Goal: Task Accomplishment & Management: Manage account settings

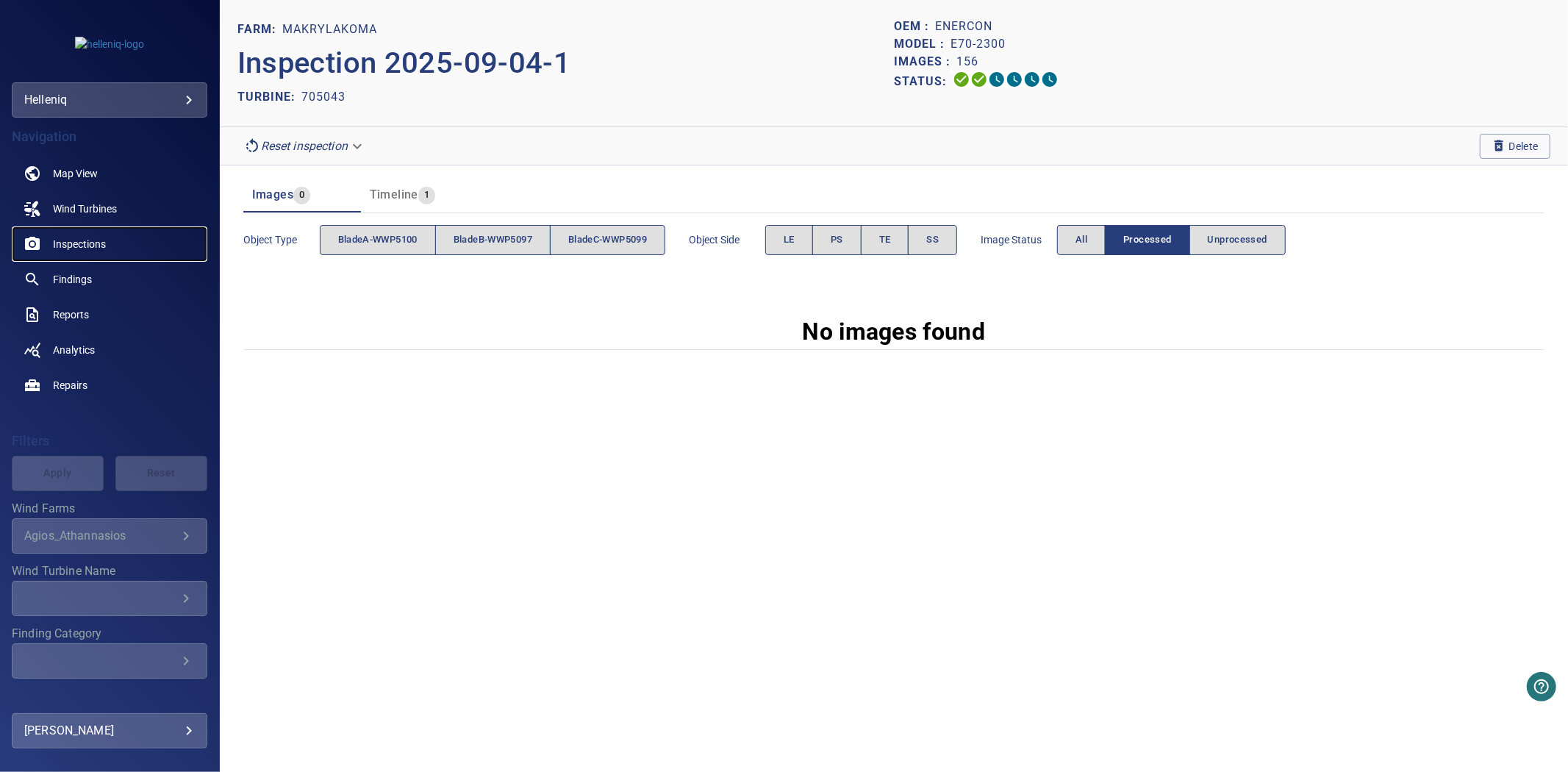
click at [82, 245] on span "Inspections" at bounding box center [79, 244] width 53 height 15
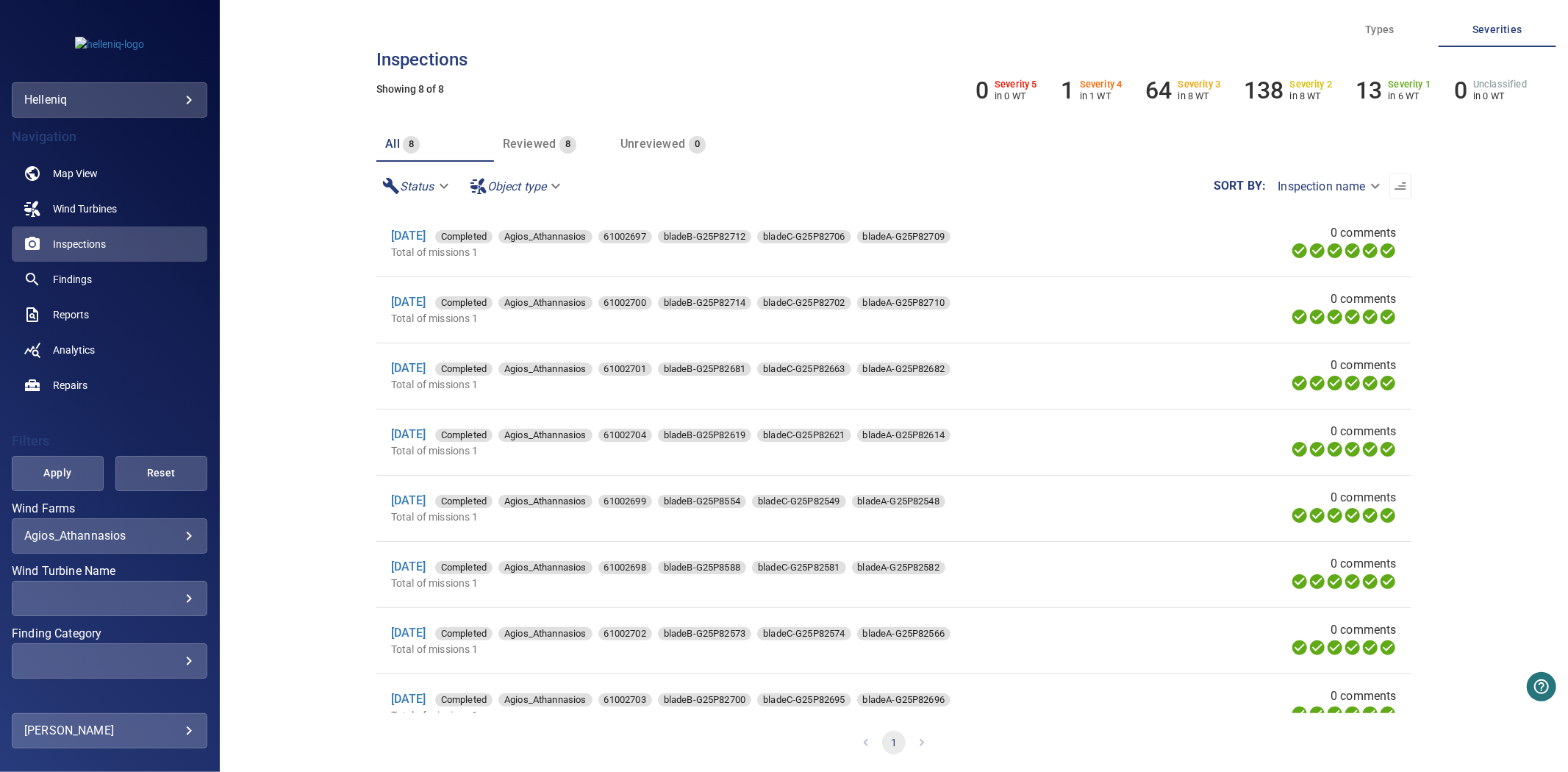
scroll to position [111, 0]
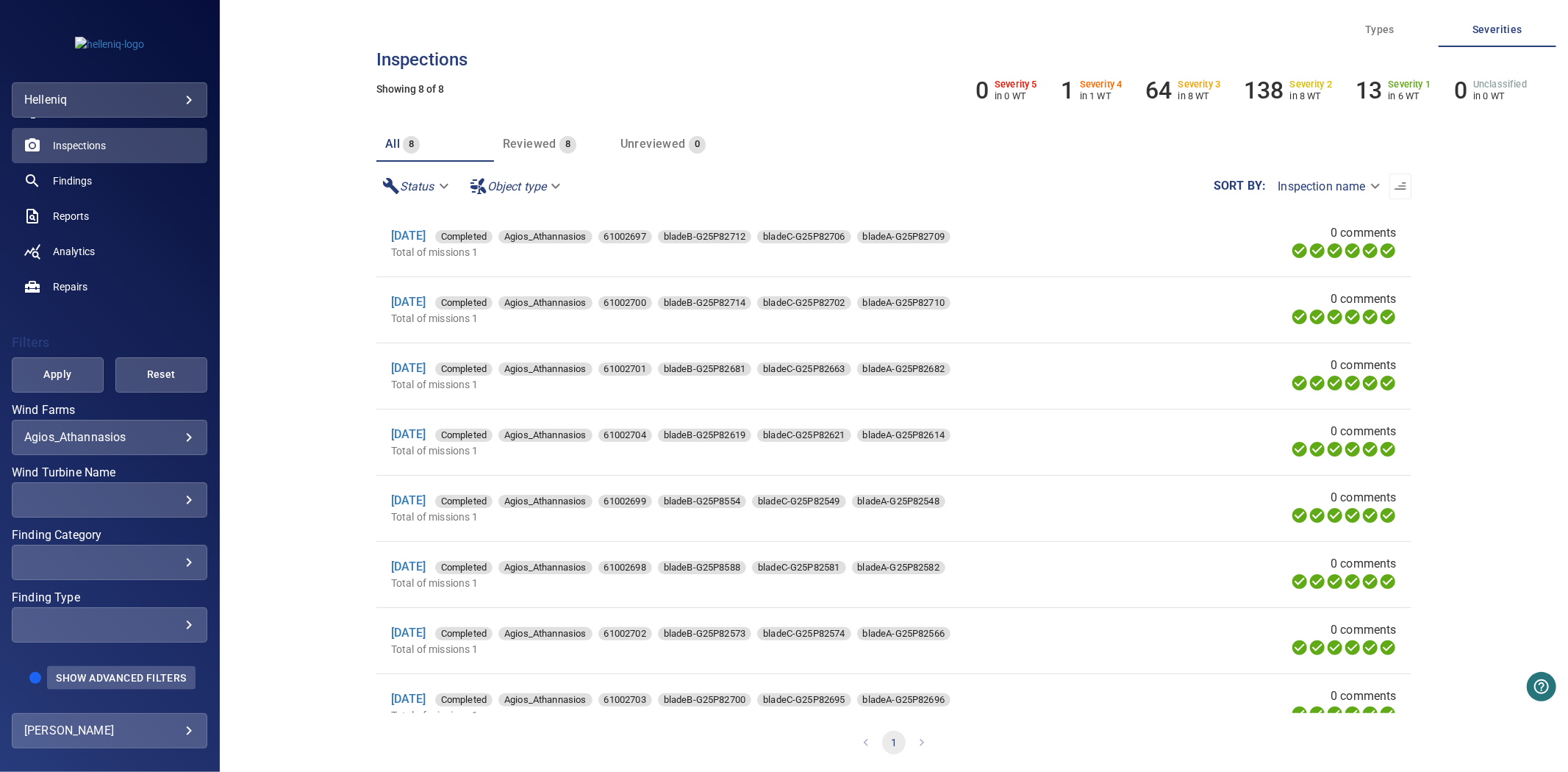
click at [93, 674] on span "Show Advanced Filters" at bounding box center [121, 678] width 130 height 12
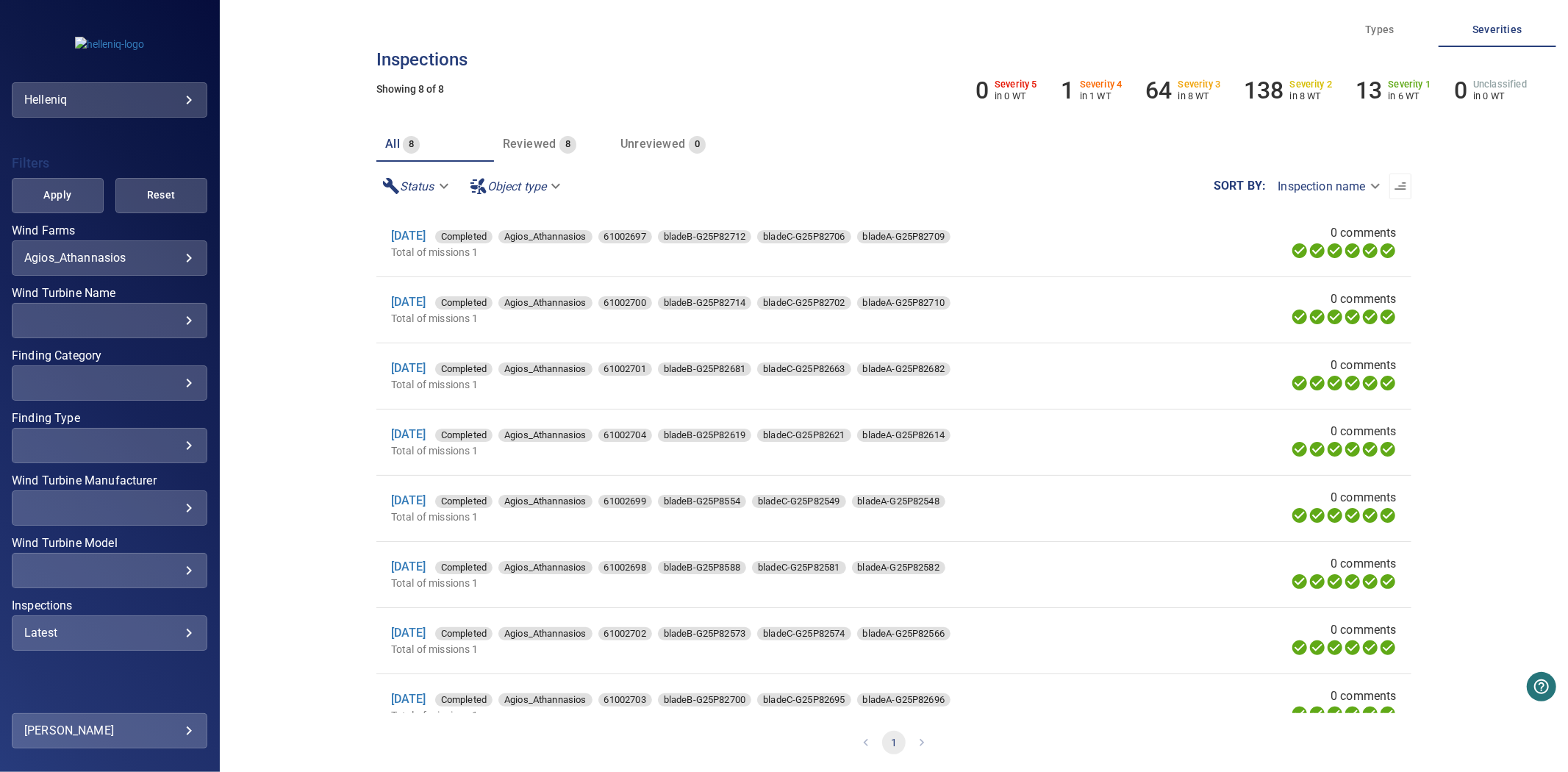
scroll to position [310, 0]
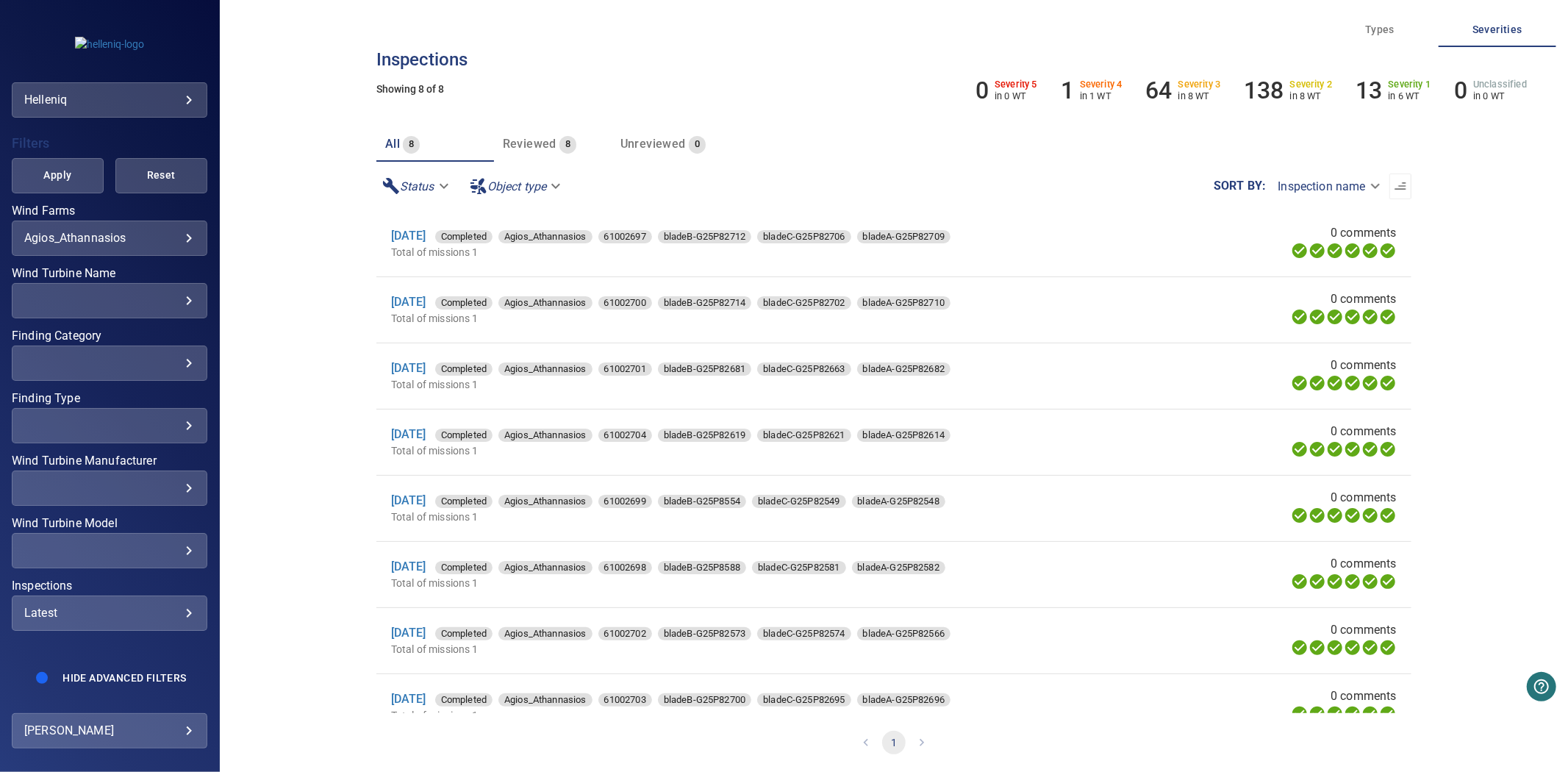
click at [89, 606] on div "Latest" at bounding box center [109, 613] width 171 height 14
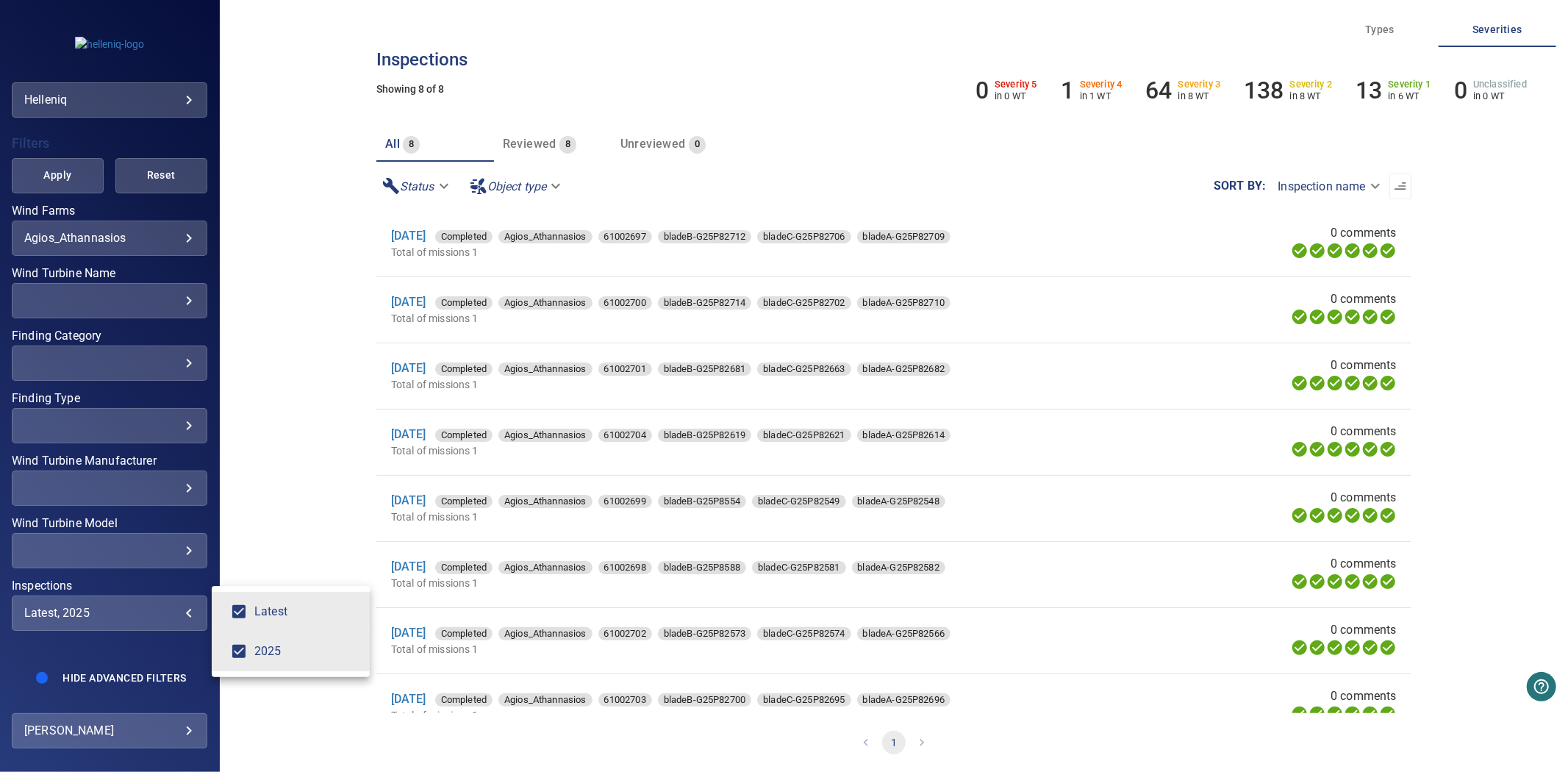
type input "****"
click at [52, 163] on div "Inspections" at bounding box center [784, 386] width 1568 height 772
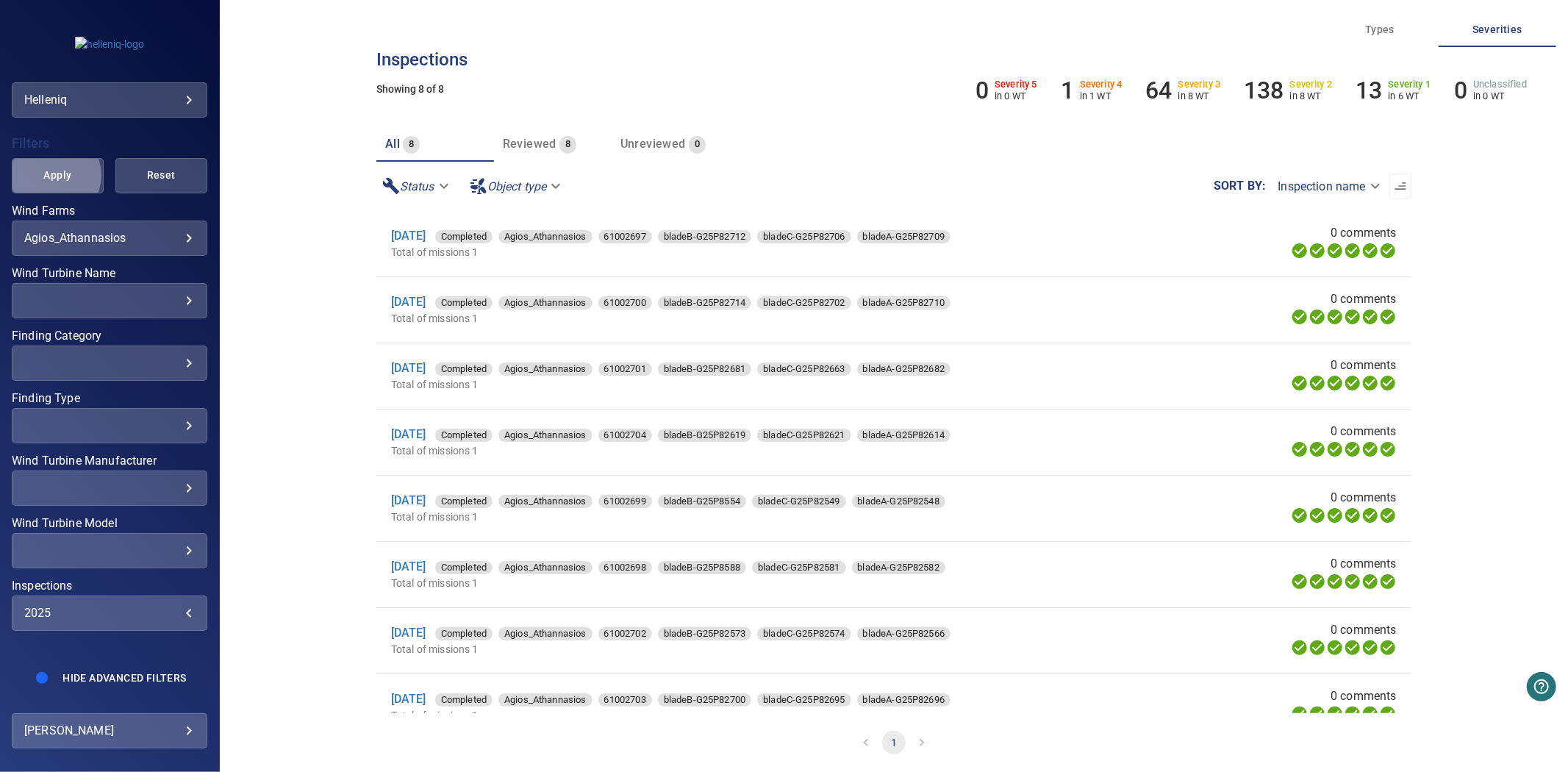
click at [53, 166] on span "Apply" at bounding box center [58, 175] width 55 height 19
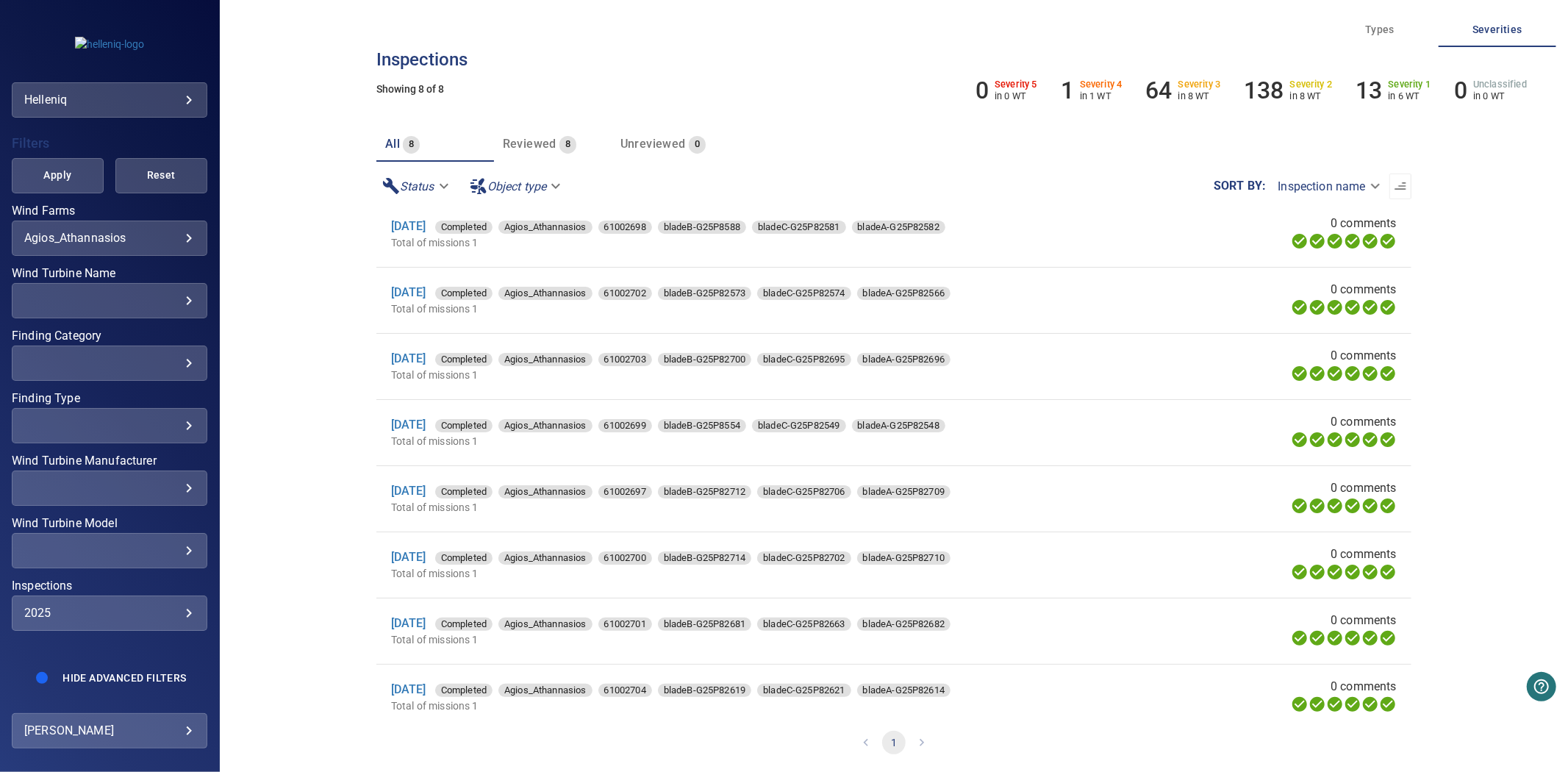
scroll to position [0, 0]
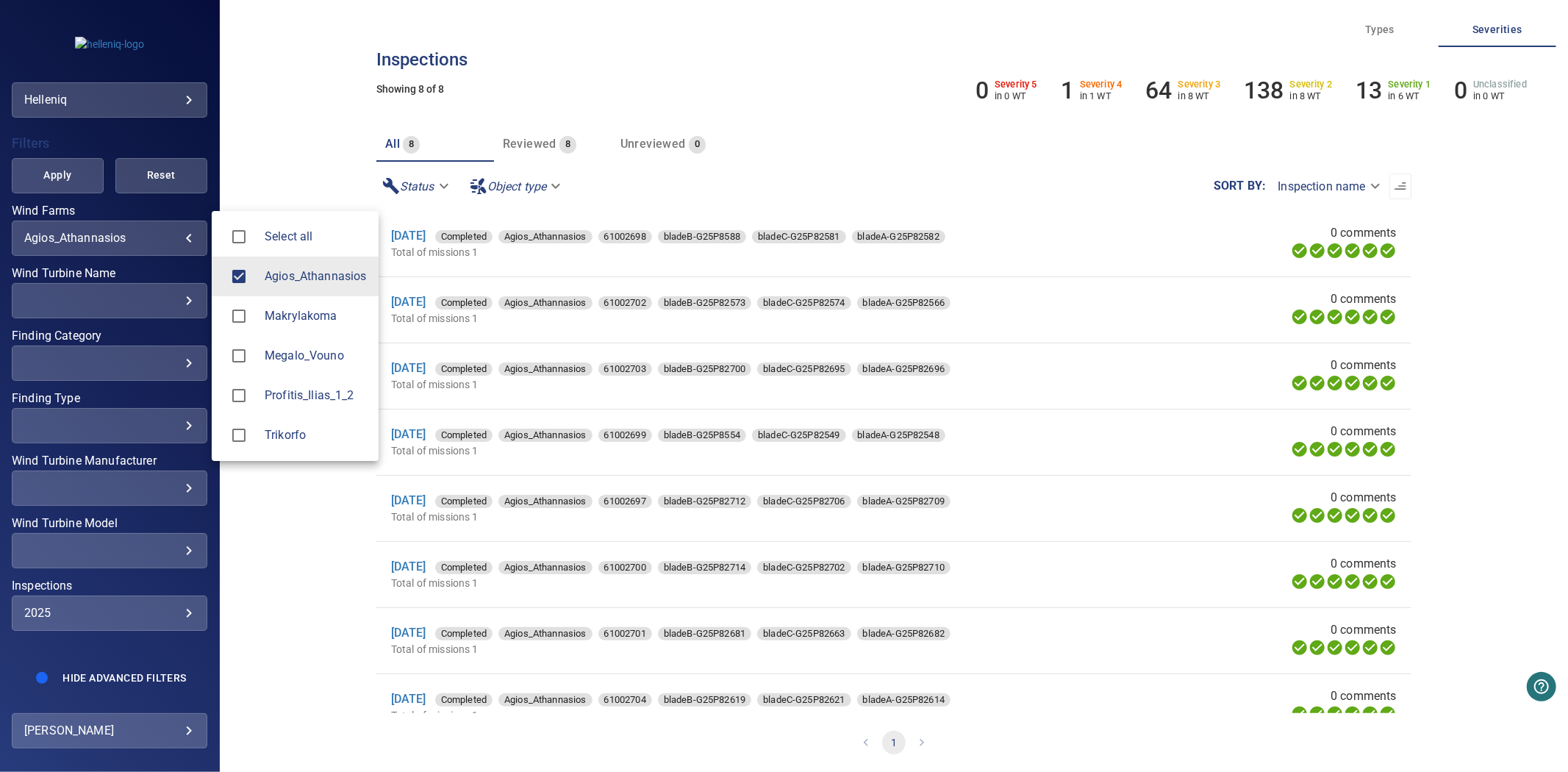
click at [134, 228] on body "**********" at bounding box center [784, 386] width 1568 height 772
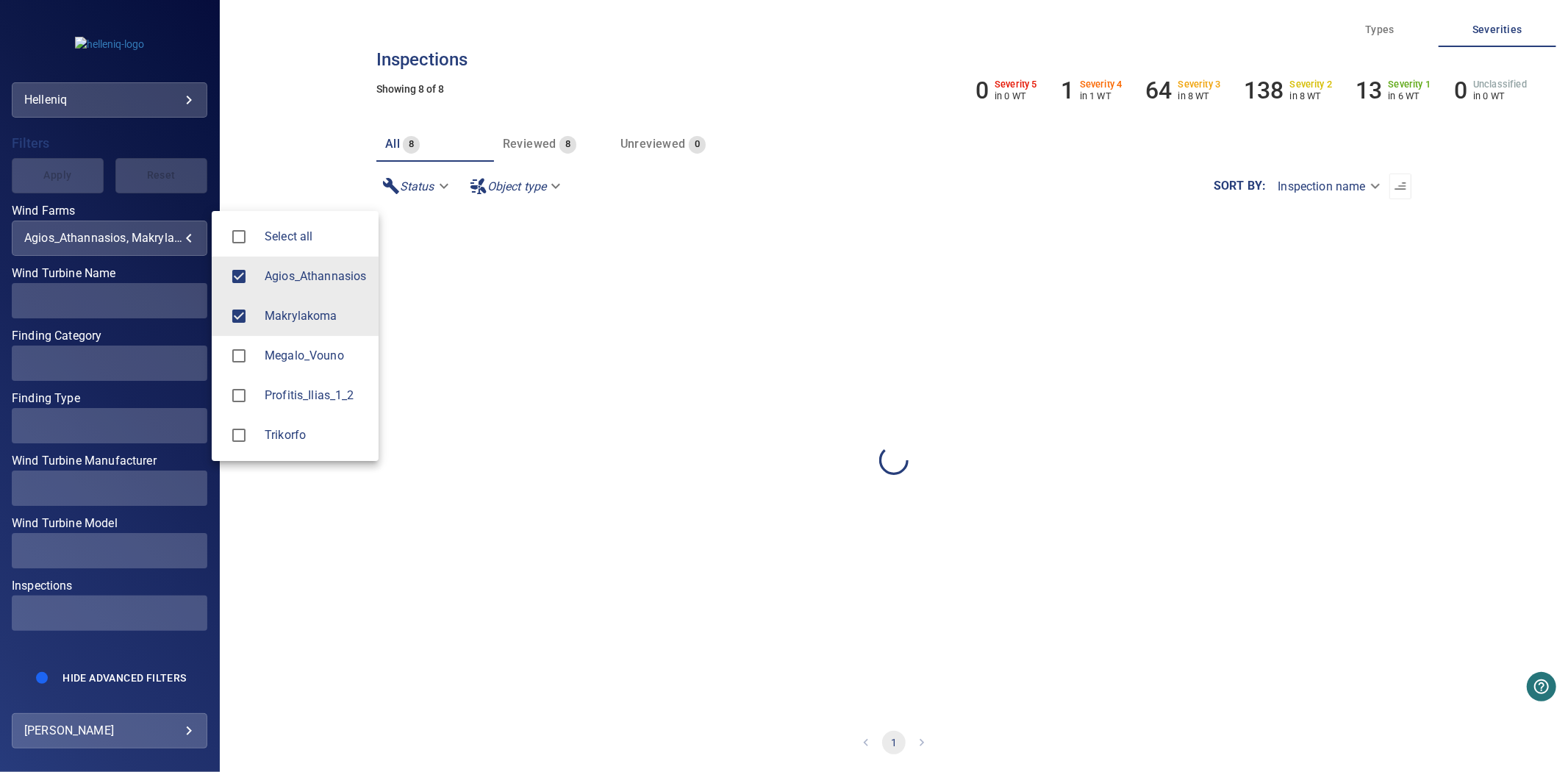
type input "**********"
click at [32, 164] on div at bounding box center [784, 386] width 1568 height 772
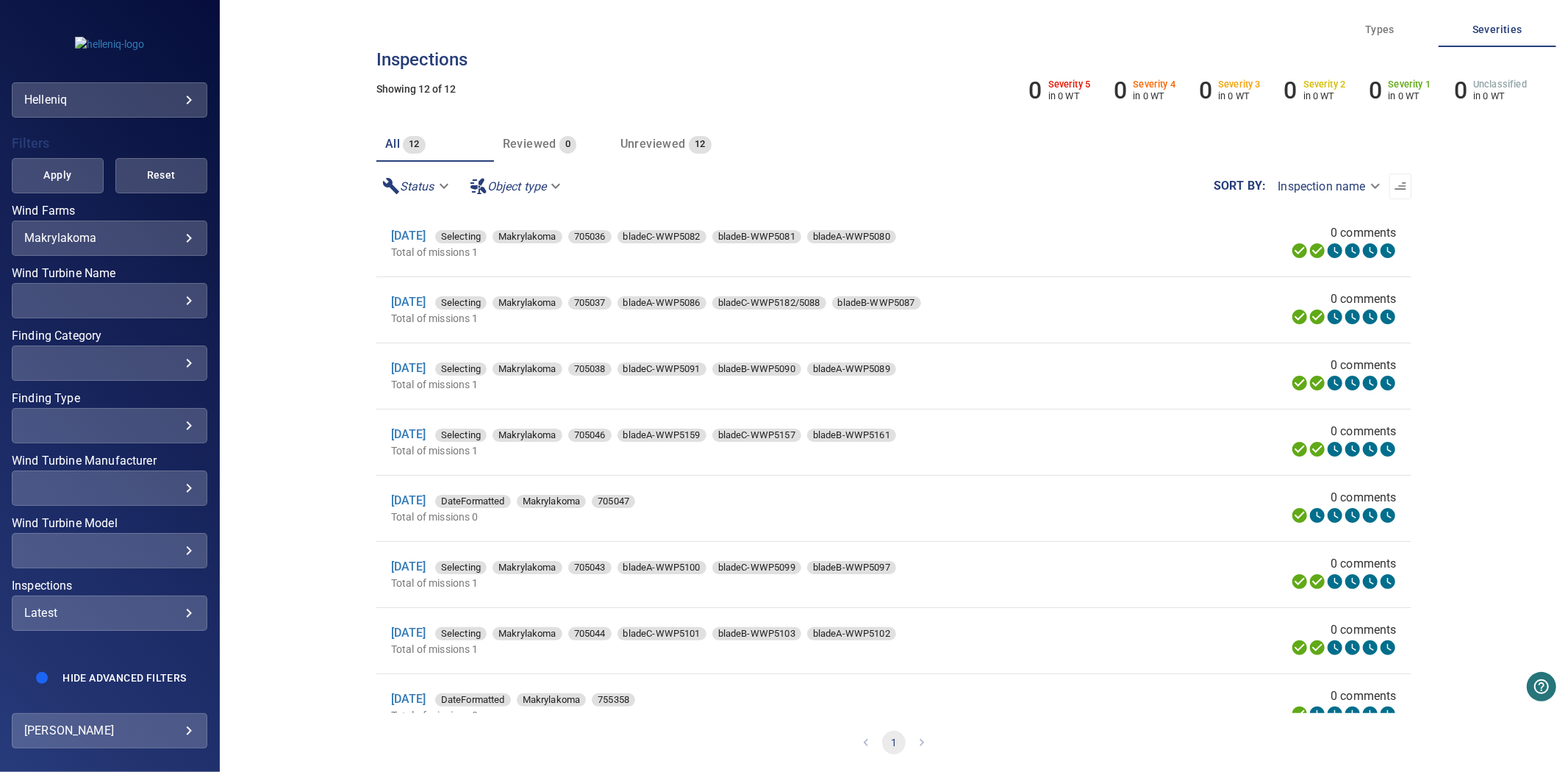
click at [55, 166] on span "Apply" at bounding box center [58, 175] width 55 height 19
drag, startPoint x: 424, startPoint y: 498, endPoint x: 299, endPoint y: 450, distance: 133.9
click at [299, 450] on div "**********" at bounding box center [893, 386] width 1348 height 772
click at [167, 294] on div "​" at bounding box center [109, 301] width 171 height 14
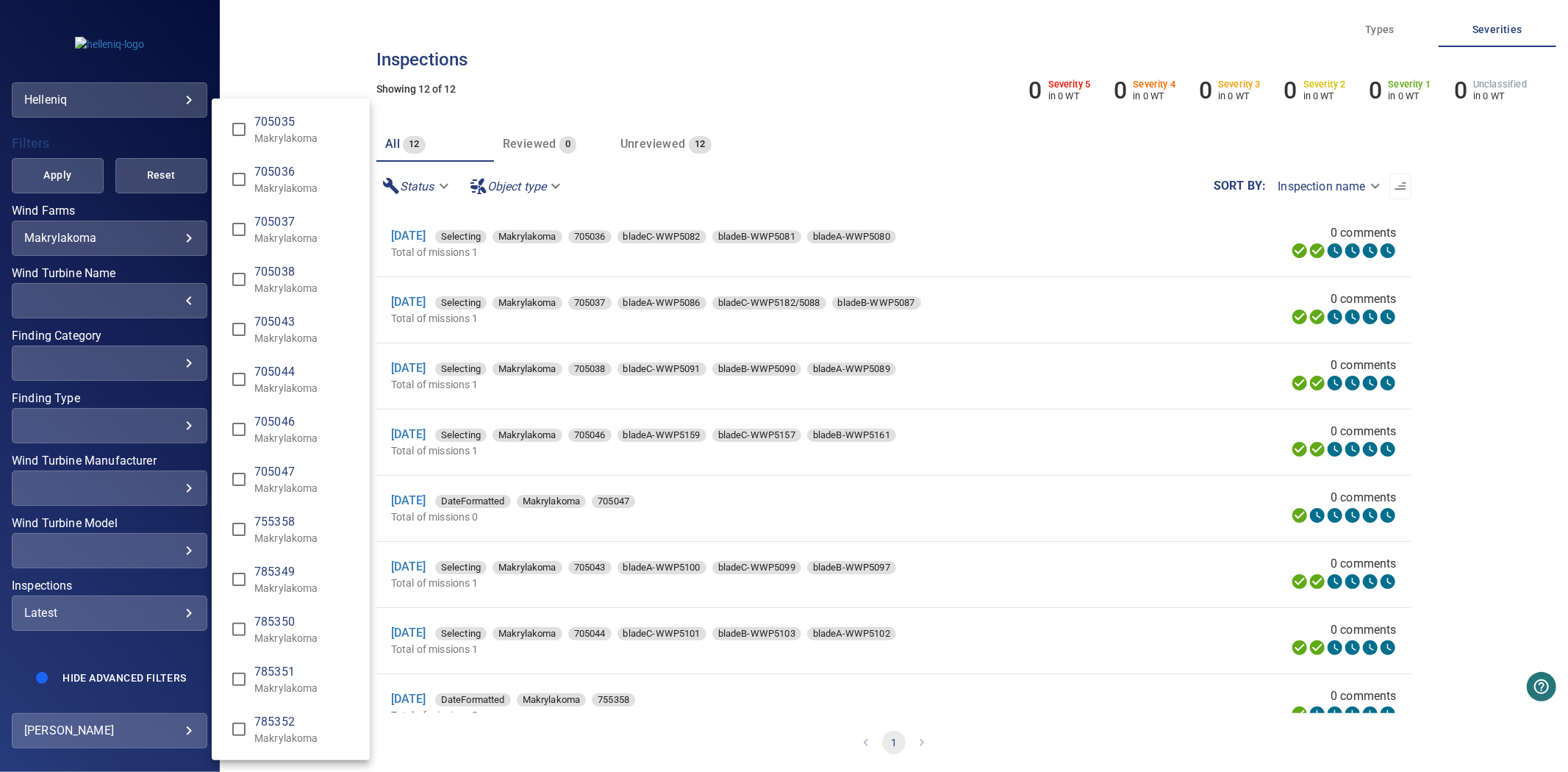
type input "**********"
click at [85, 164] on div "Wind Turbine Name" at bounding box center [784, 386] width 1568 height 772
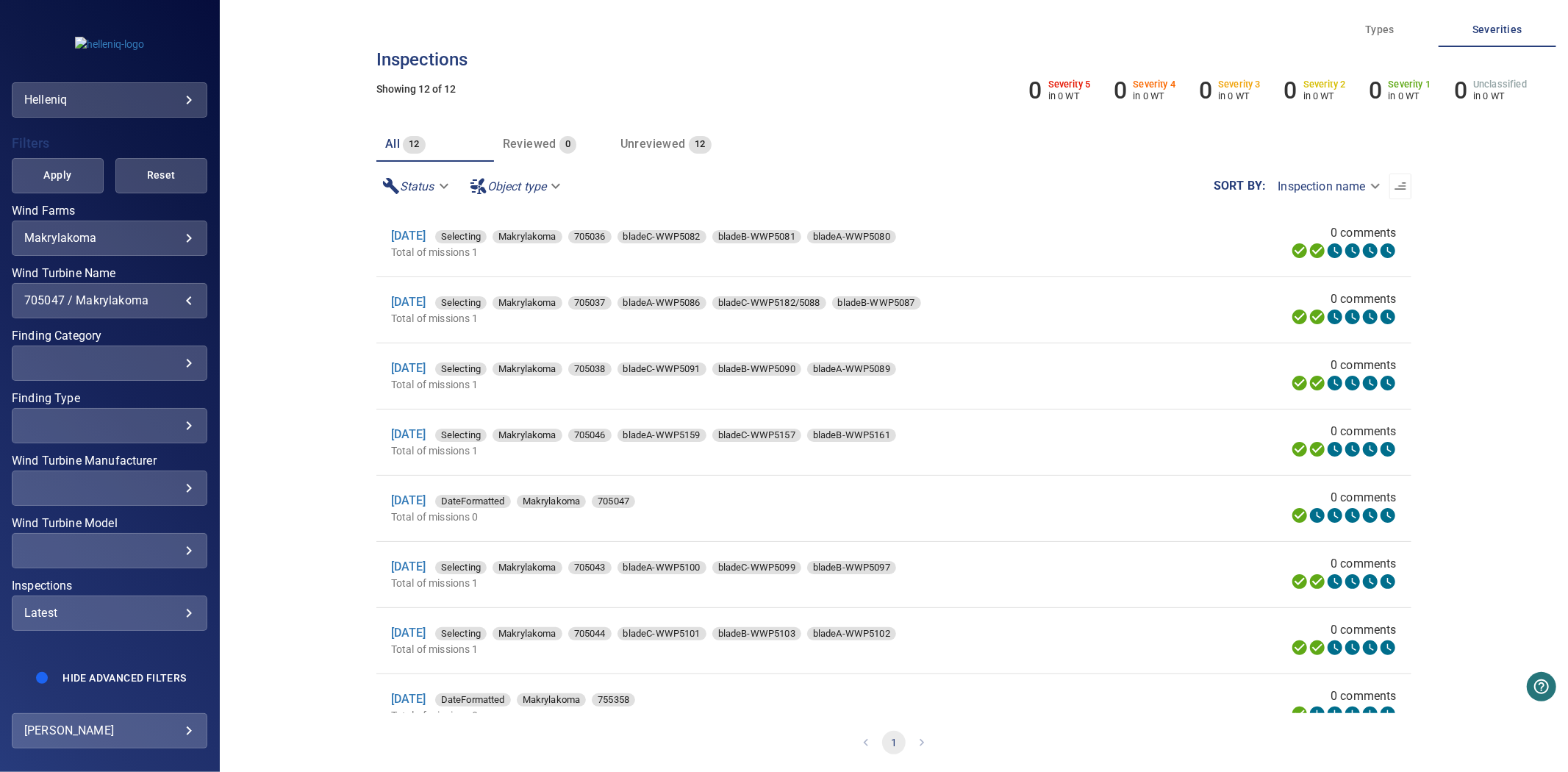
click at [71, 166] on span "Apply" at bounding box center [58, 175] width 55 height 19
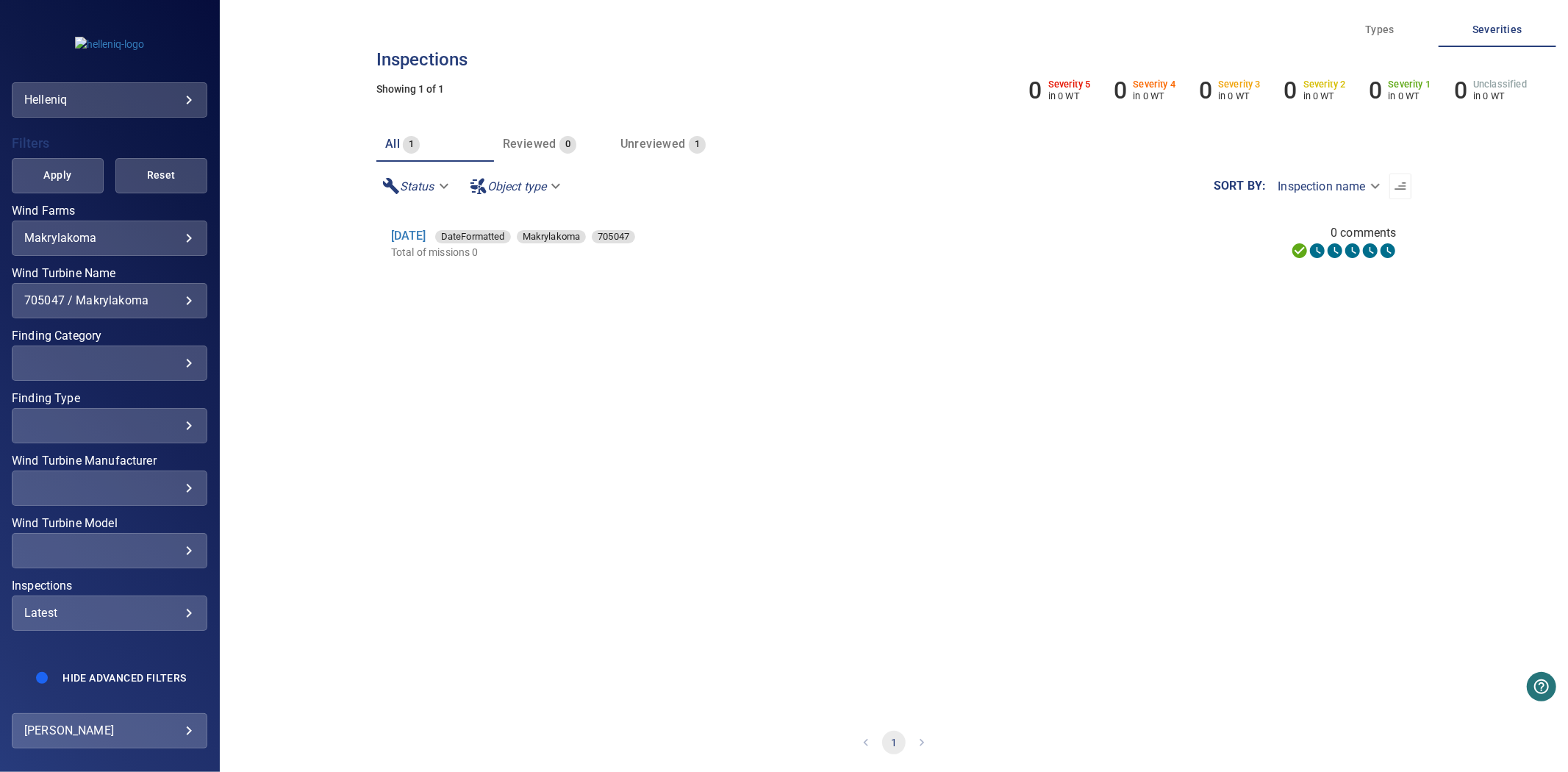
click at [81, 283] on div "**********" at bounding box center [109, 300] width 196 height 35
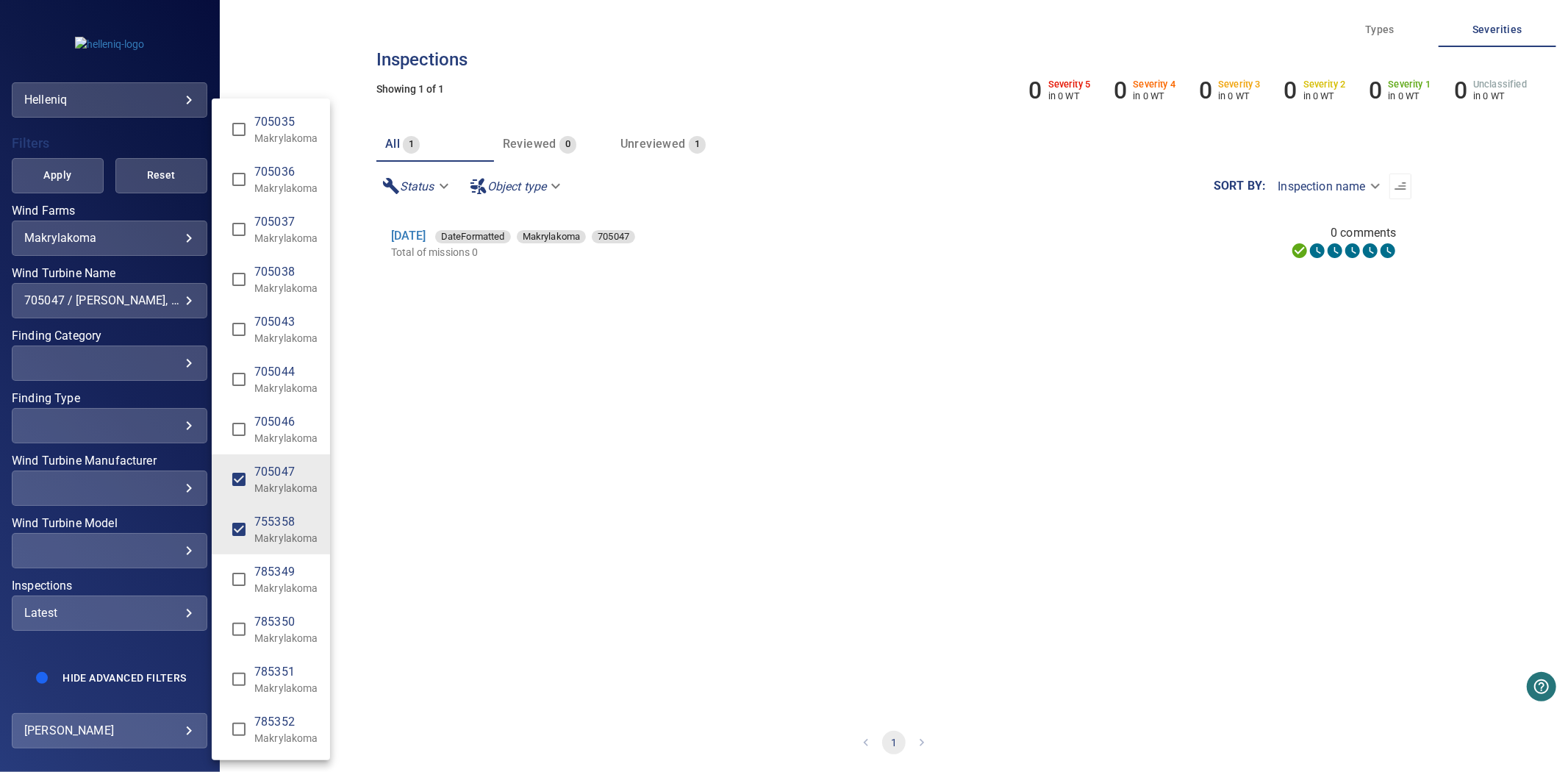
type input "**********"
click at [85, 216] on div "Wind Turbine Name" at bounding box center [784, 386] width 1568 height 772
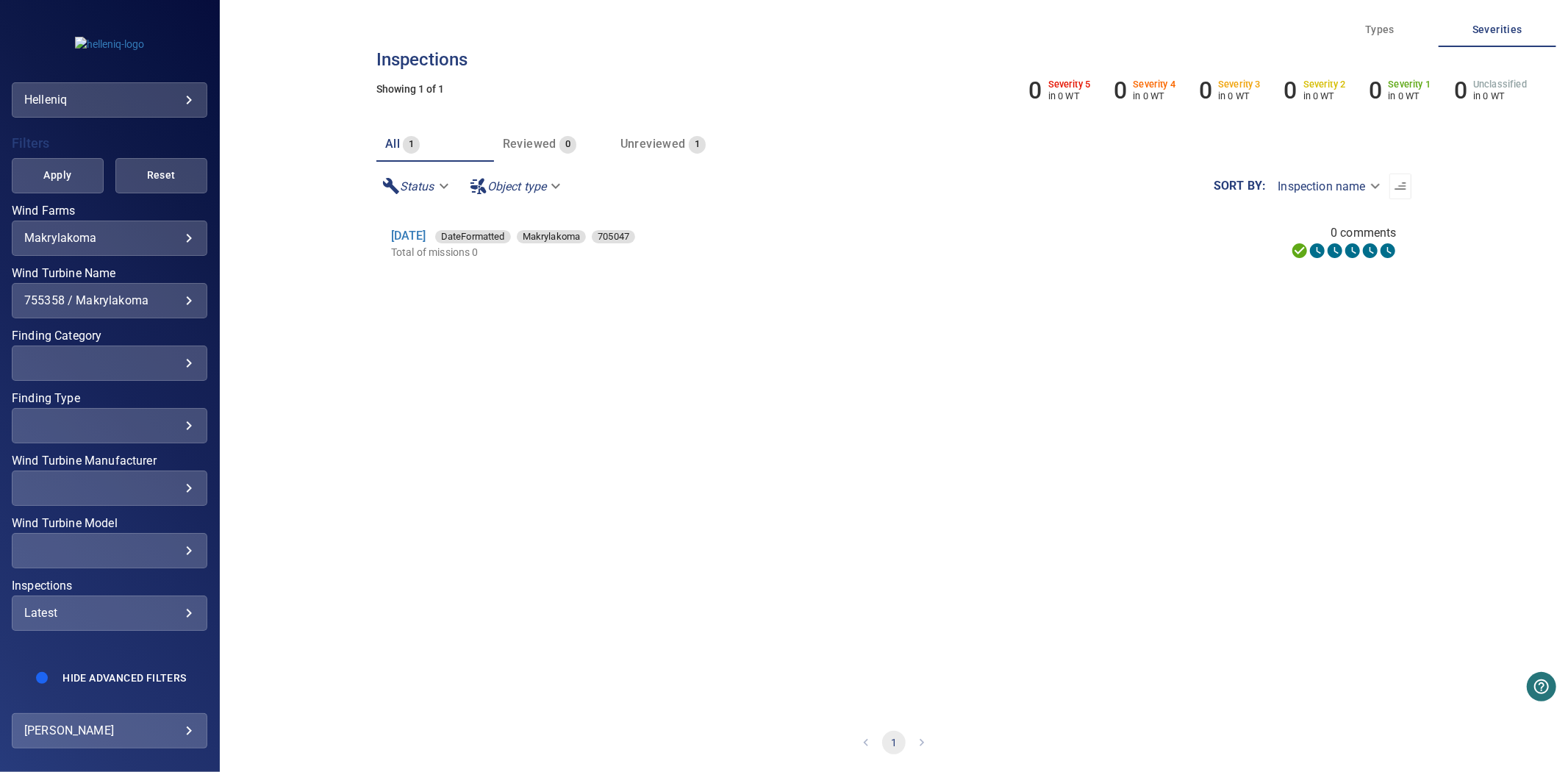
click at [66, 166] on span "Apply" at bounding box center [58, 175] width 55 height 19
click at [143, 283] on div "**********" at bounding box center [109, 300] width 196 height 35
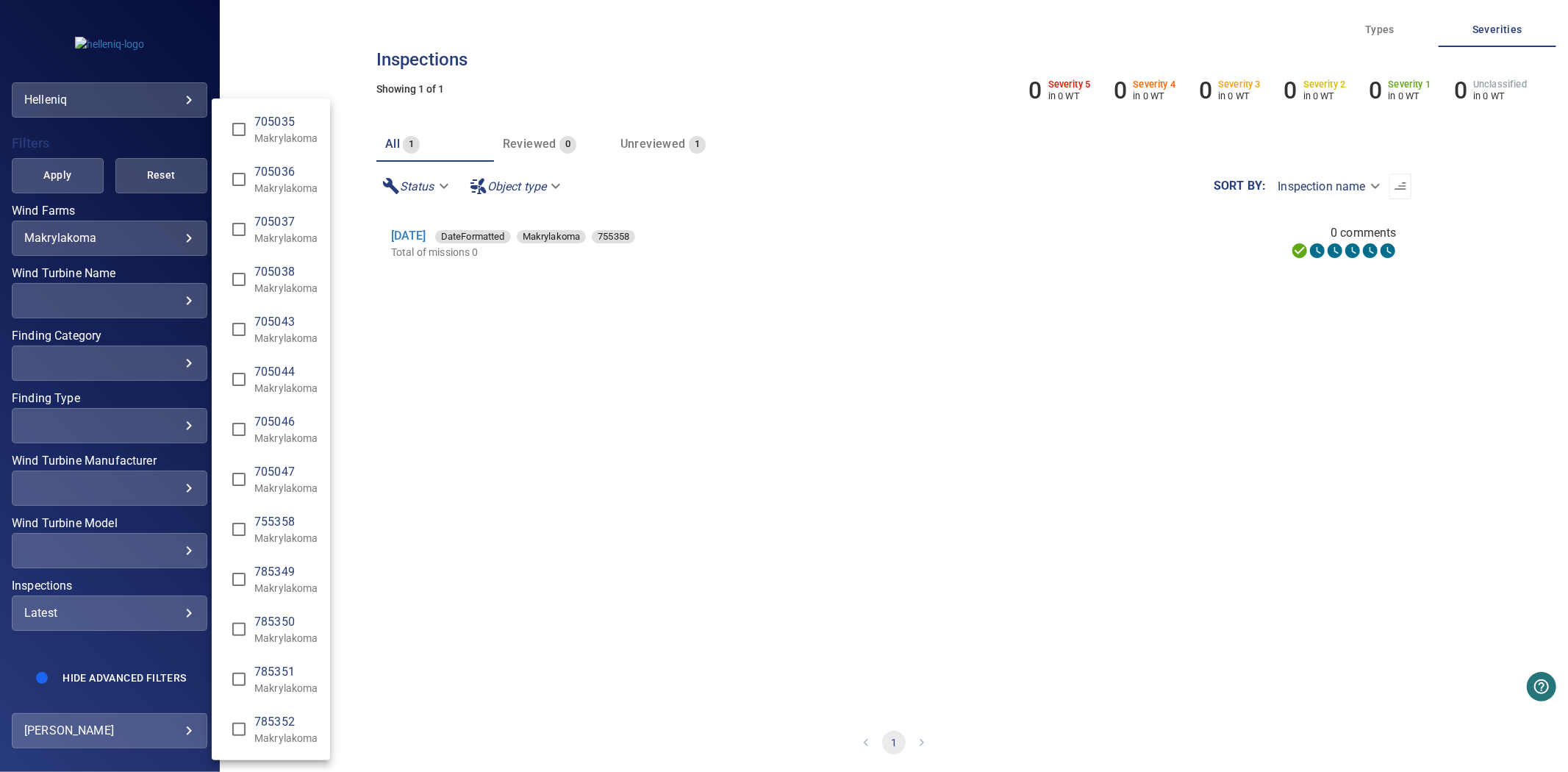
click at [76, 134] on div "Wind Turbine Name" at bounding box center [784, 386] width 1568 height 772
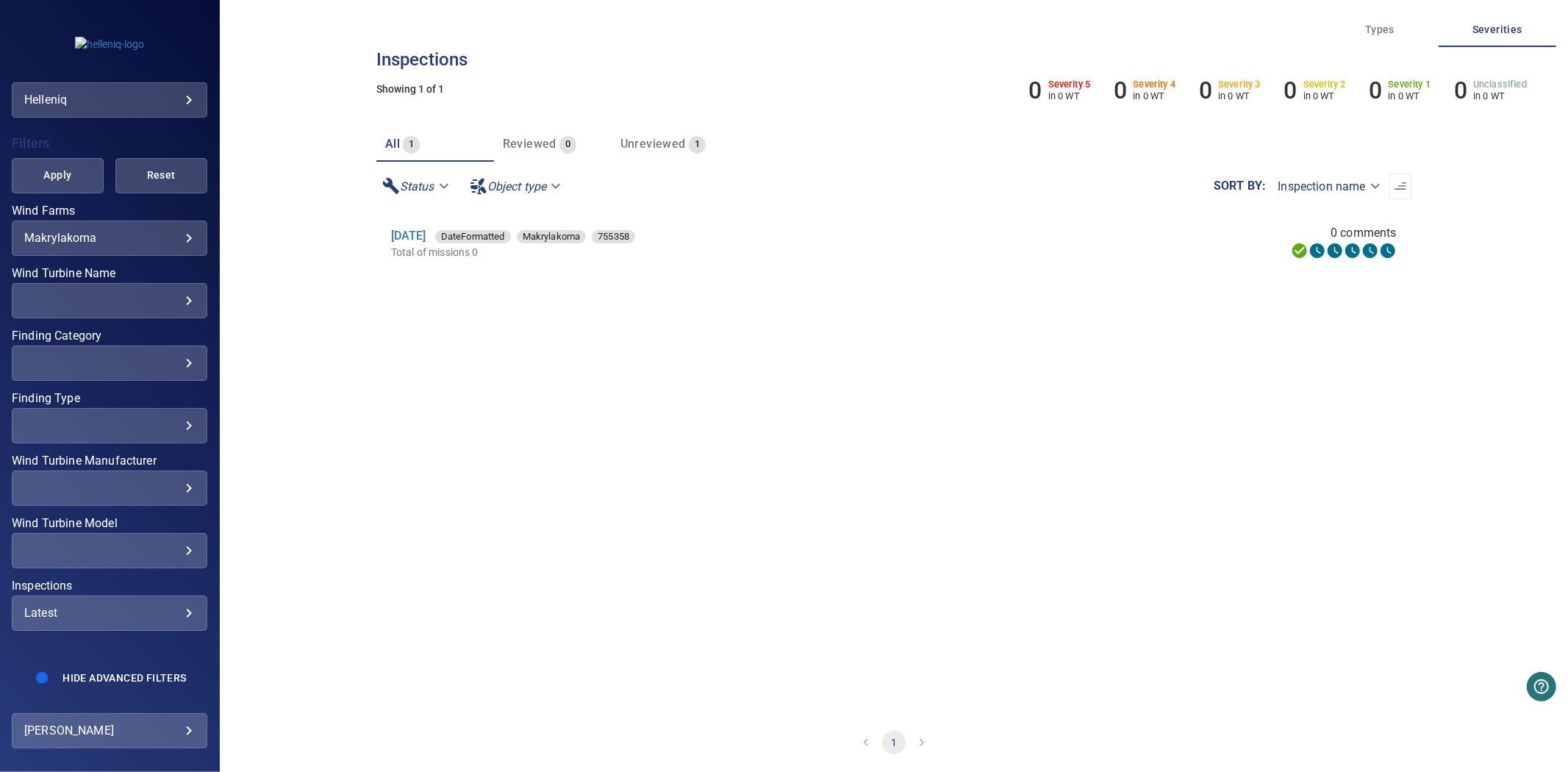
click at [60, 158] on button "Apply" at bounding box center [58, 175] width 92 height 35
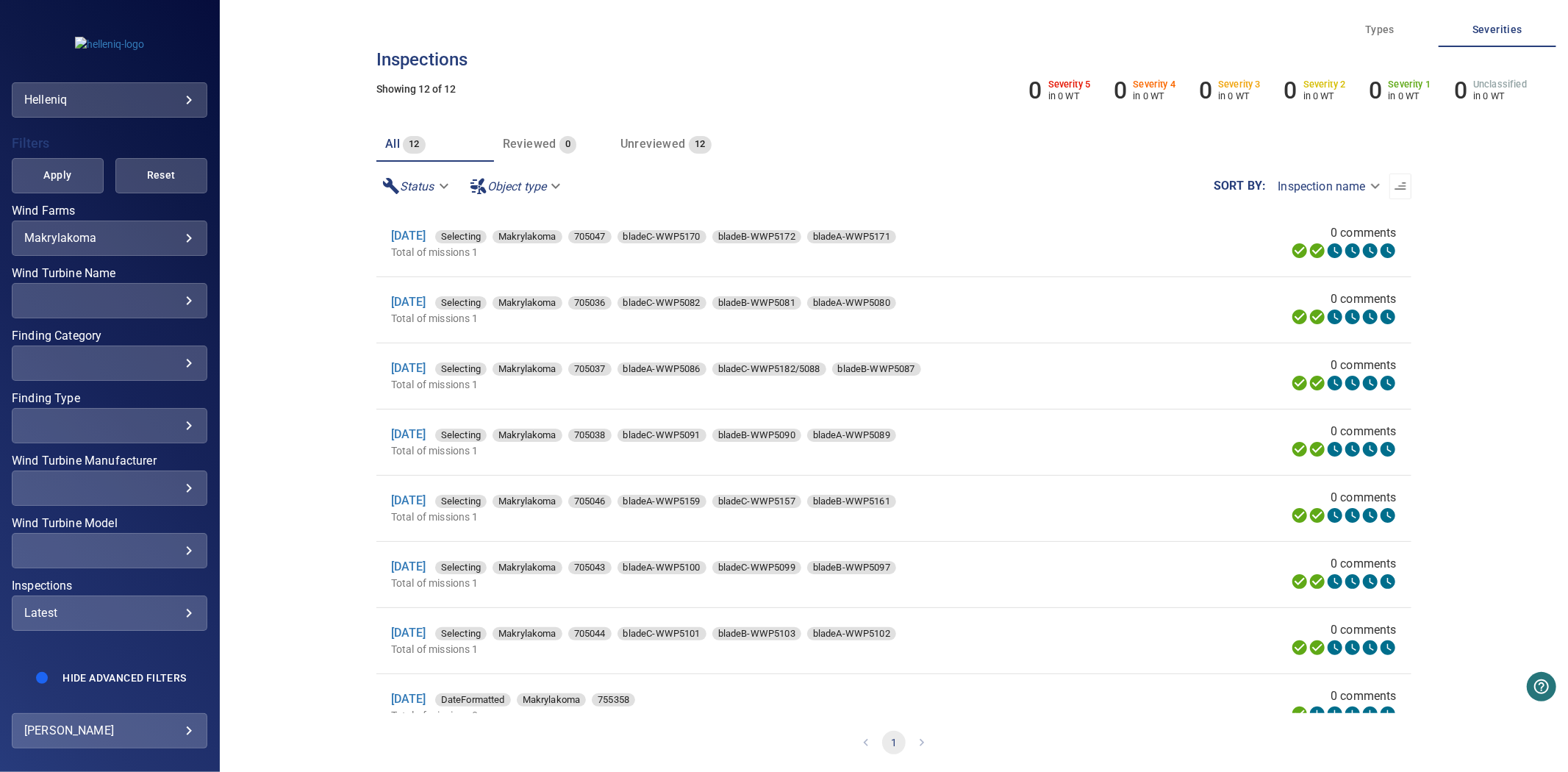
scroll to position [295, 0]
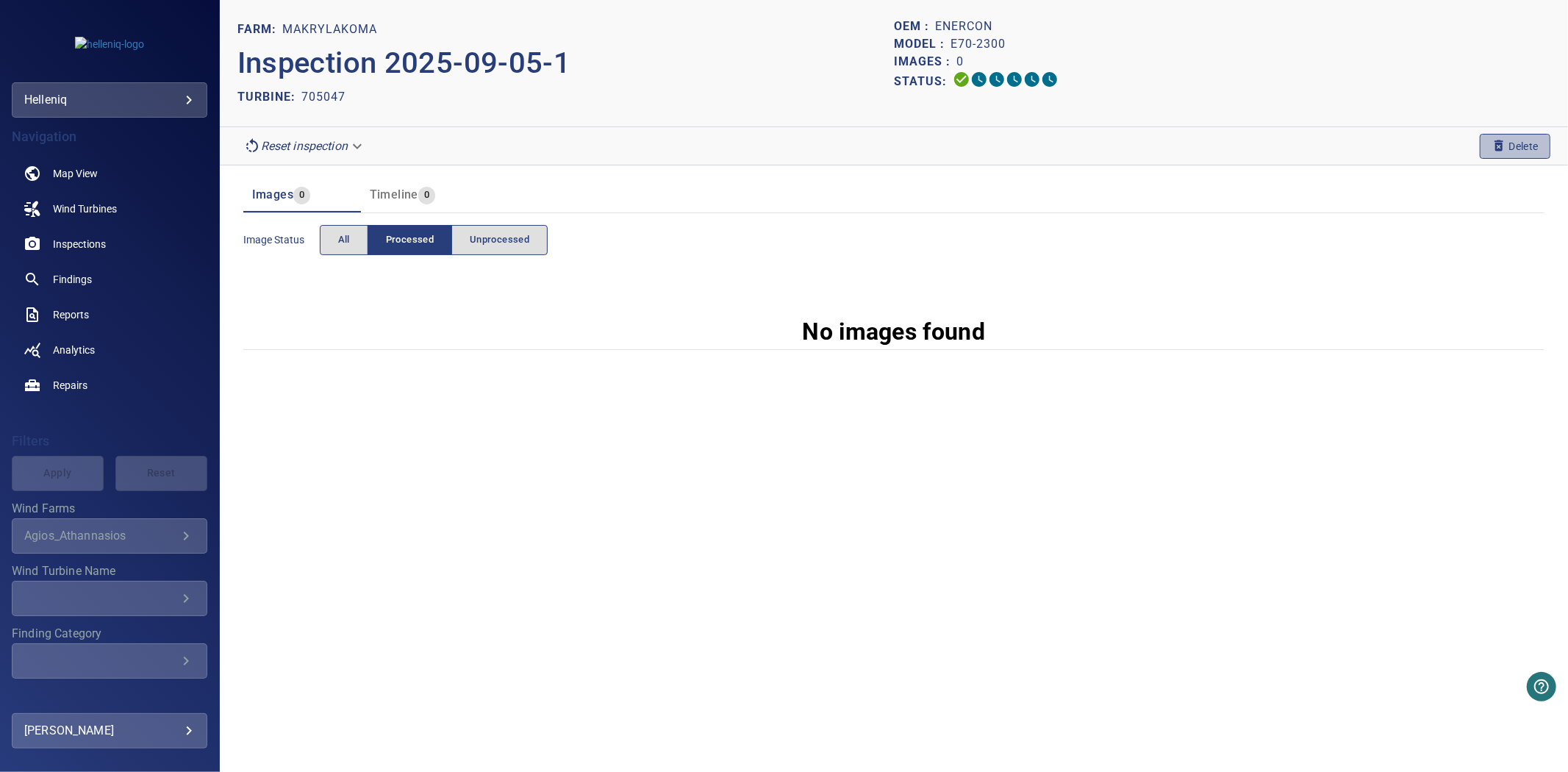
click at [1530, 141] on span "Delete" at bounding box center [1515, 146] width 47 height 16
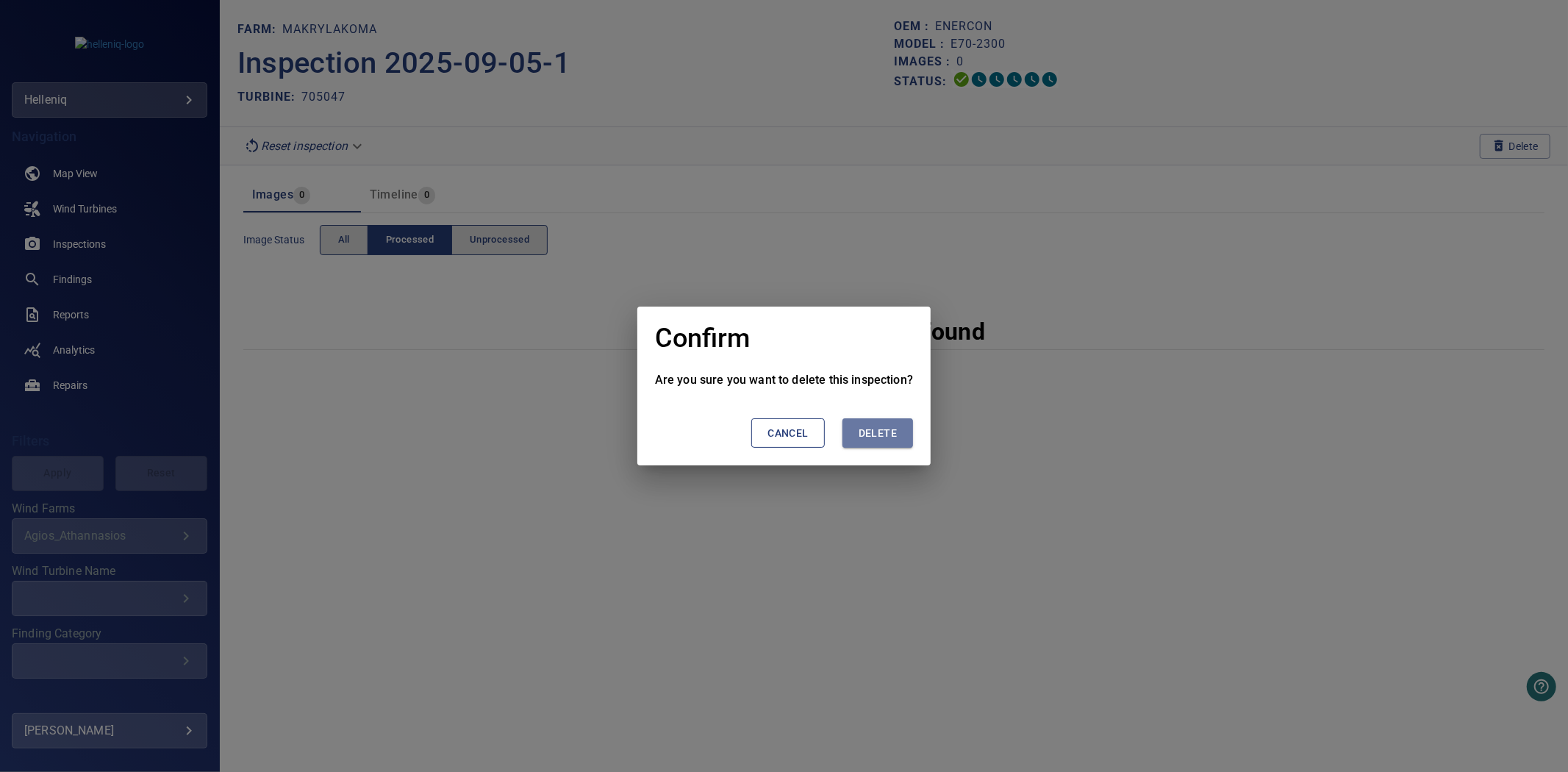
click at [881, 431] on span "Delete" at bounding box center [877, 434] width 38 height 19
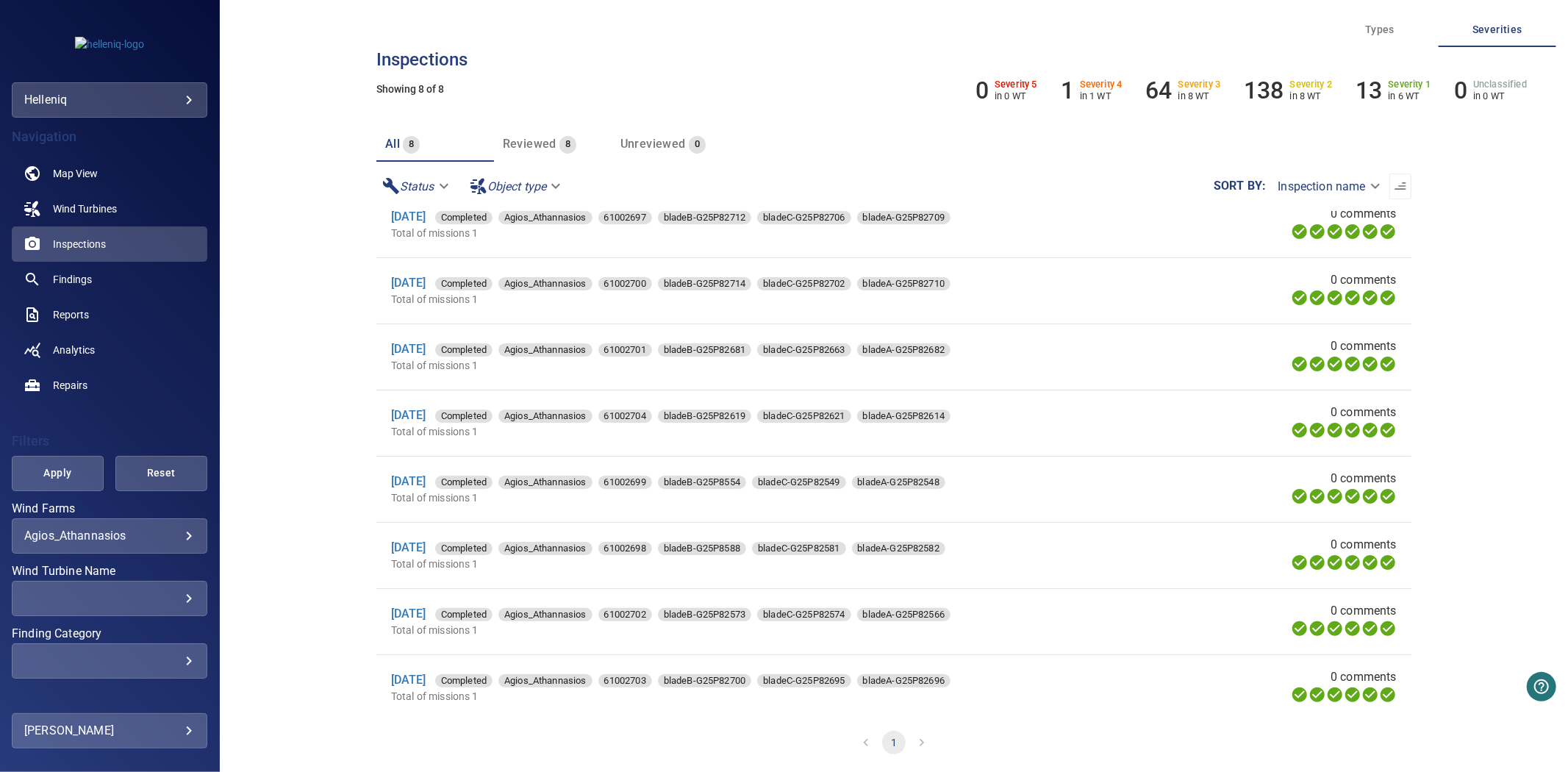
scroll to position [30, 0]
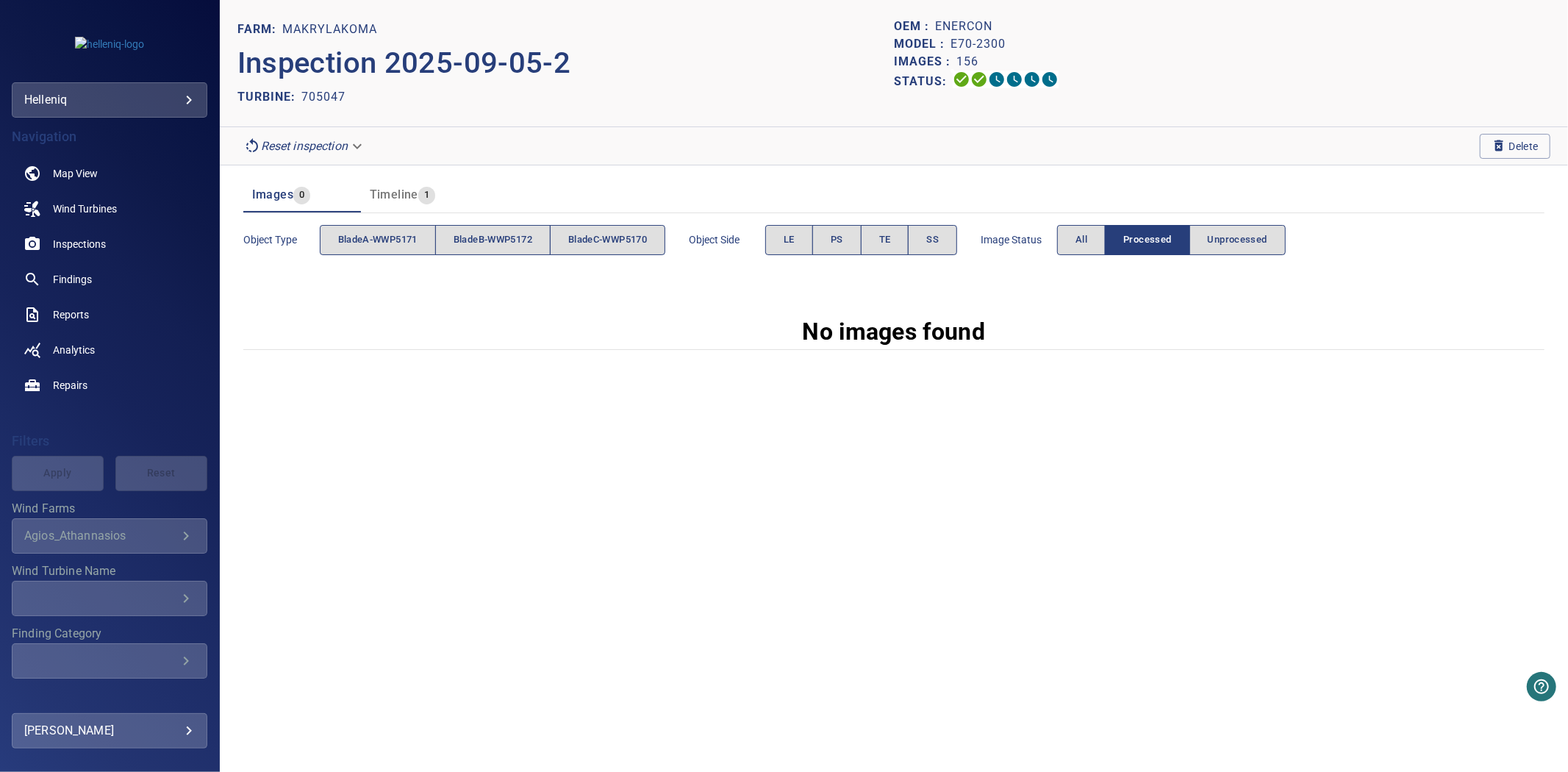
click at [1079, 259] on div "Image Status All Processed Unprocessed" at bounding box center [1133, 240] width 305 height 42
click at [1085, 241] on span "All" at bounding box center [1081, 240] width 12 height 17
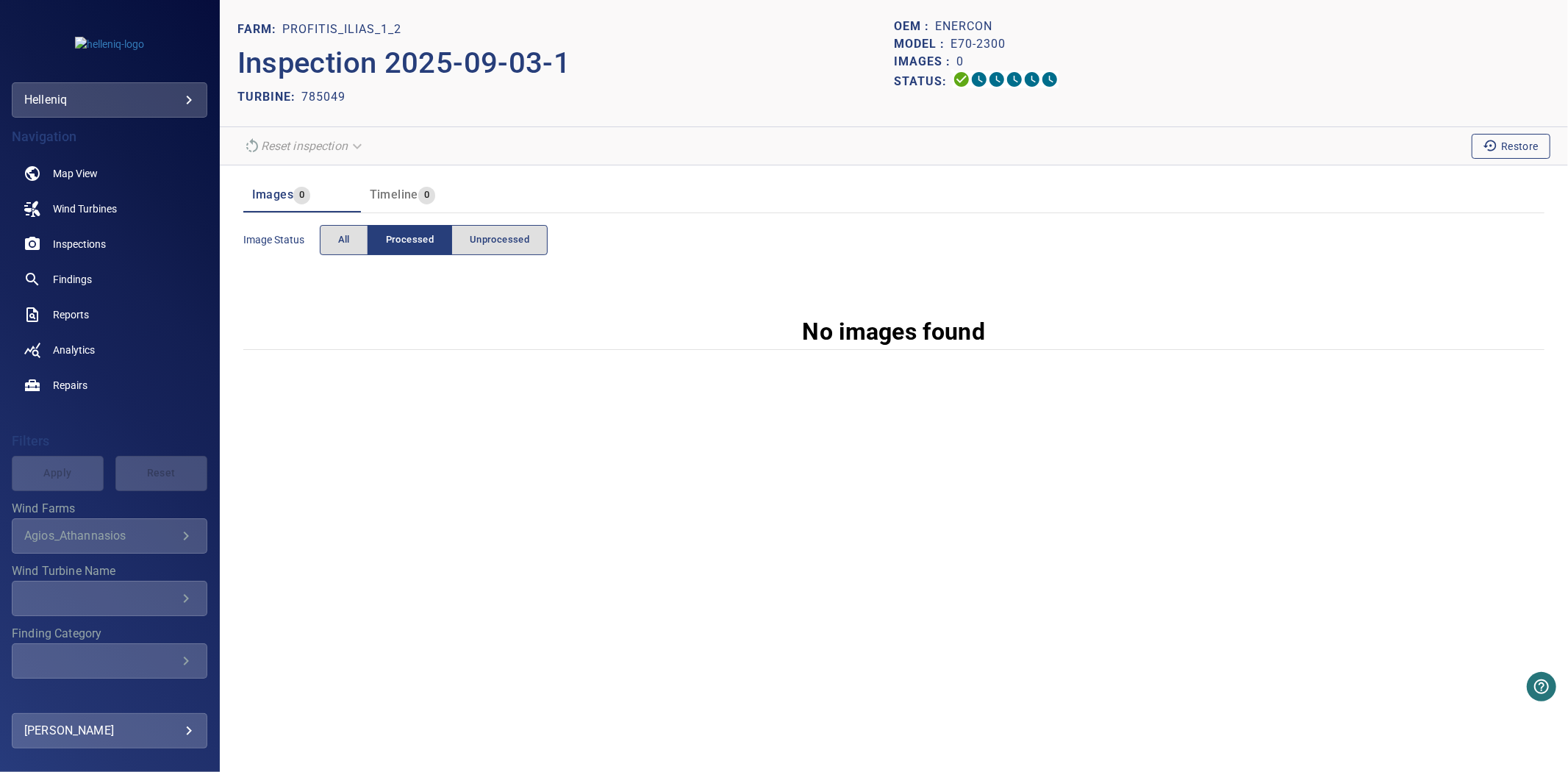
click at [1516, 139] on span "Restore" at bounding box center [1511, 146] width 55 height 16
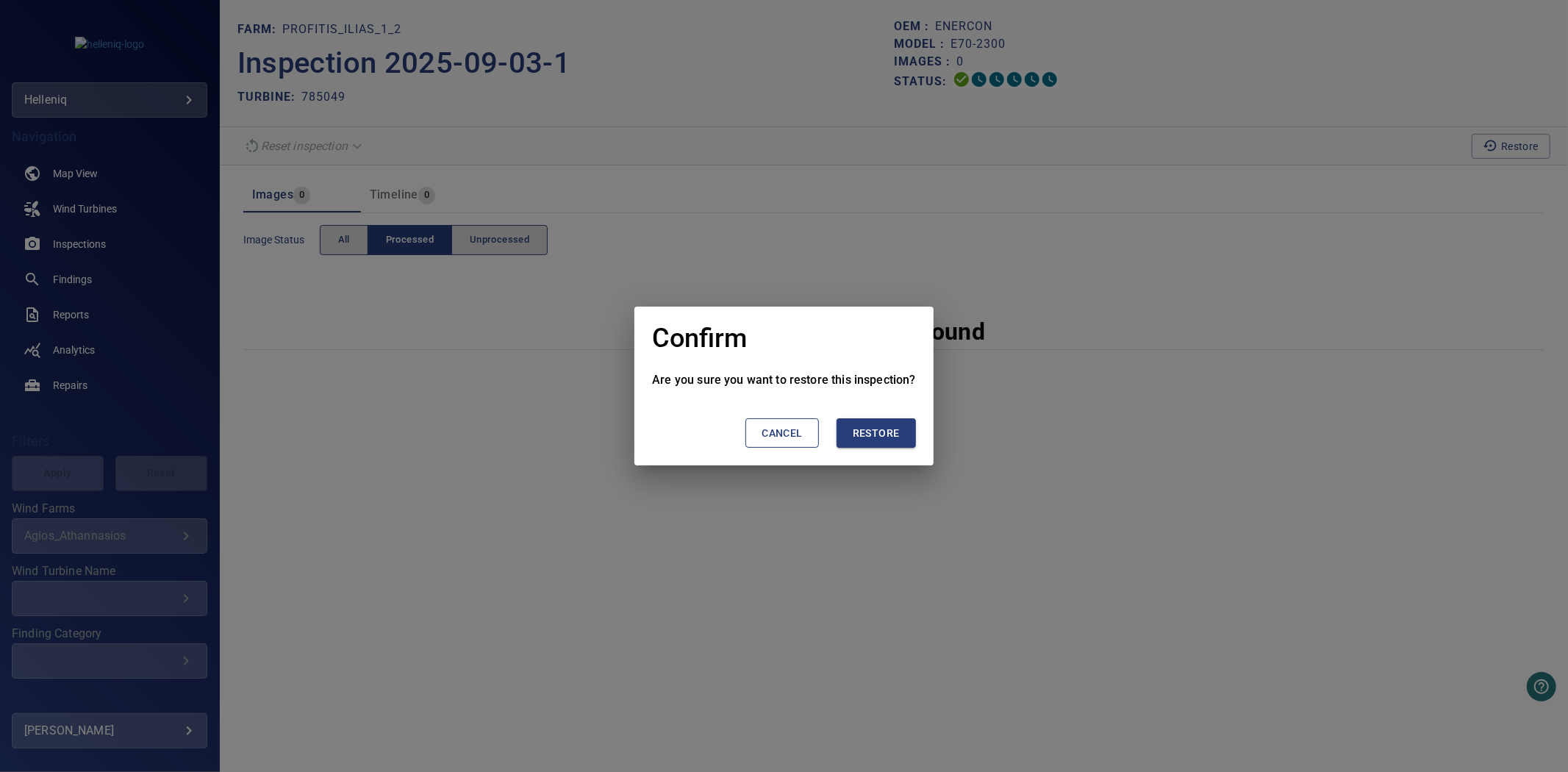
click at [862, 434] on span "Restore" at bounding box center [876, 434] width 47 height 19
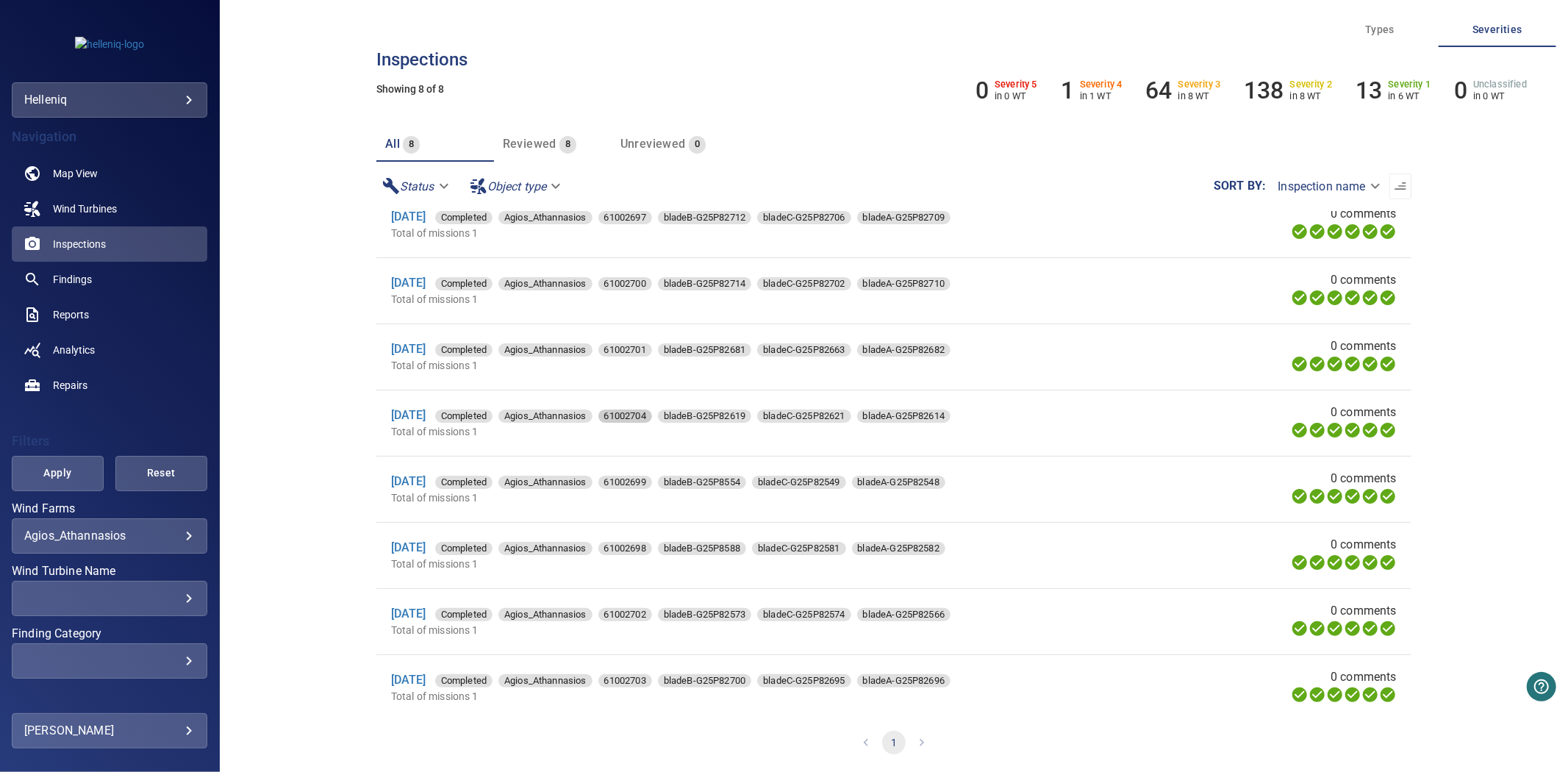
scroll to position [30, 0]
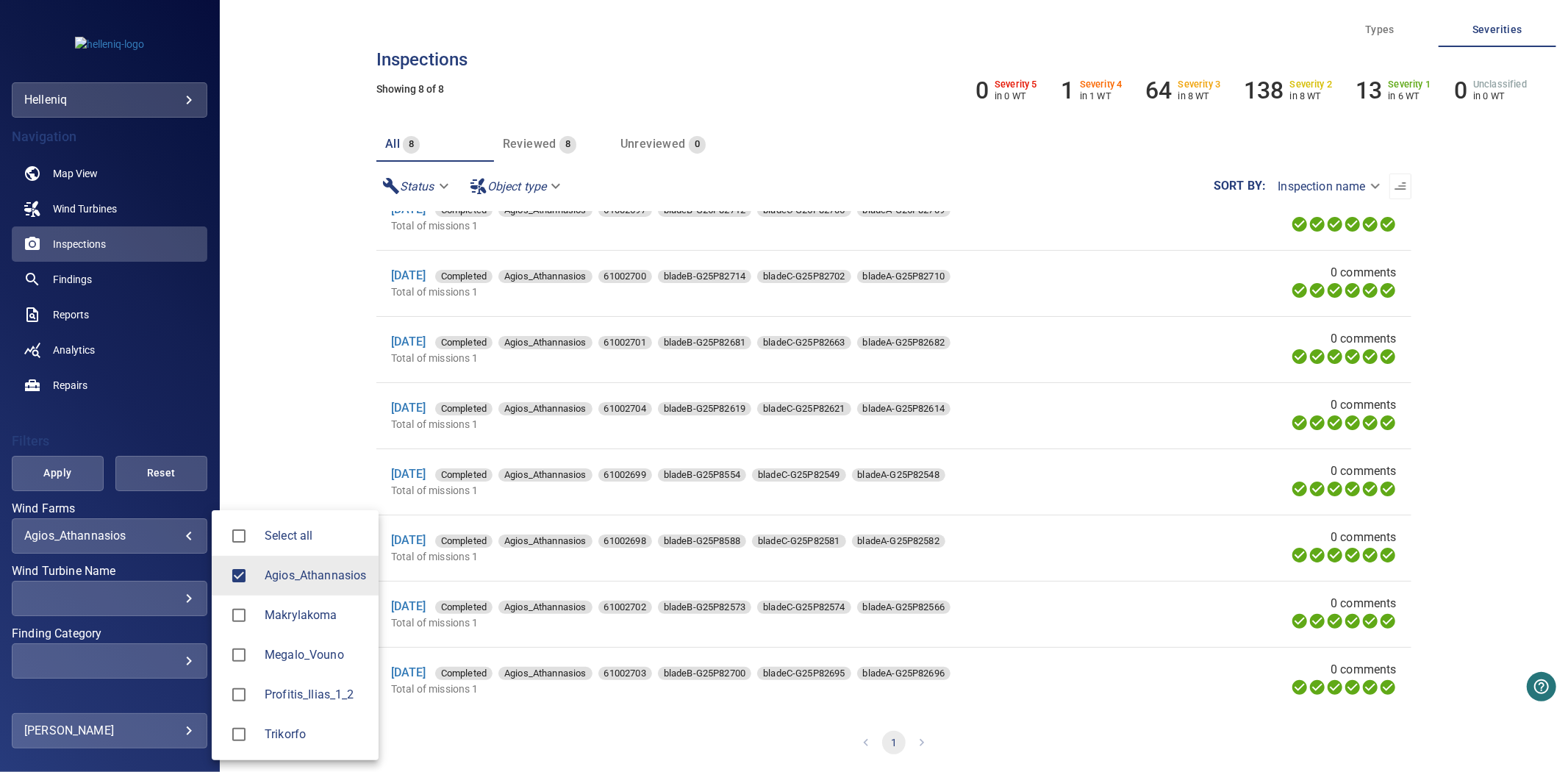
click at [156, 531] on body "**********" at bounding box center [784, 386] width 1568 height 772
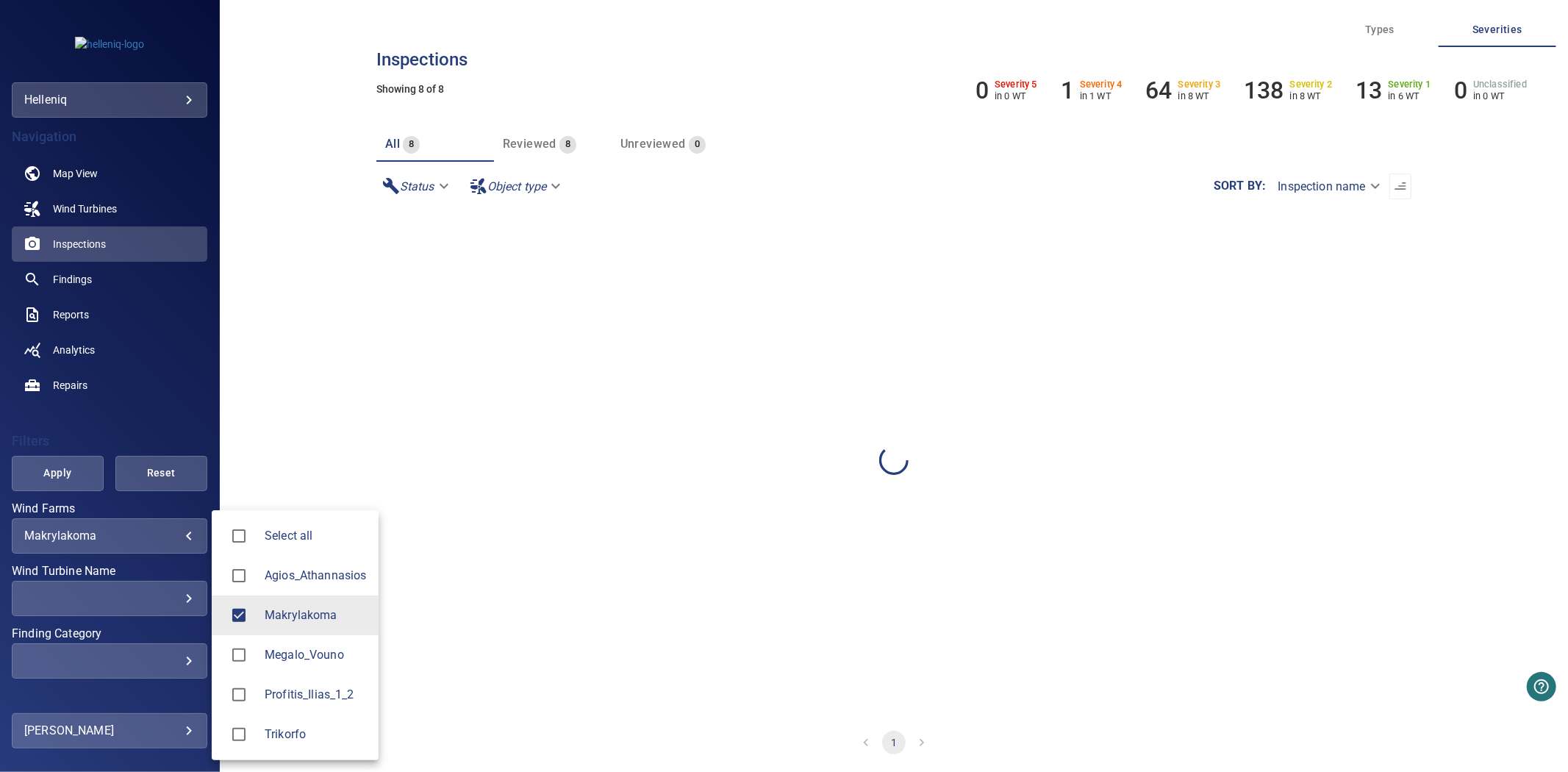
click at [59, 469] on div at bounding box center [784, 386] width 1568 height 772
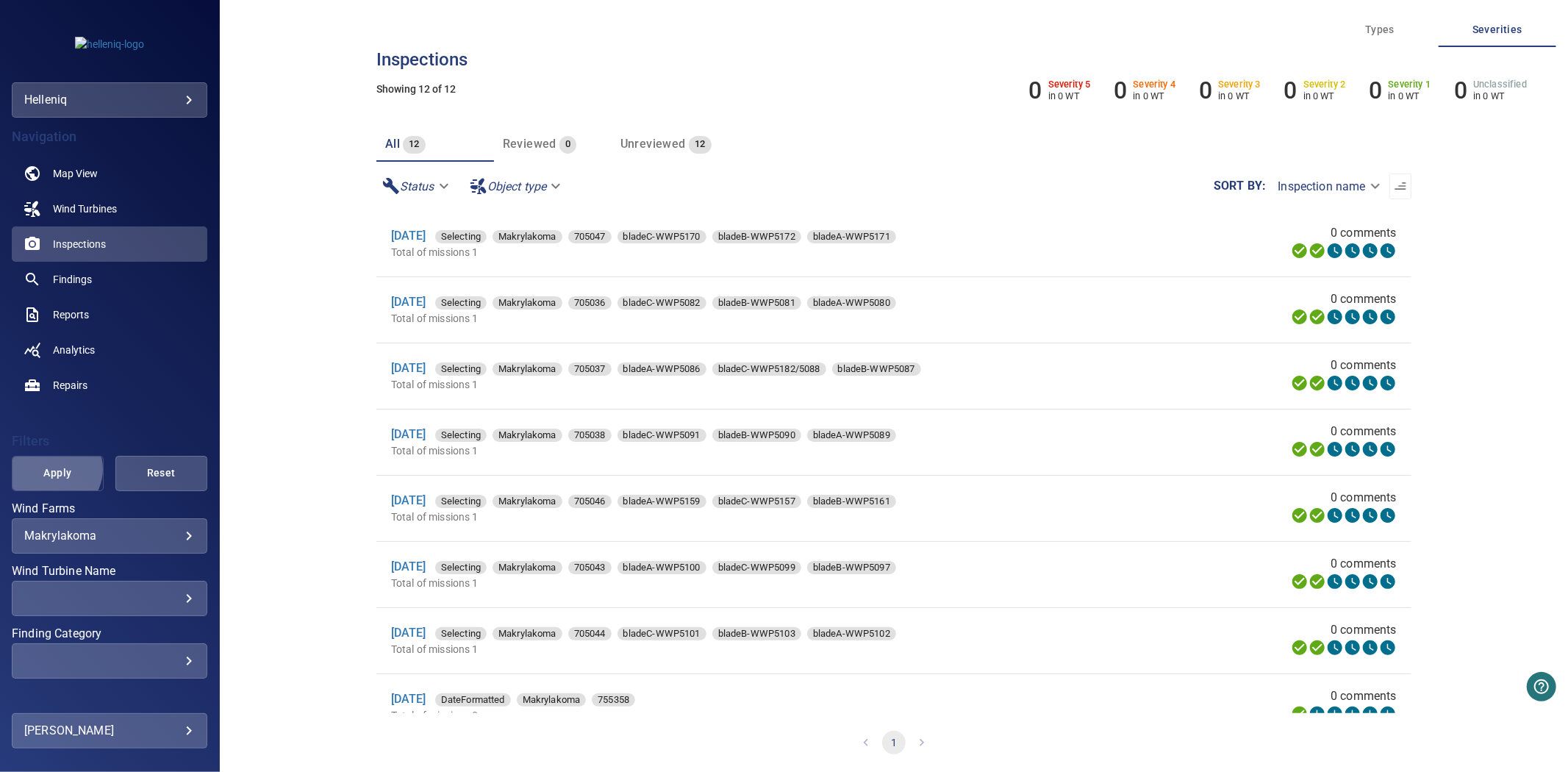
click at [52, 469] on span "Apply" at bounding box center [58, 474] width 55 height 19
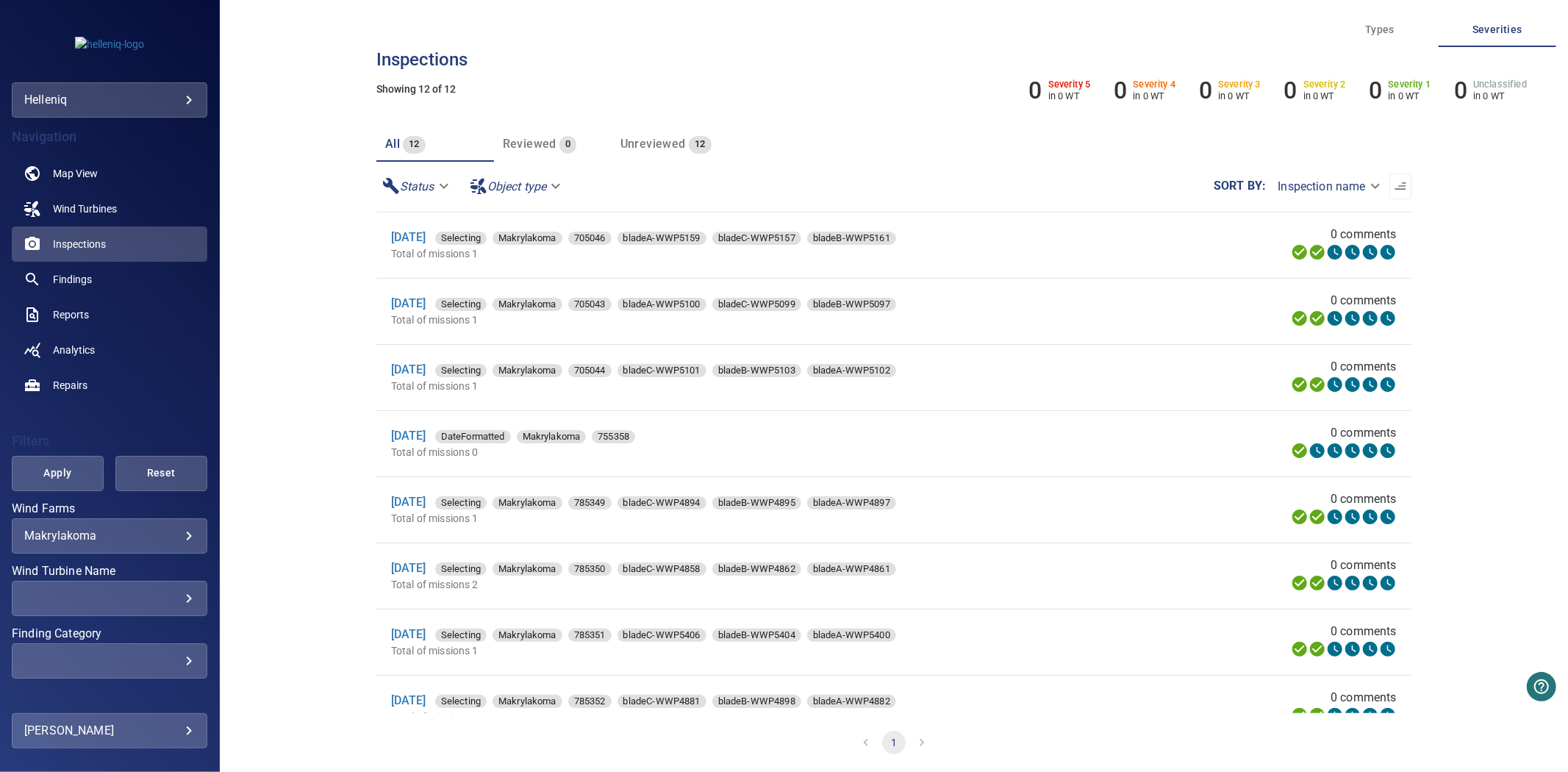
scroll to position [295, 0]
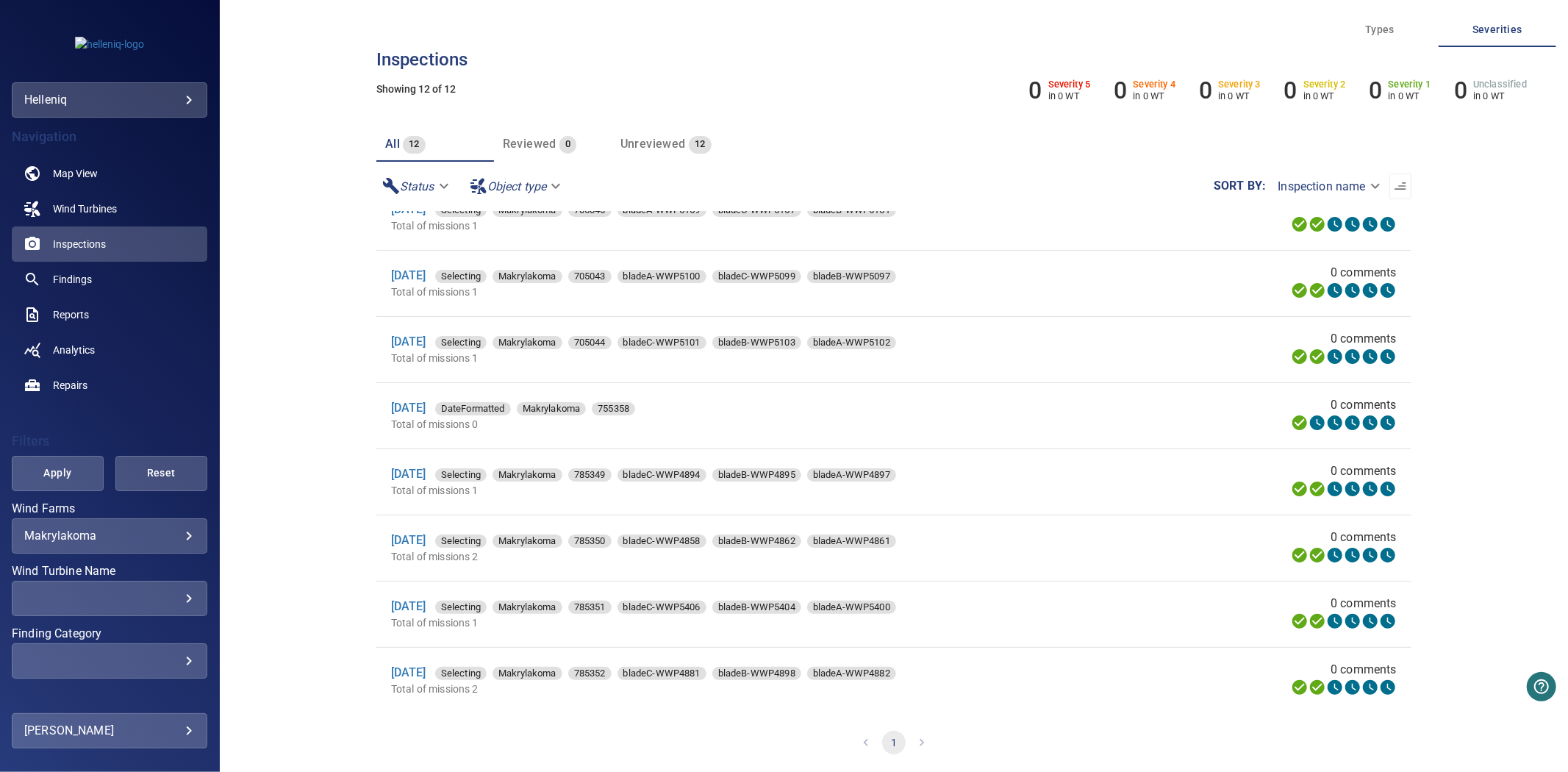
click at [154, 545] on div "**********" at bounding box center [109, 535] width 196 height 35
click at [166, 531] on body "**********" at bounding box center [784, 386] width 1568 height 772
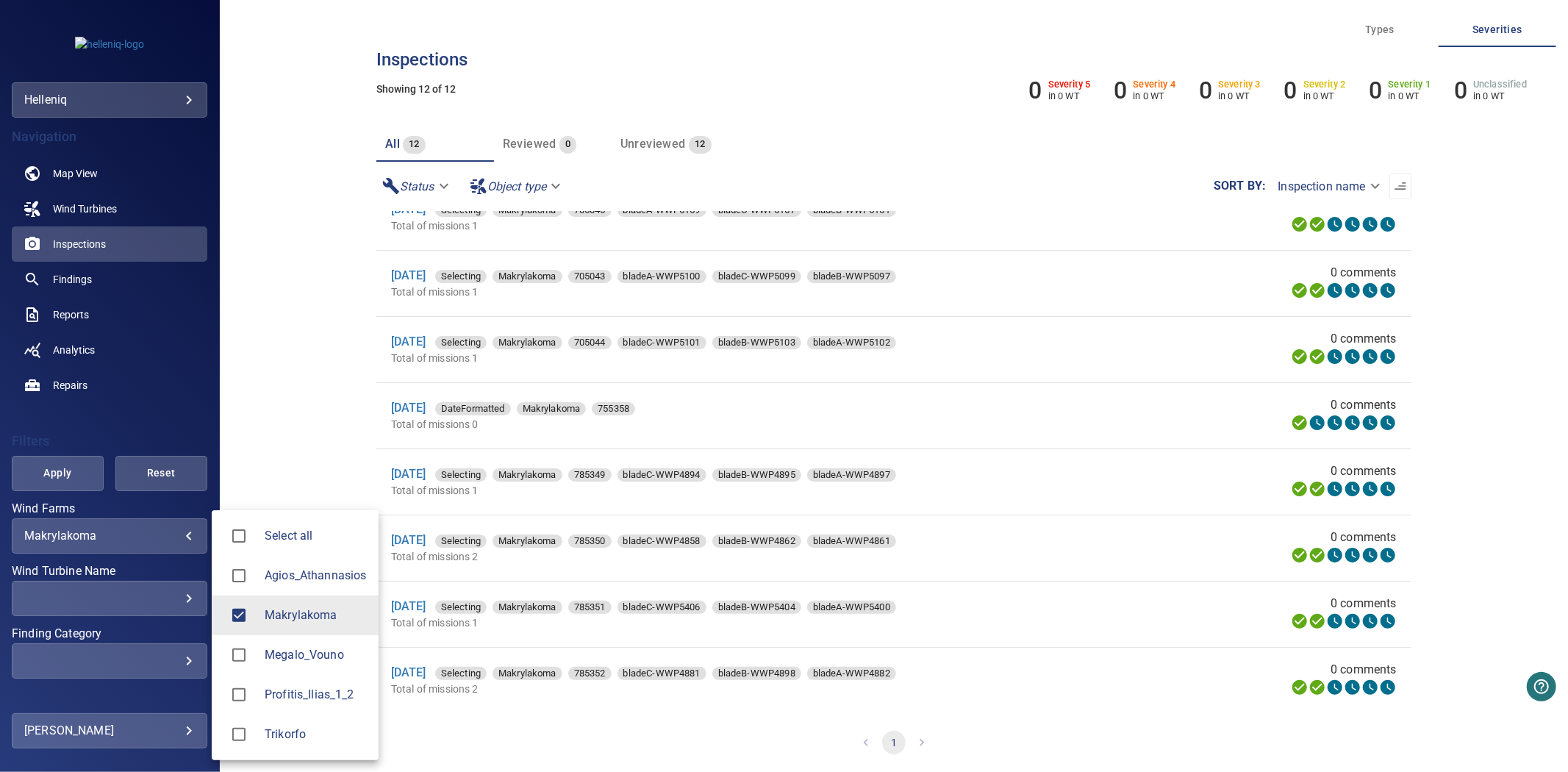
scroll to position [0, 0]
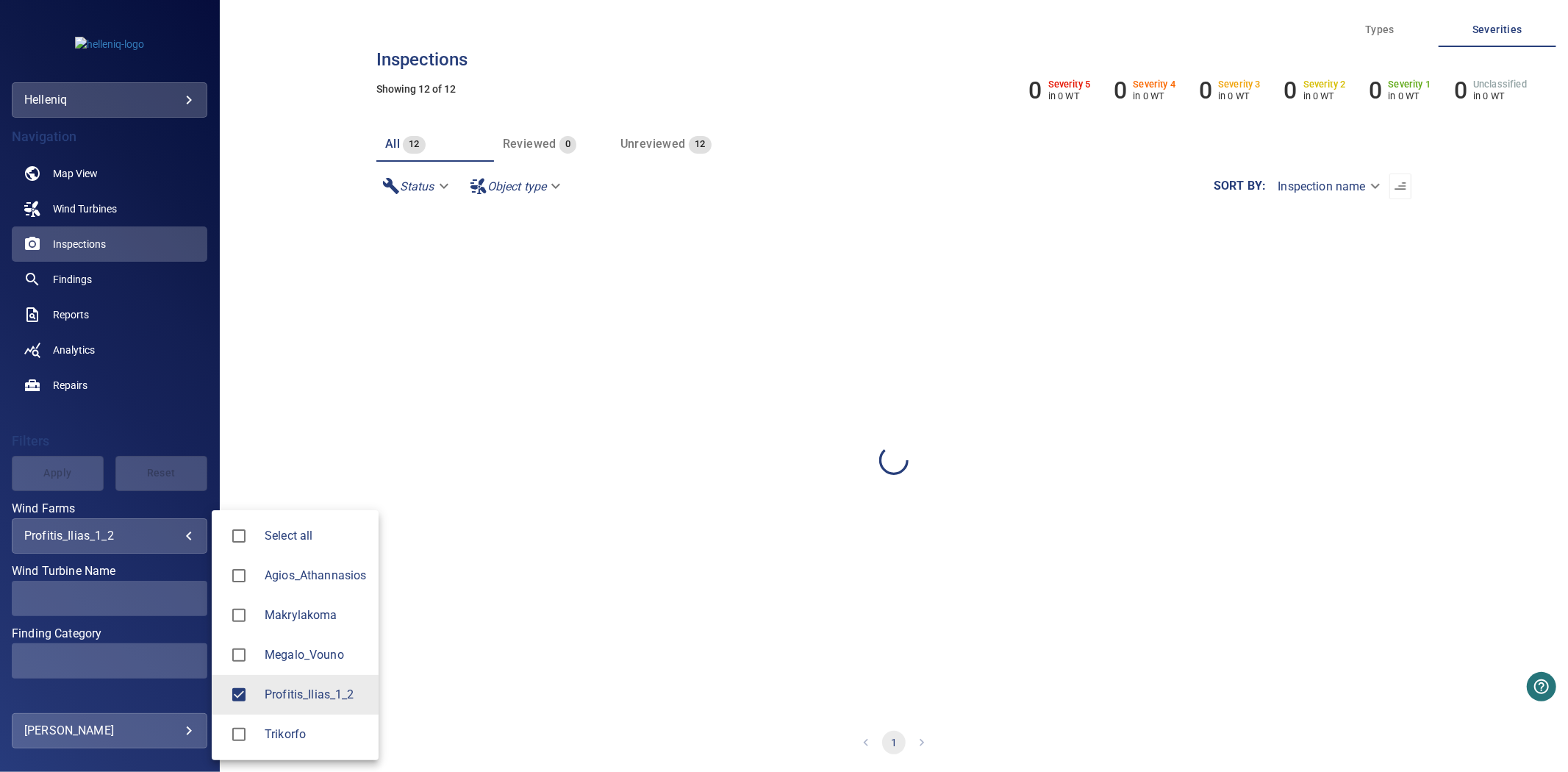
type input "**********"
click at [74, 478] on div at bounding box center [784, 386] width 1568 height 772
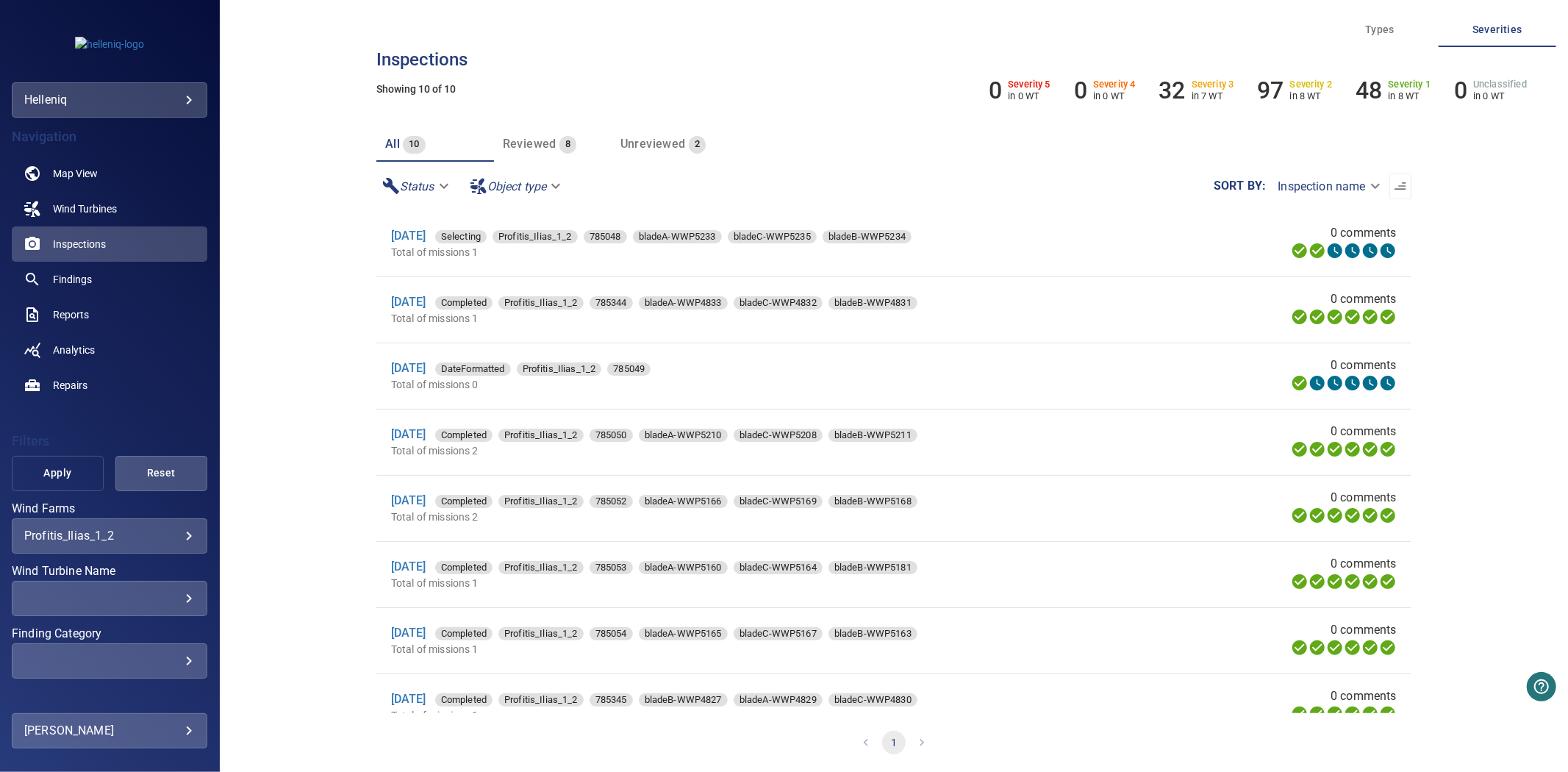
click at [53, 477] on span "Apply" at bounding box center [58, 474] width 55 height 19
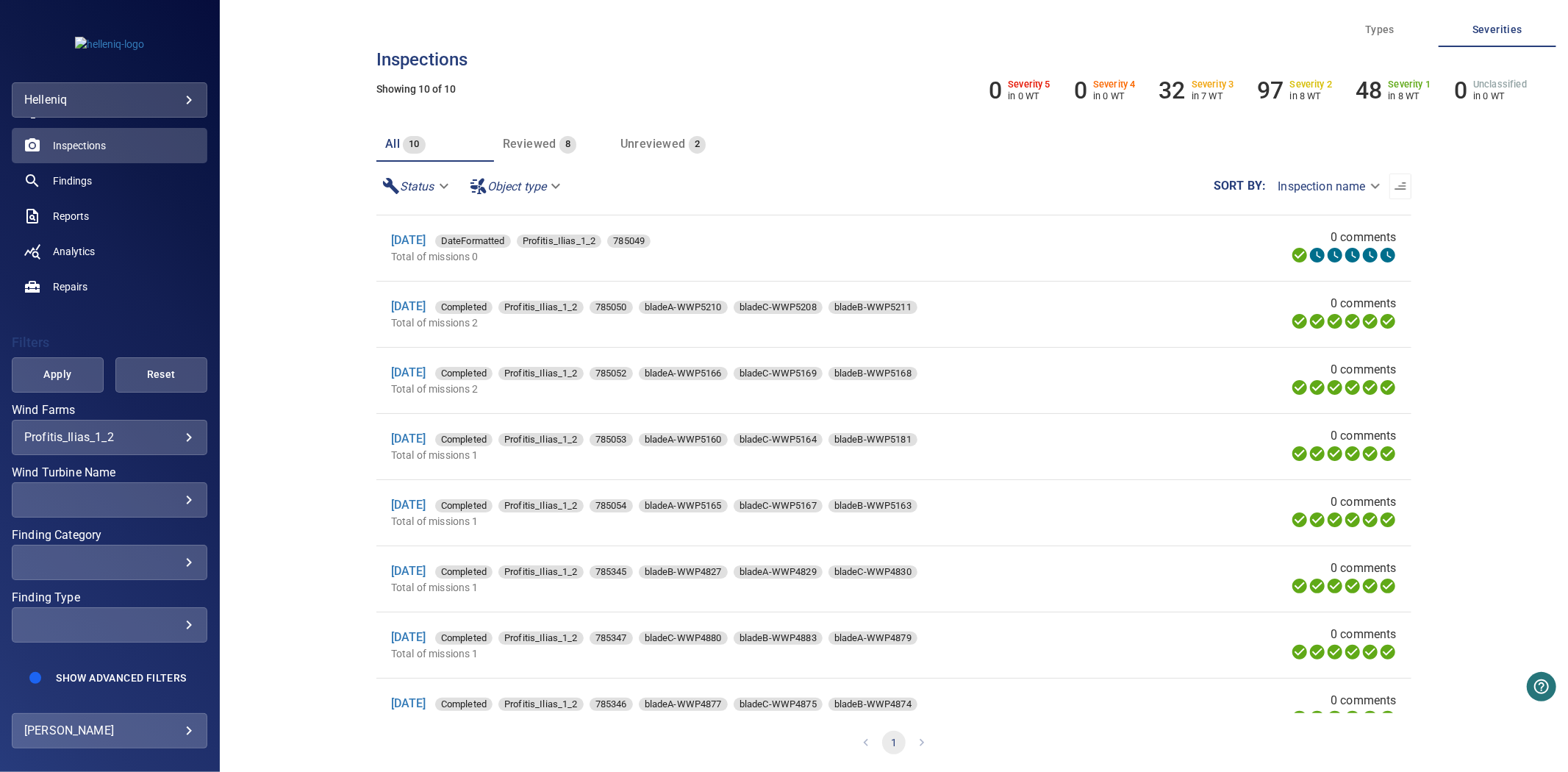
scroll to position [163, 0]
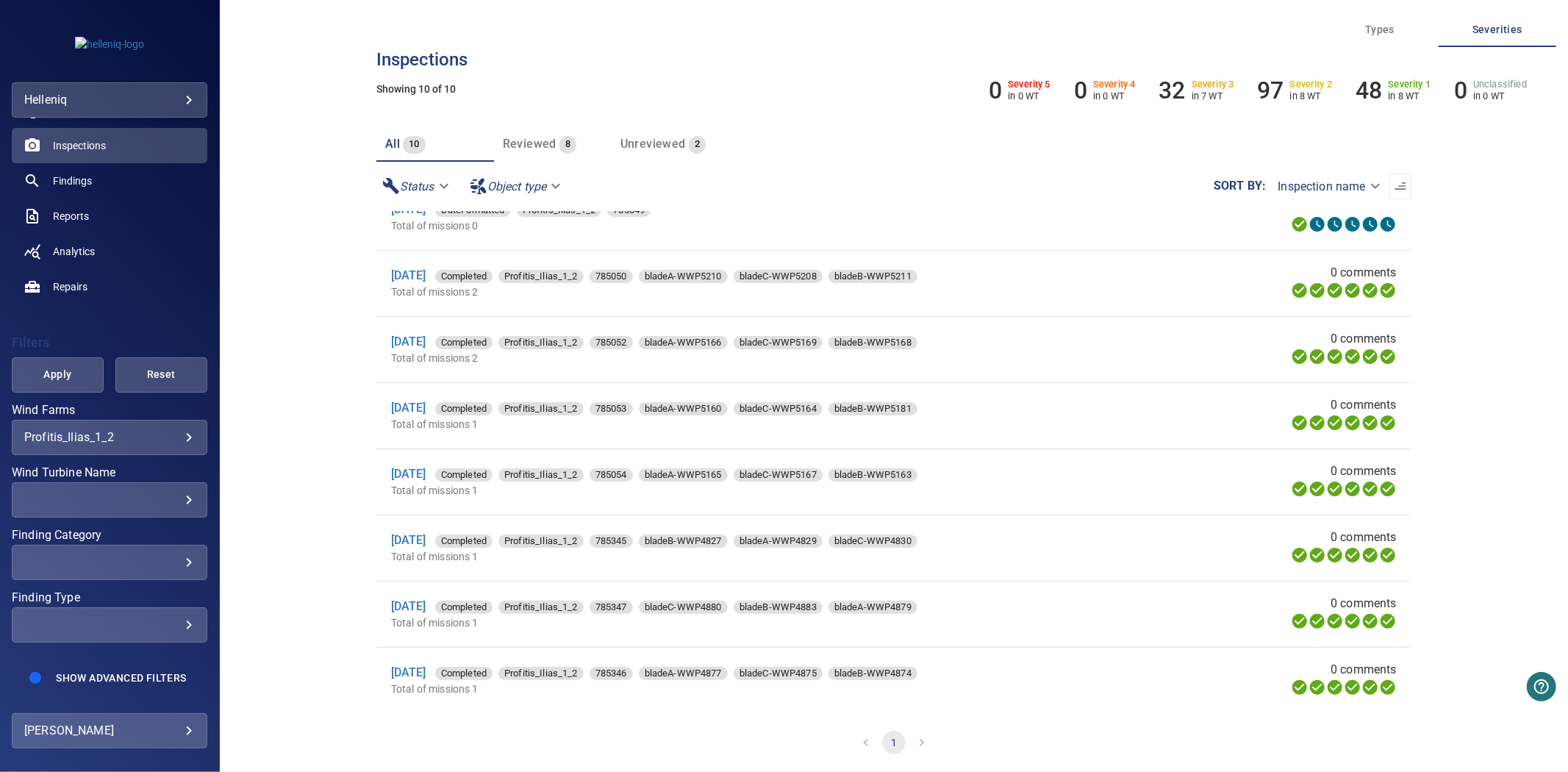
click at [62, 608] on div "​ ​" at bounding box center [109, 625] width 196 height 35
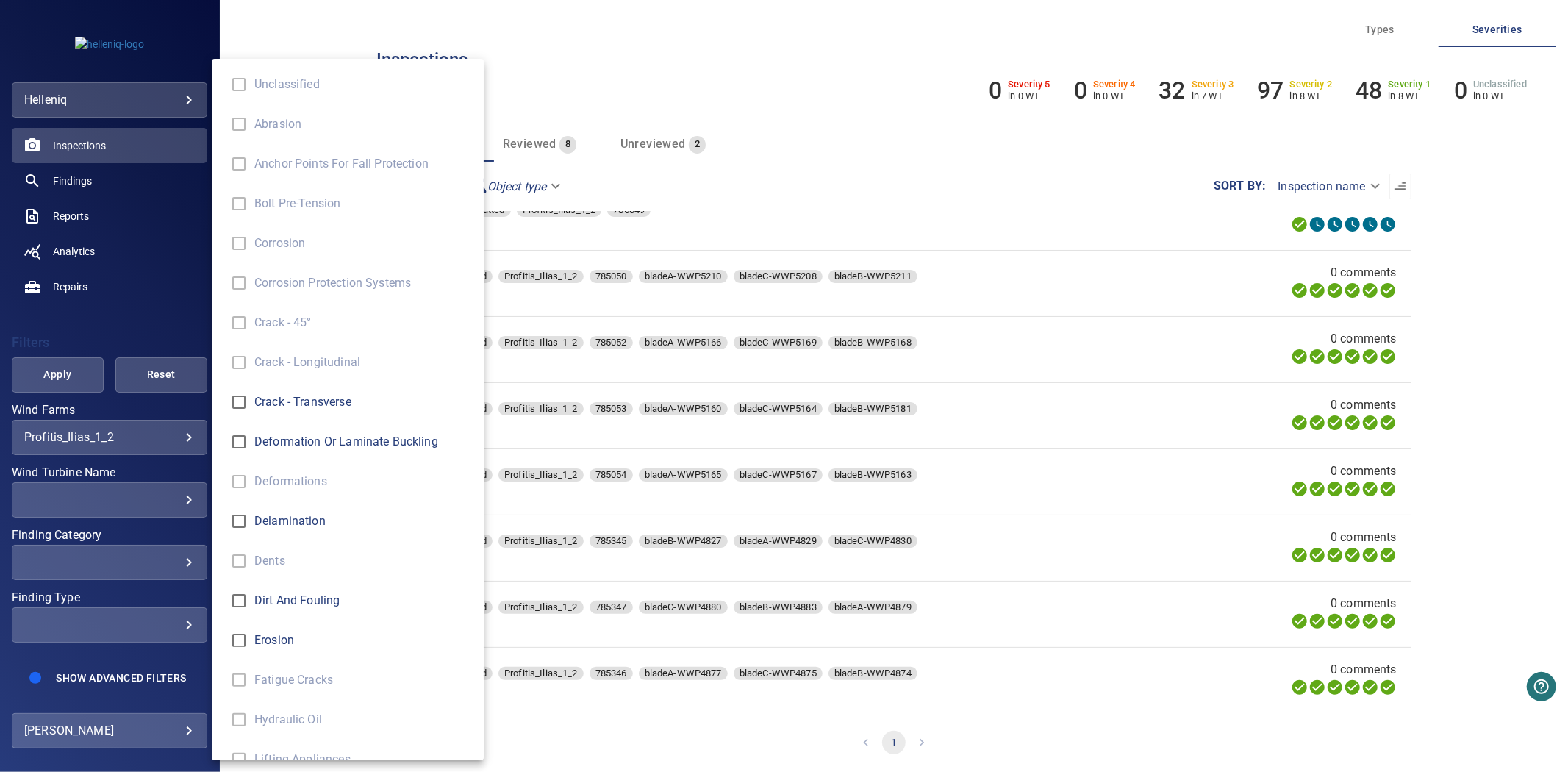
click at [69, 608] on div "Finding Type" at bounding box center [784, 386] width 1568 height 772
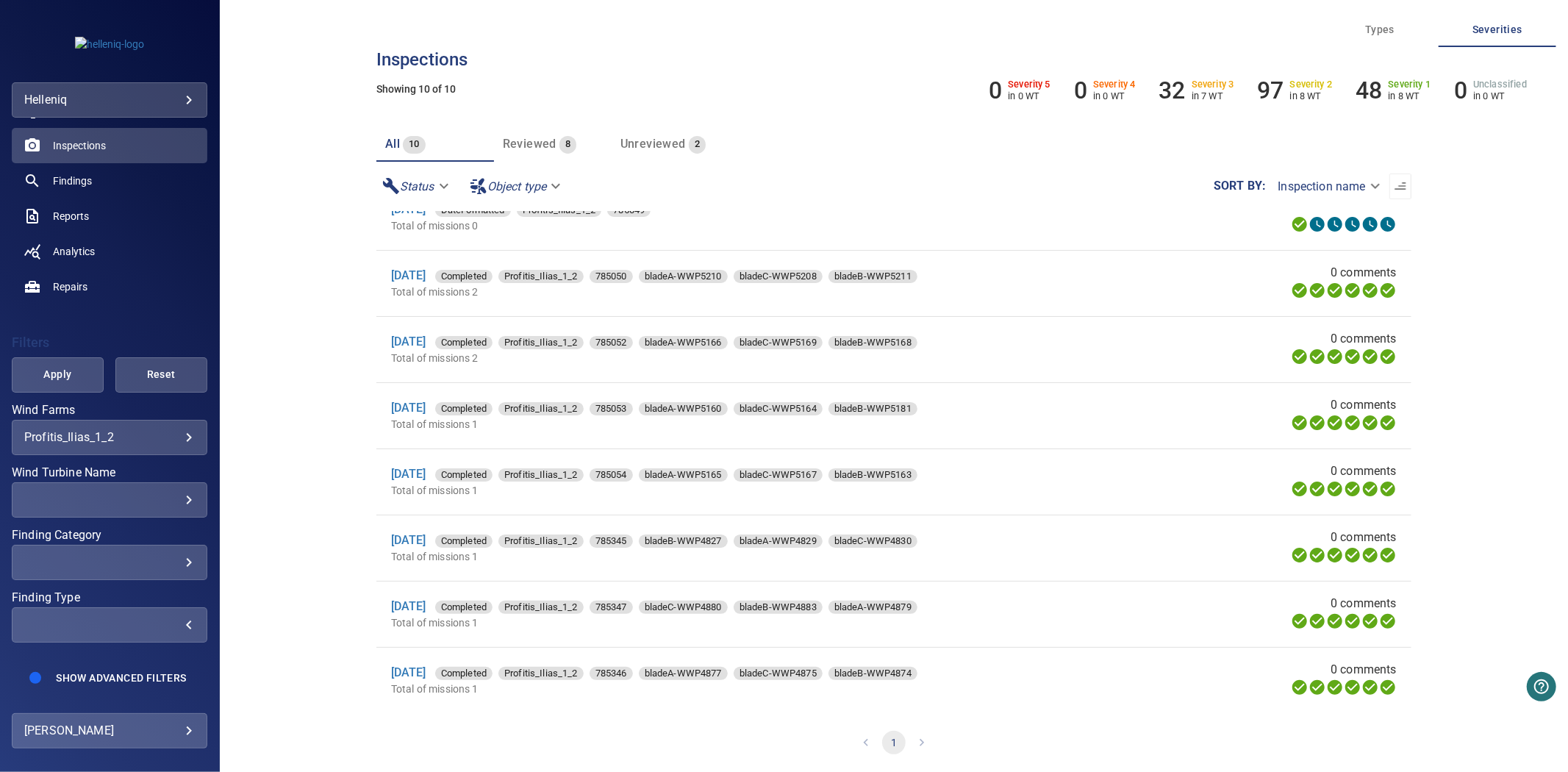
click at [76, 618] on div "​" at bounding box center [109, 625] width 171 height 14
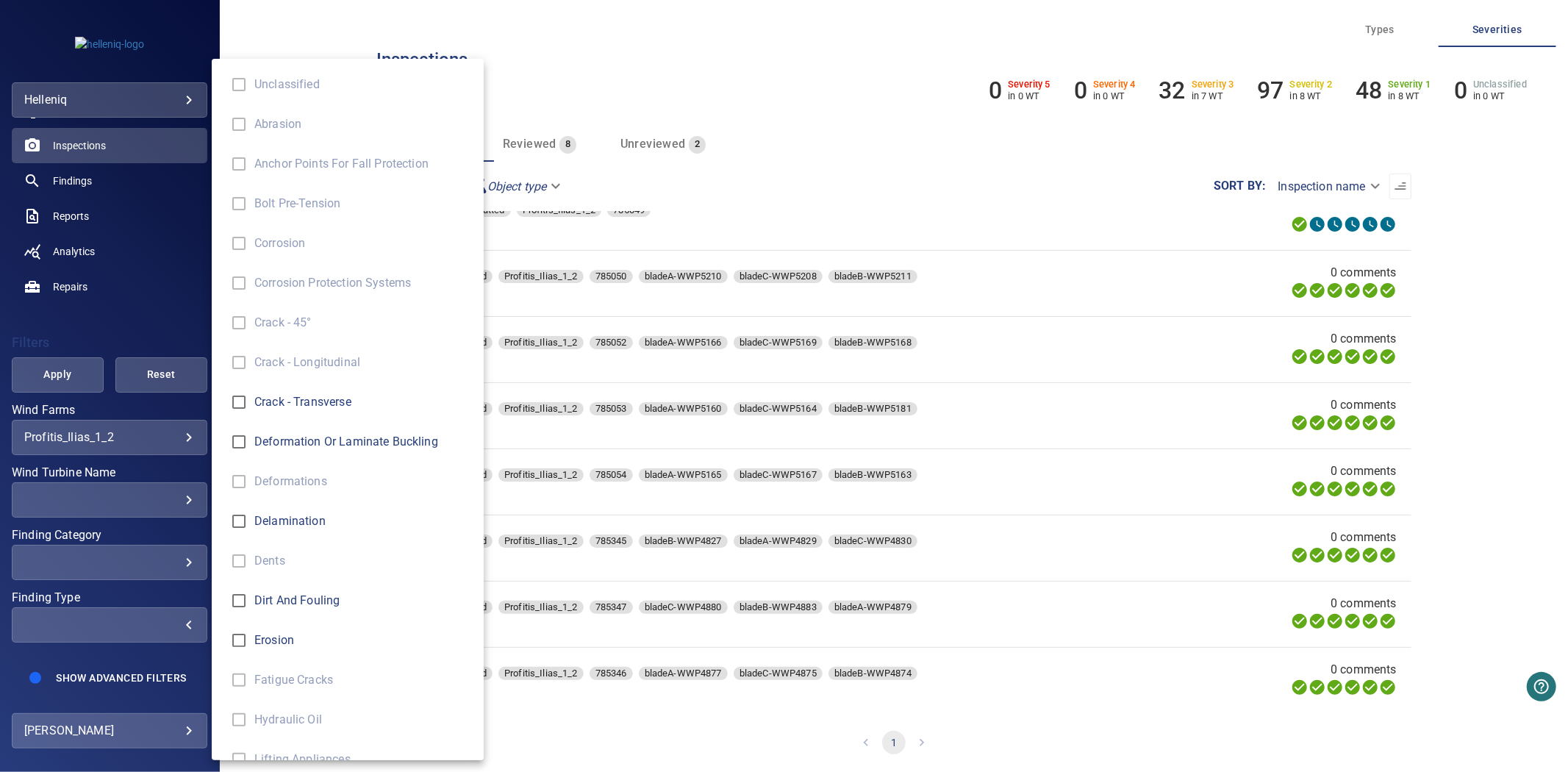
click at [101, 618] on div "Finding Type" at bounding box center [784, 386] width 1568 height 772
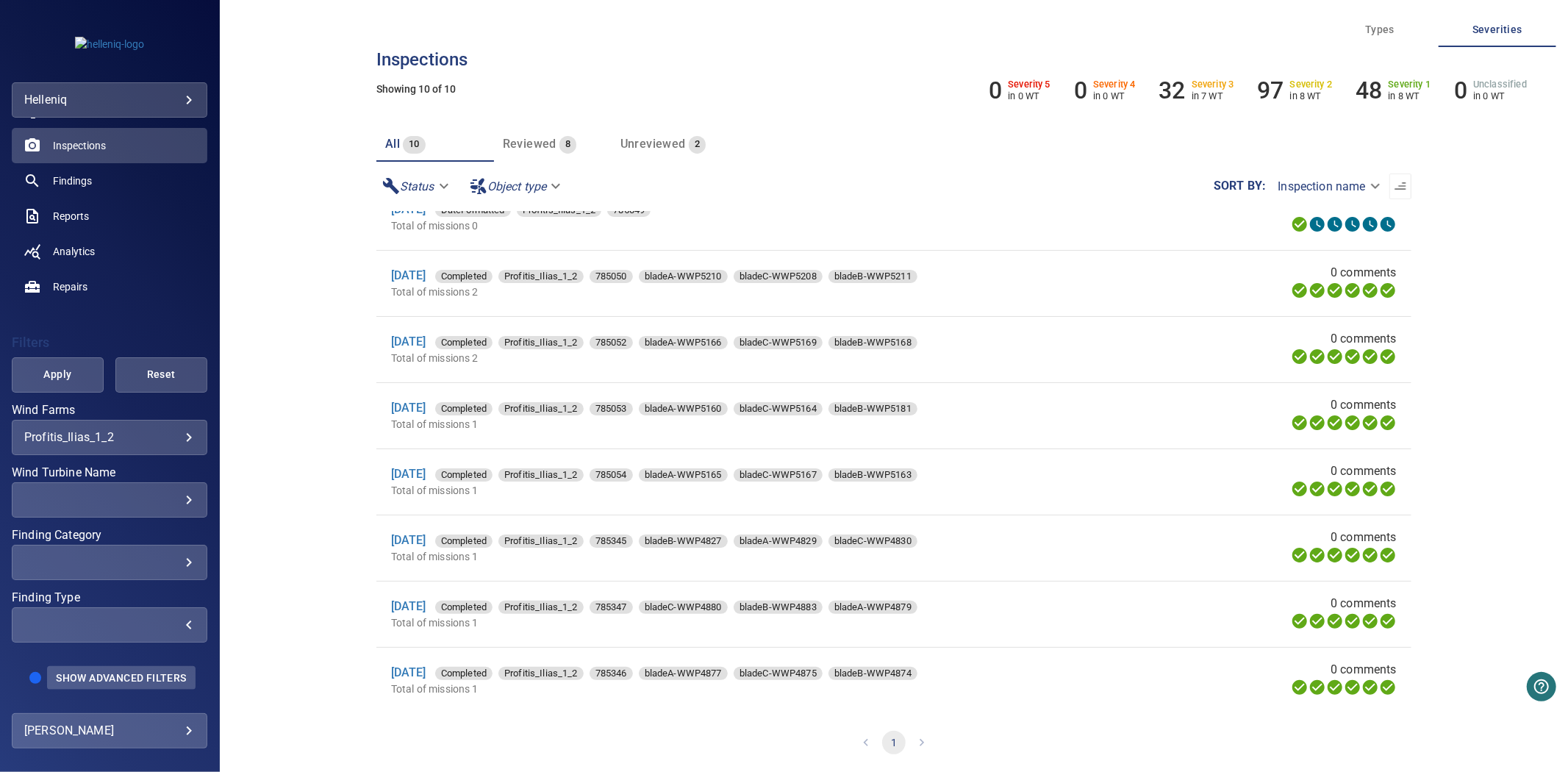
click at [133, 674] on span "Show Advanced Filters" at bounding box center [121, 678] width 130 height 12
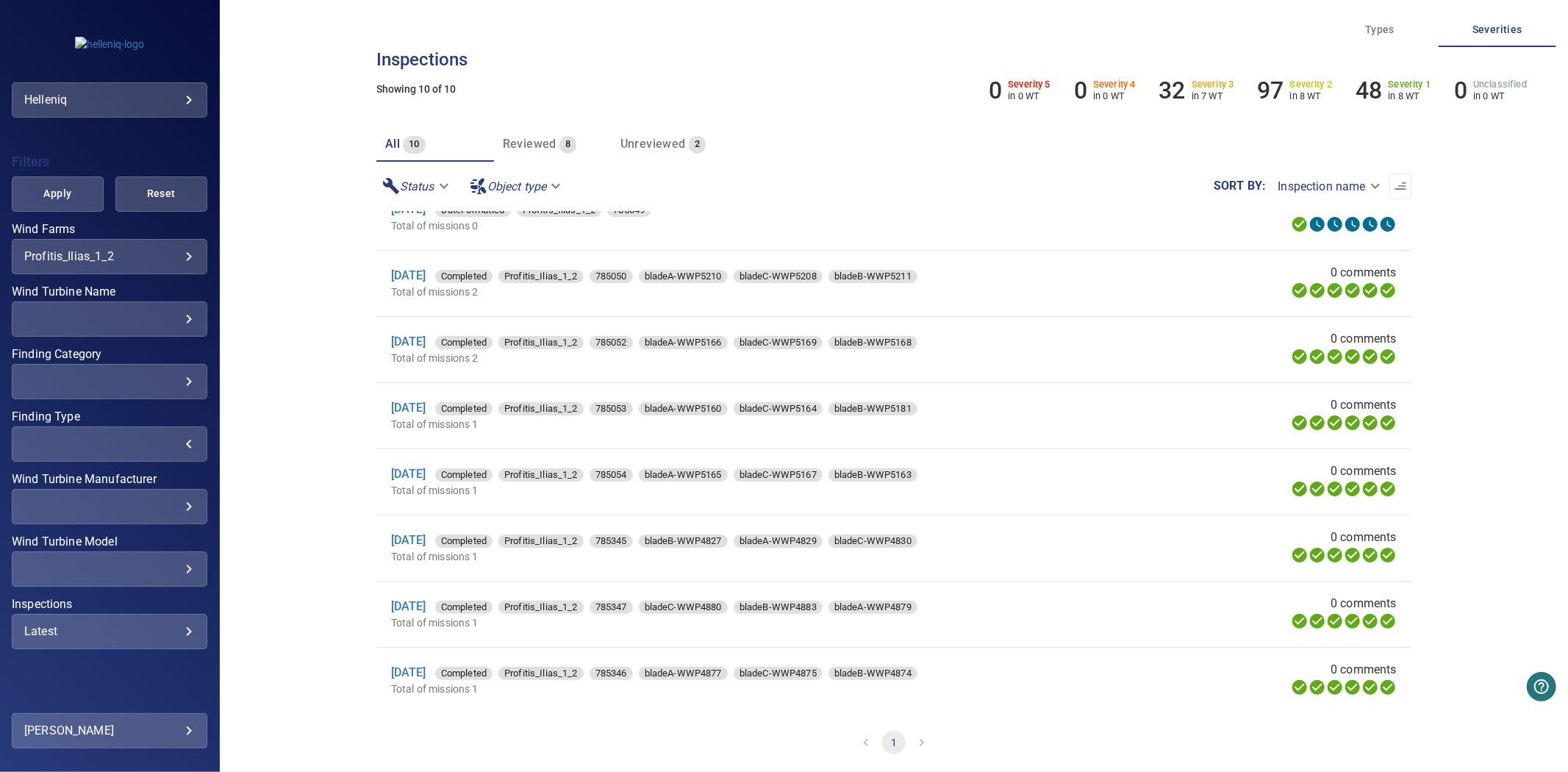
scroll to position [310, 0]
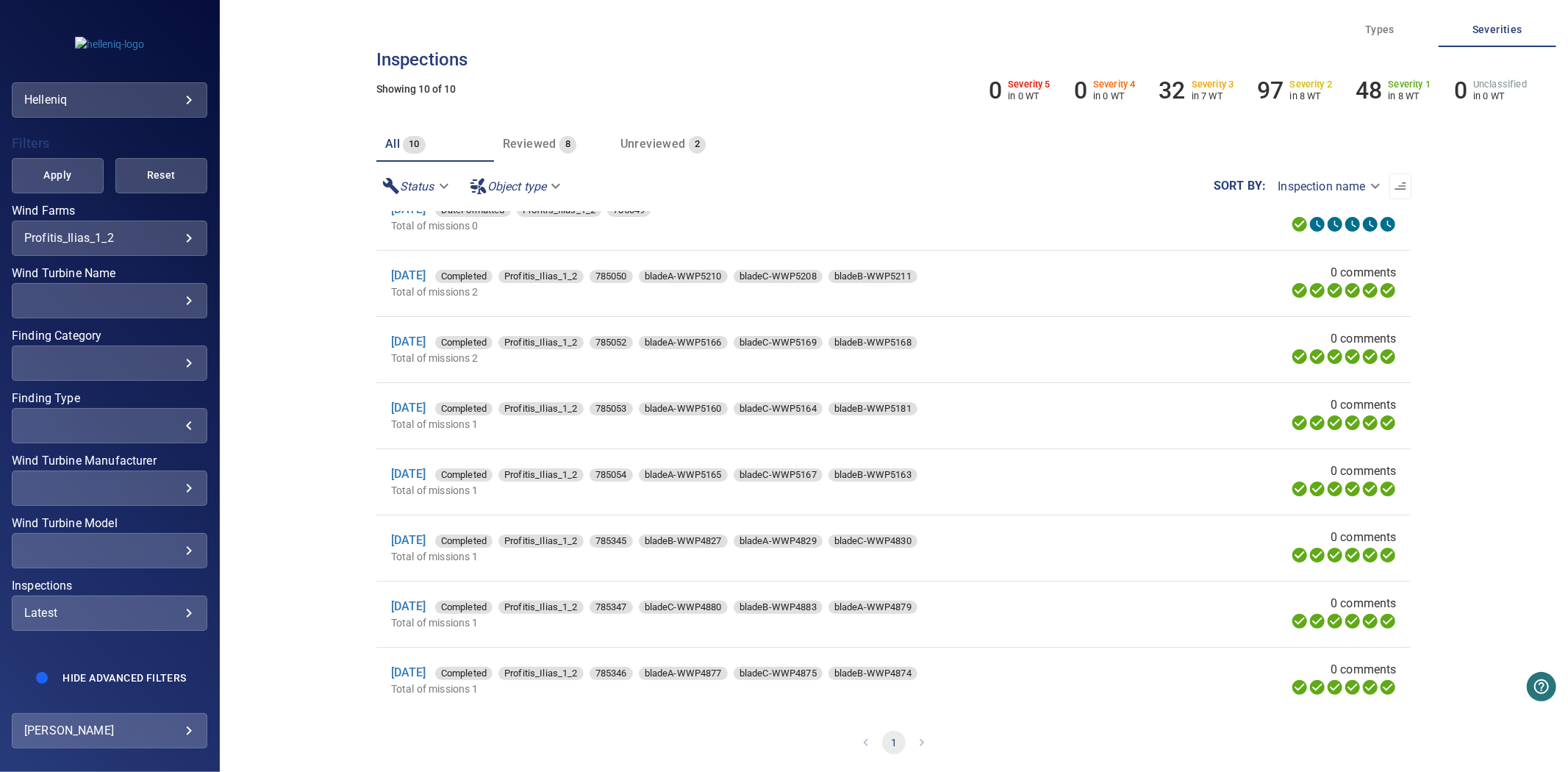
click at [123, 606] on div "Latest" at bounding box center [109, 613] width 171 height 14
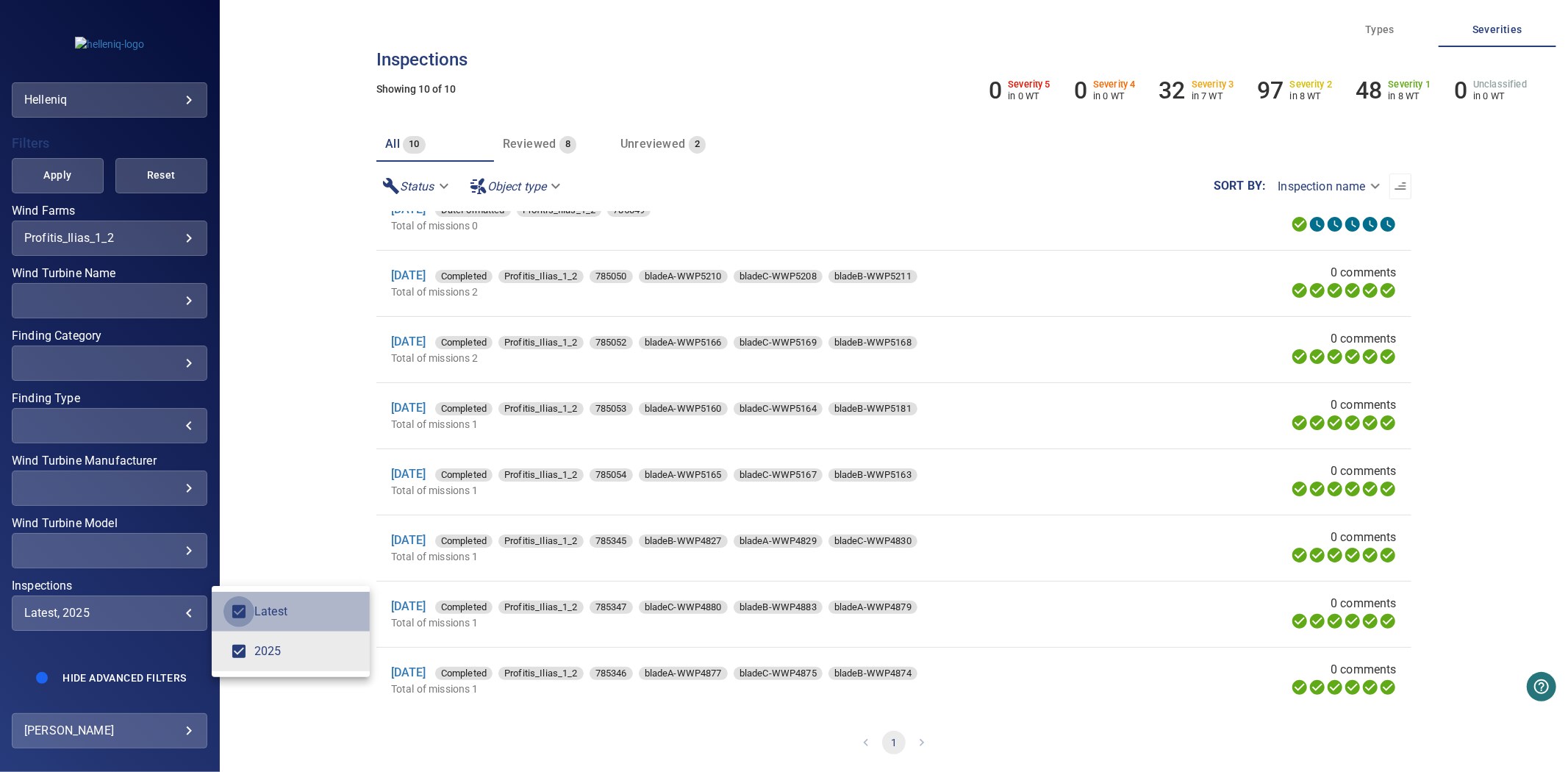
type input "****"
click at [48, 148] on div "Inspections" at bounding box center [784, 386] width 1568 height 772
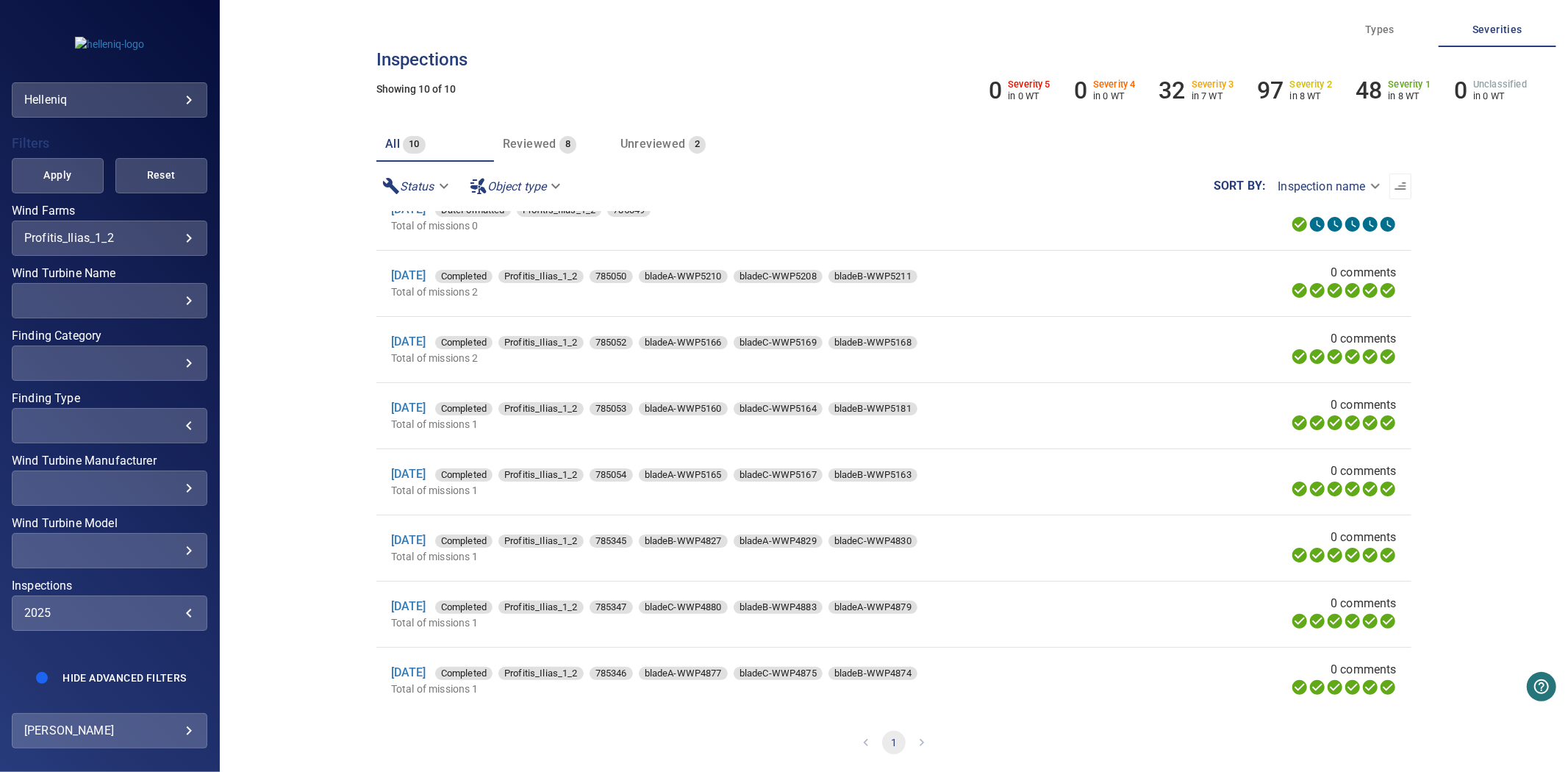
click at [52, 166] on span "Apply" at bounding box center [58, 175] width 55 height 19
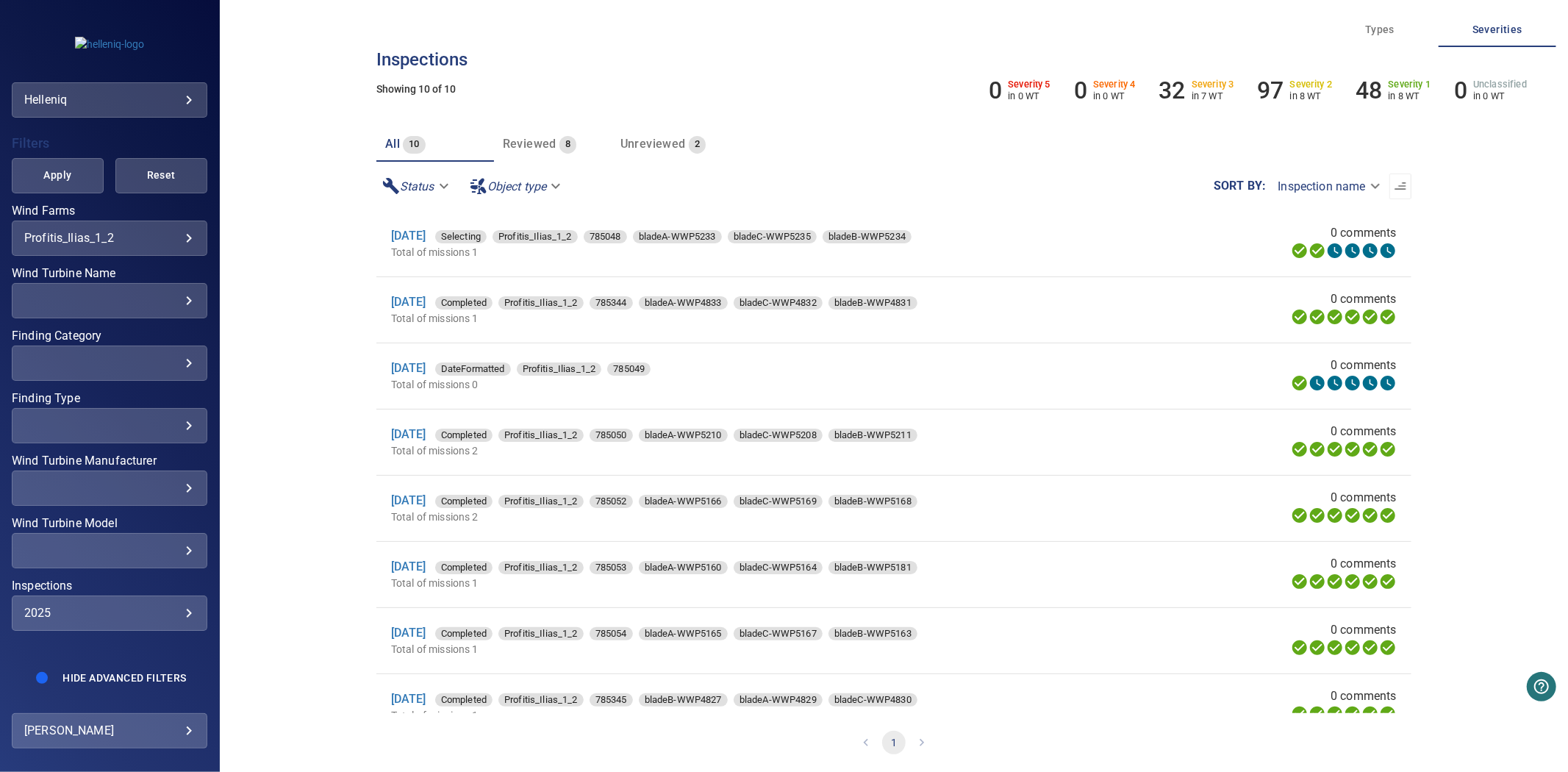
scroll to position [163, 0]
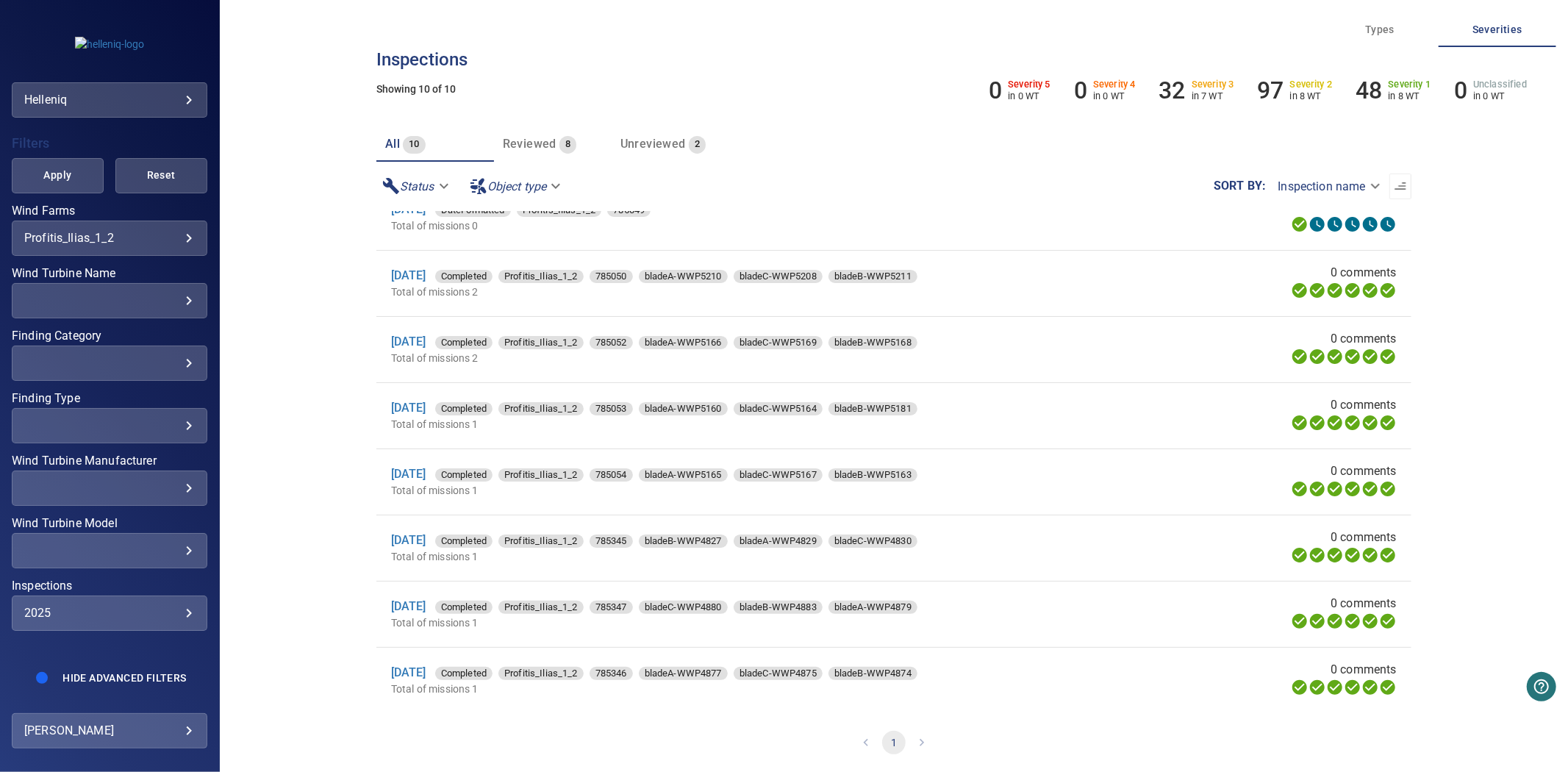
click at [141, 294] on div "​" at bounding box center [109, 301] width 171 height 14
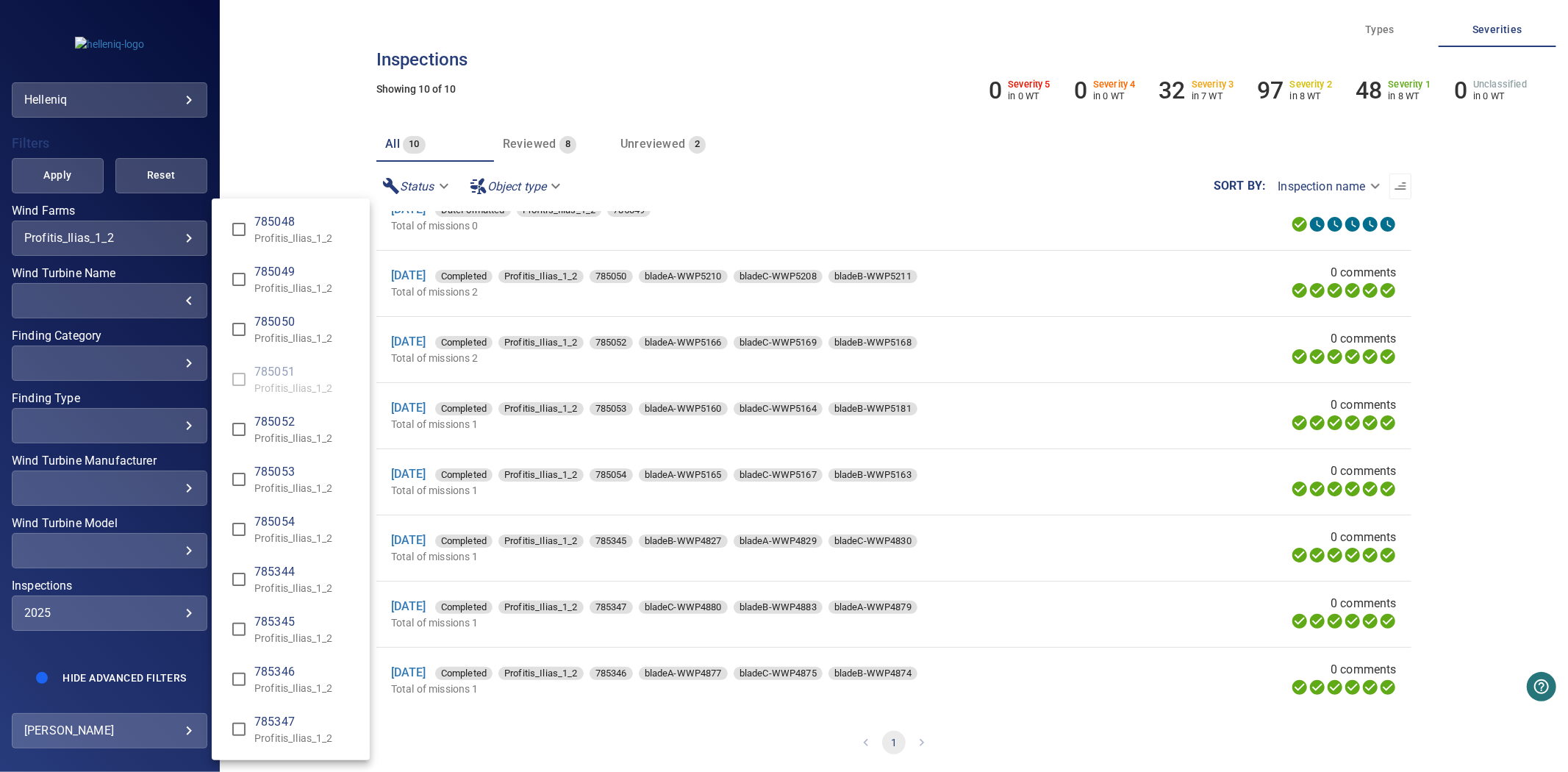
click at [281, 125] on div "Wind Turbine Name" at bounding box center [784, 386] width 1568 height 772
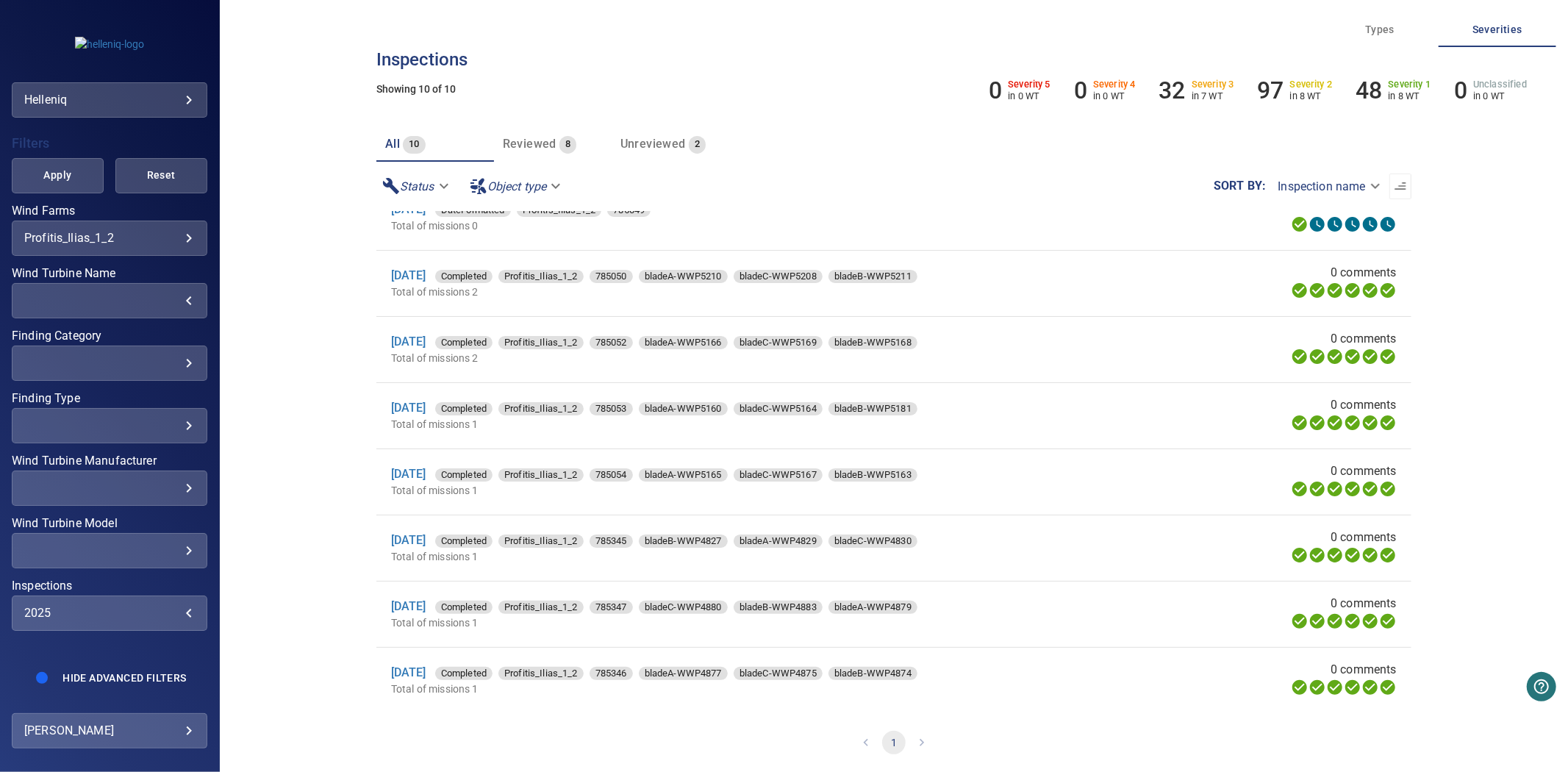
click at [124, 606] on div "2025" at bounding box center [109, 613] width 171 height 14
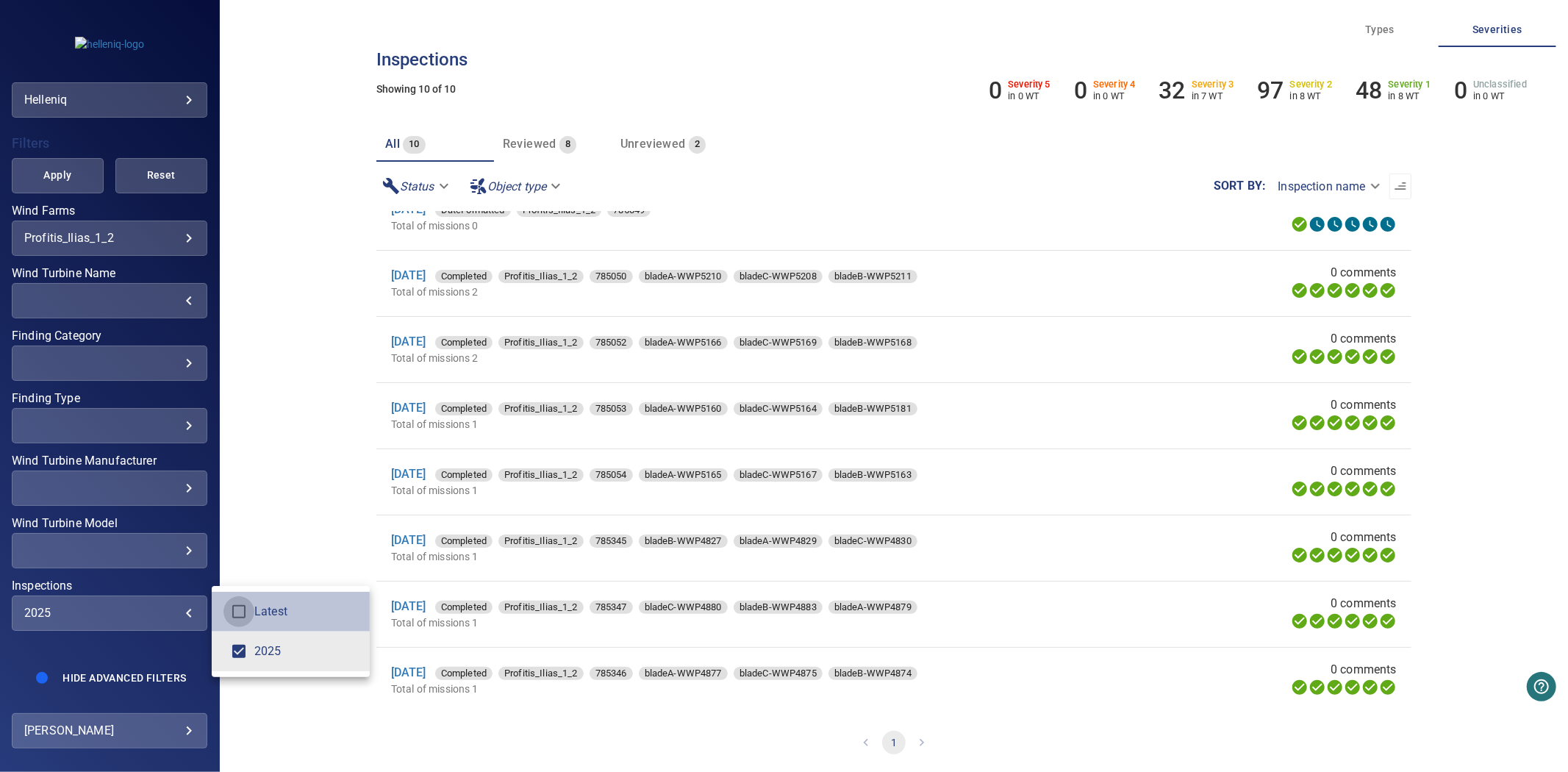
type input "**********"
click at [63, 145] on div "Inspections" at bounding box center [784, 386] width 1568 height 772
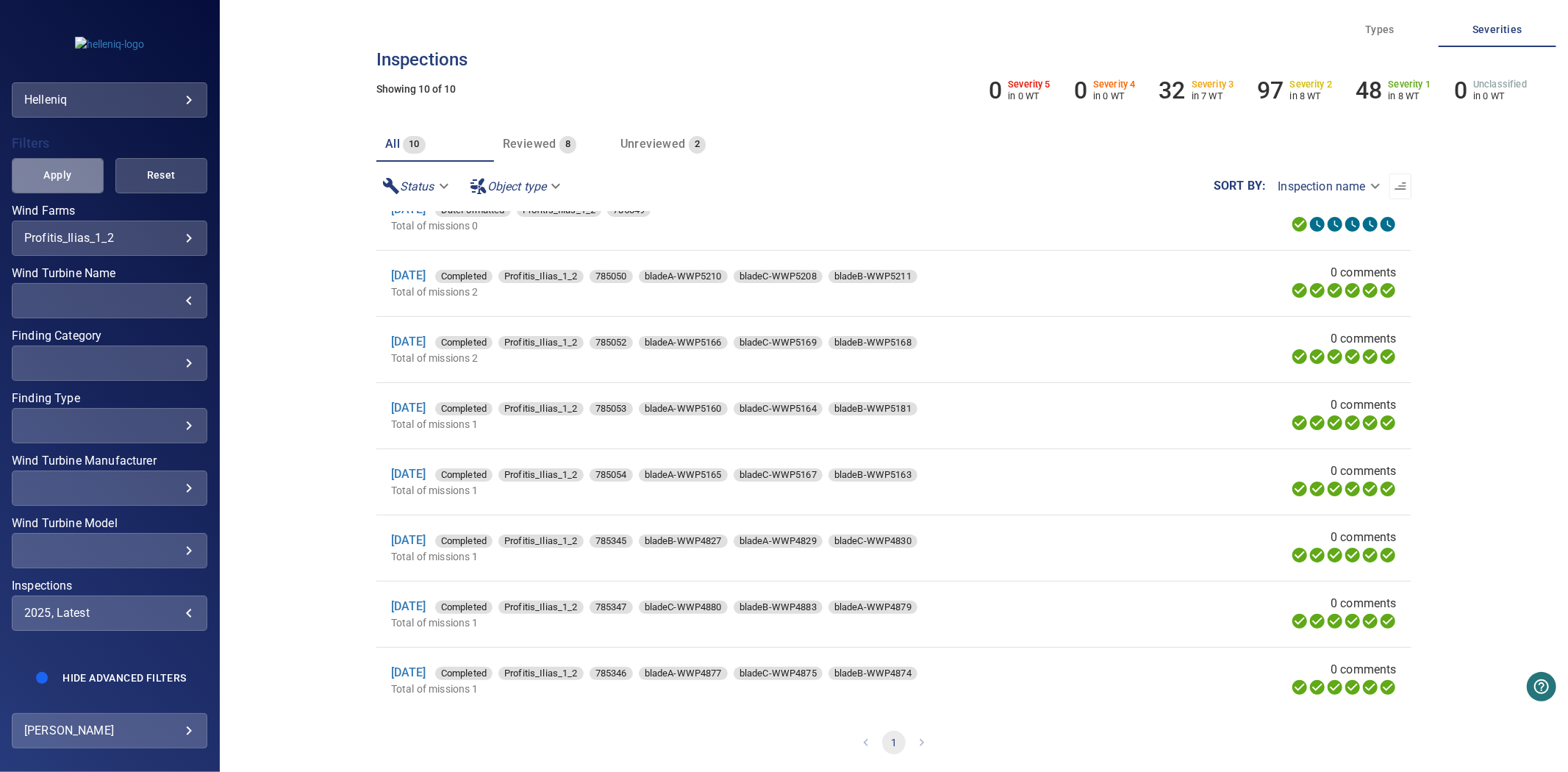
click at [61, 158] on button "Apply" at bounding box center [58, 175] width 92 height 35
click at [156, 294] on div "​" at bounding box center [109, 301] width 171 height 14
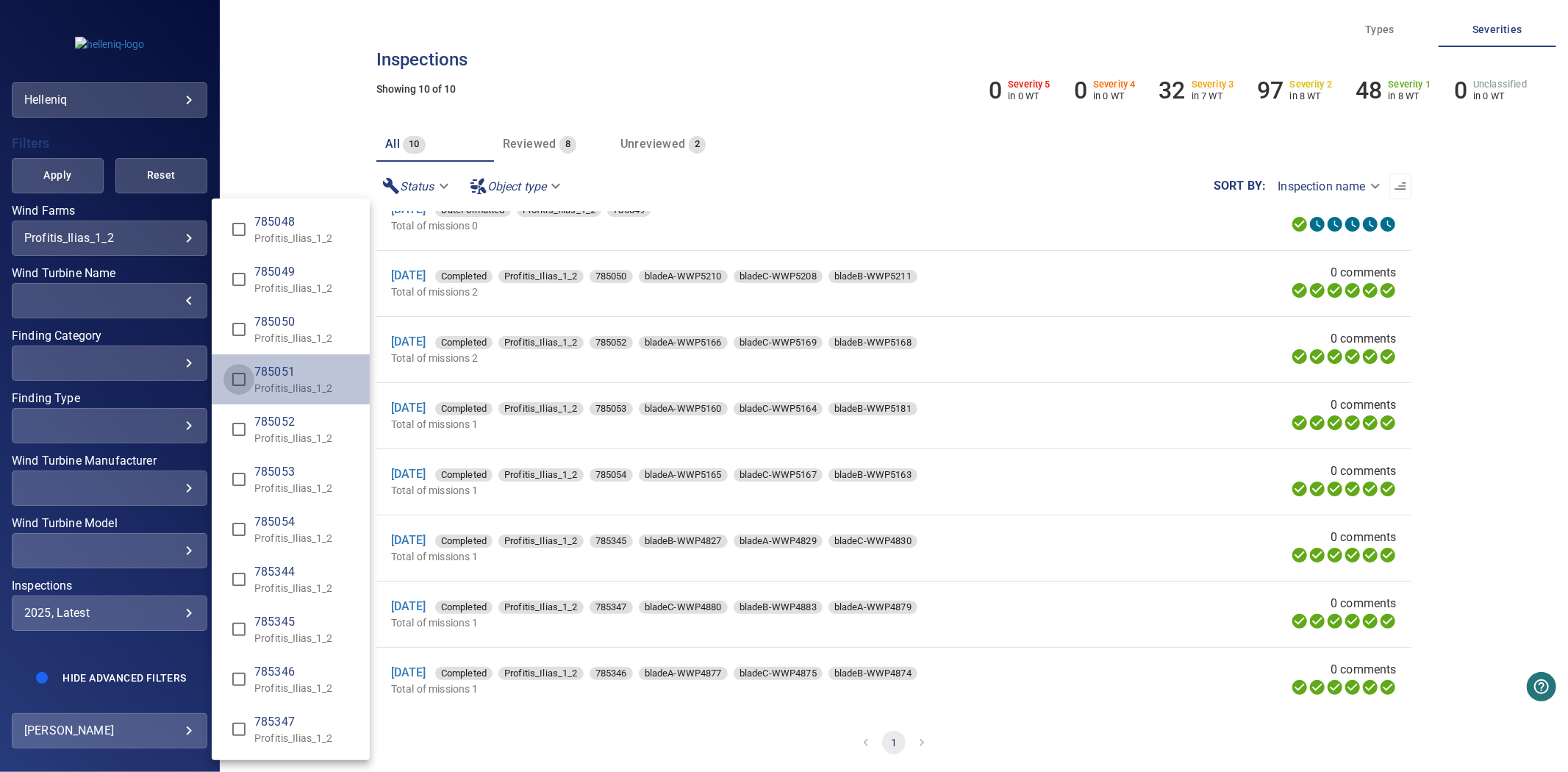
click at [244, 364] on span "785051 / Profitis_Ilias_1_2 785051 / Profitis_Ilias_1_2" at bounding box center [239, 379] width 31 height 31
type input "**********"
click at [98, 174] on div "Wind Turbine Name" at bounding box center [784, 386] width 1568 height 772
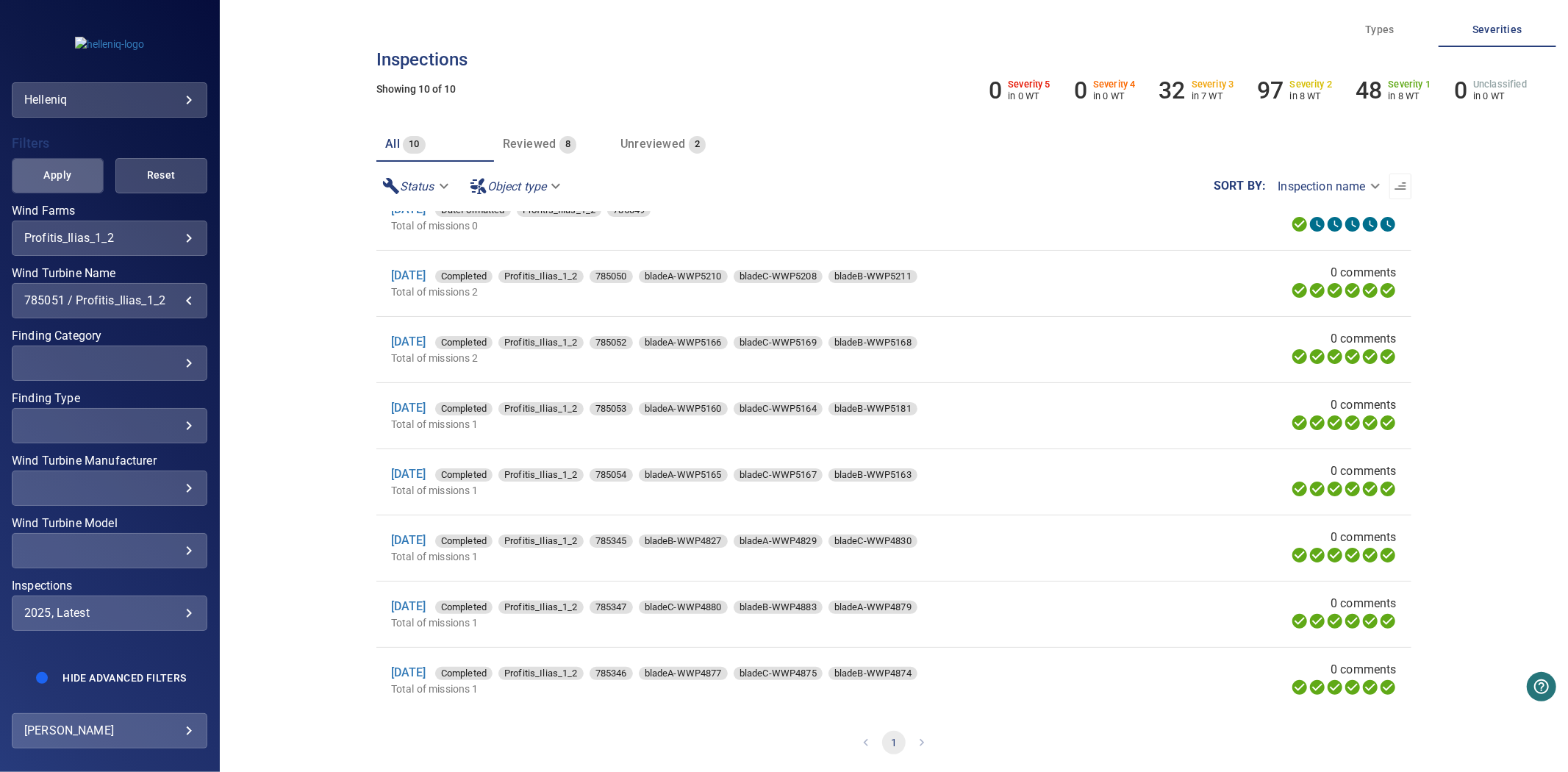
click at [77, 167] on span "Apply" at bounding box center [58, 175] width 55 height 19
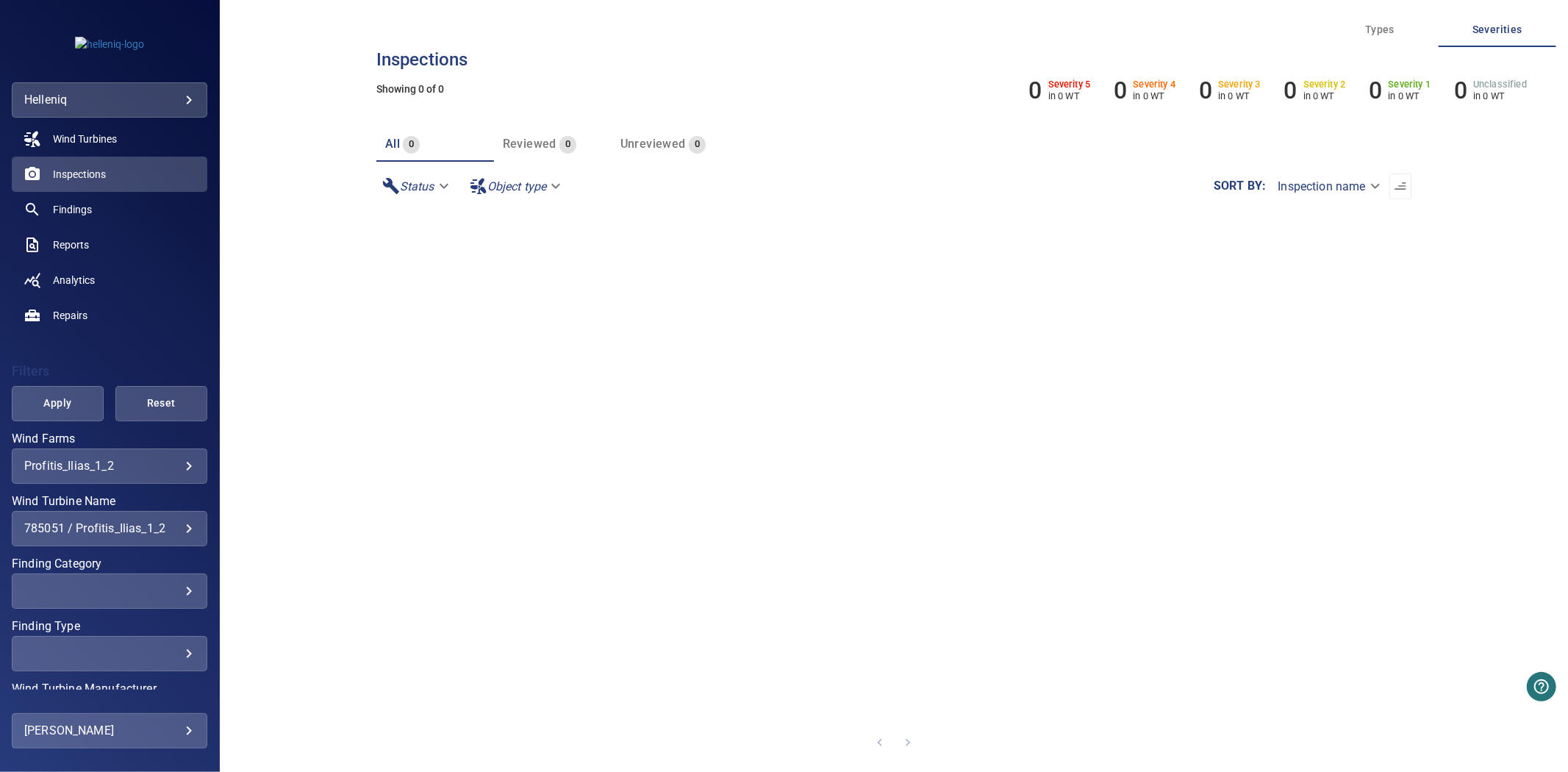
scroll to position [0, 0]
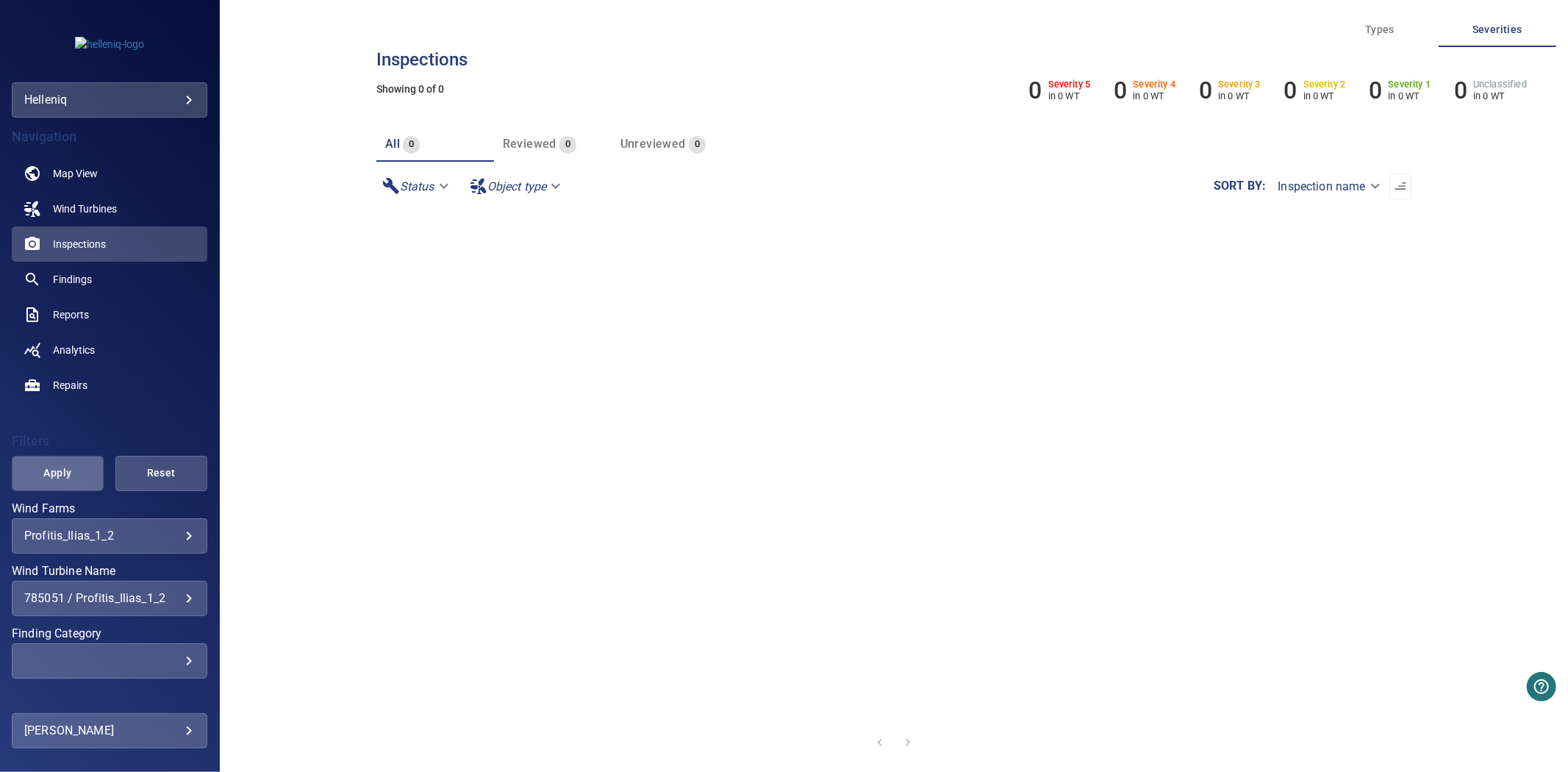
click at [81, 465] on button "Apply" at bounding box center [58, 473] width 92 height 35
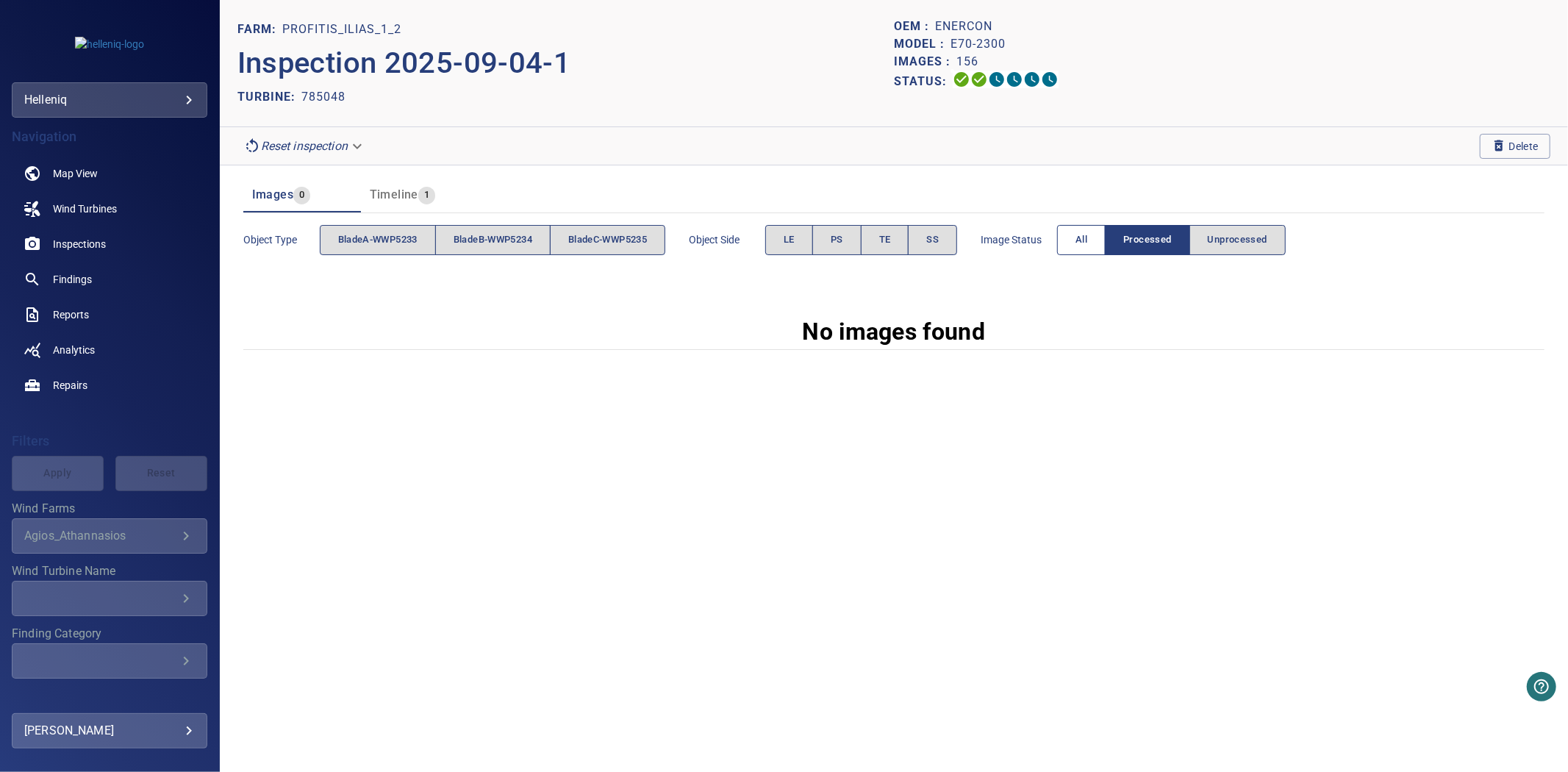
click at [1079, 241] on button "All" at bounding box center [1081, 240] width 48 height 30
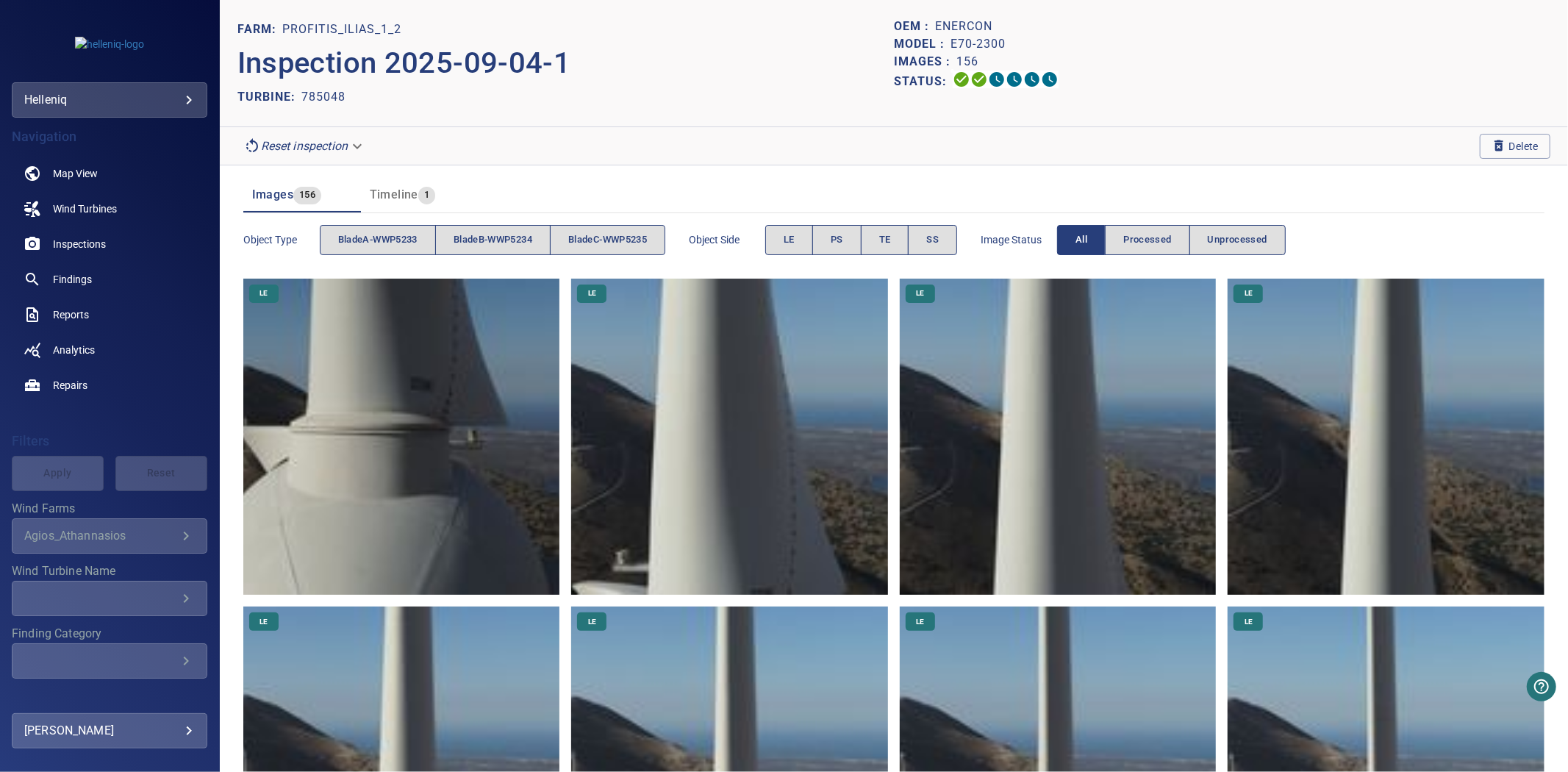
click at [1159, 30] on div "OEM : Enercon" at bounding box center [1222, 26] width 657 height 18
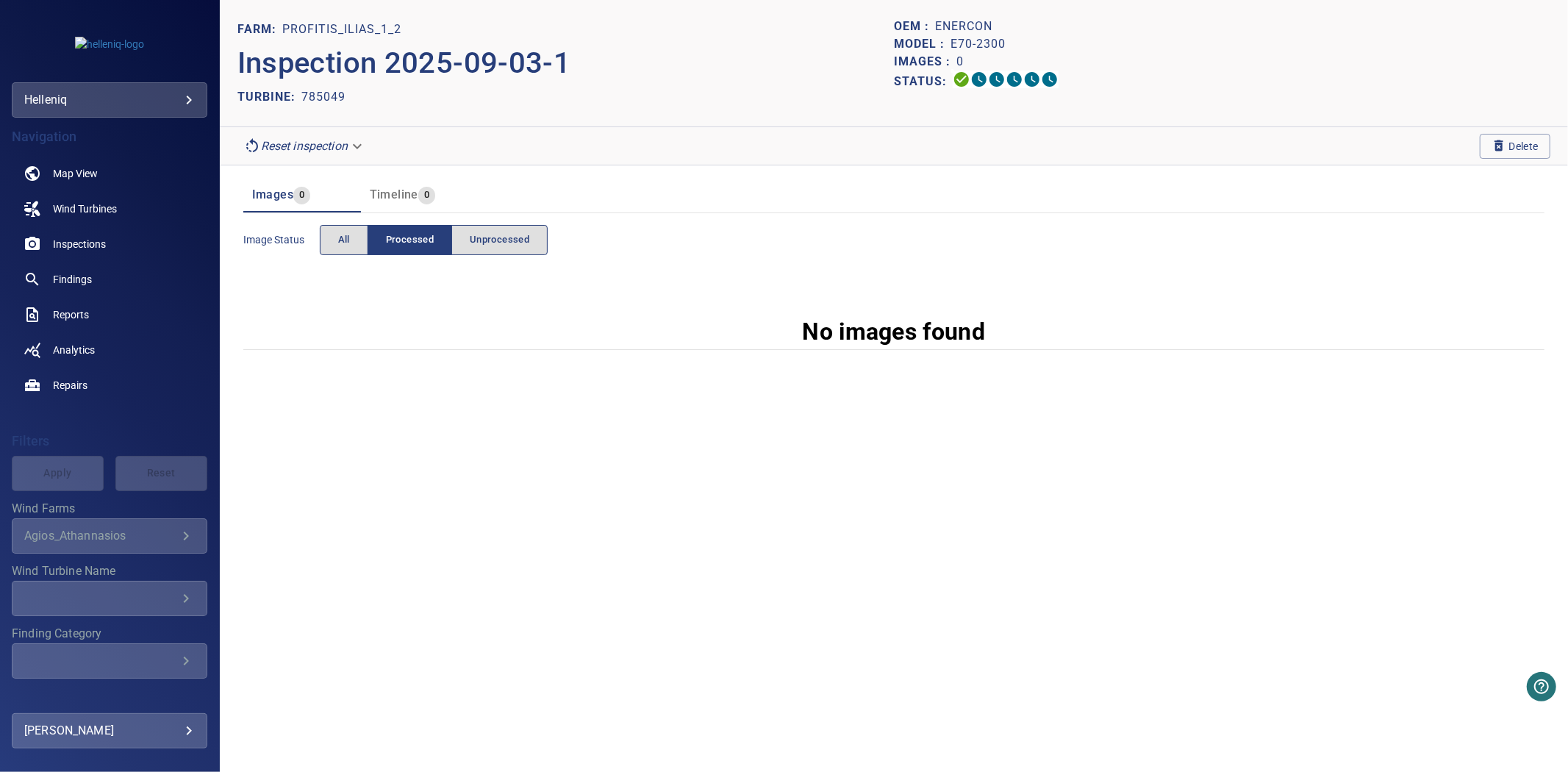
click at [347, 154] on body "**********" at bounding box center [784, 386] width 1568 height 772
click at [325, 150] on li "pre_process" at bounding box center [305, 146] width 136 height 26
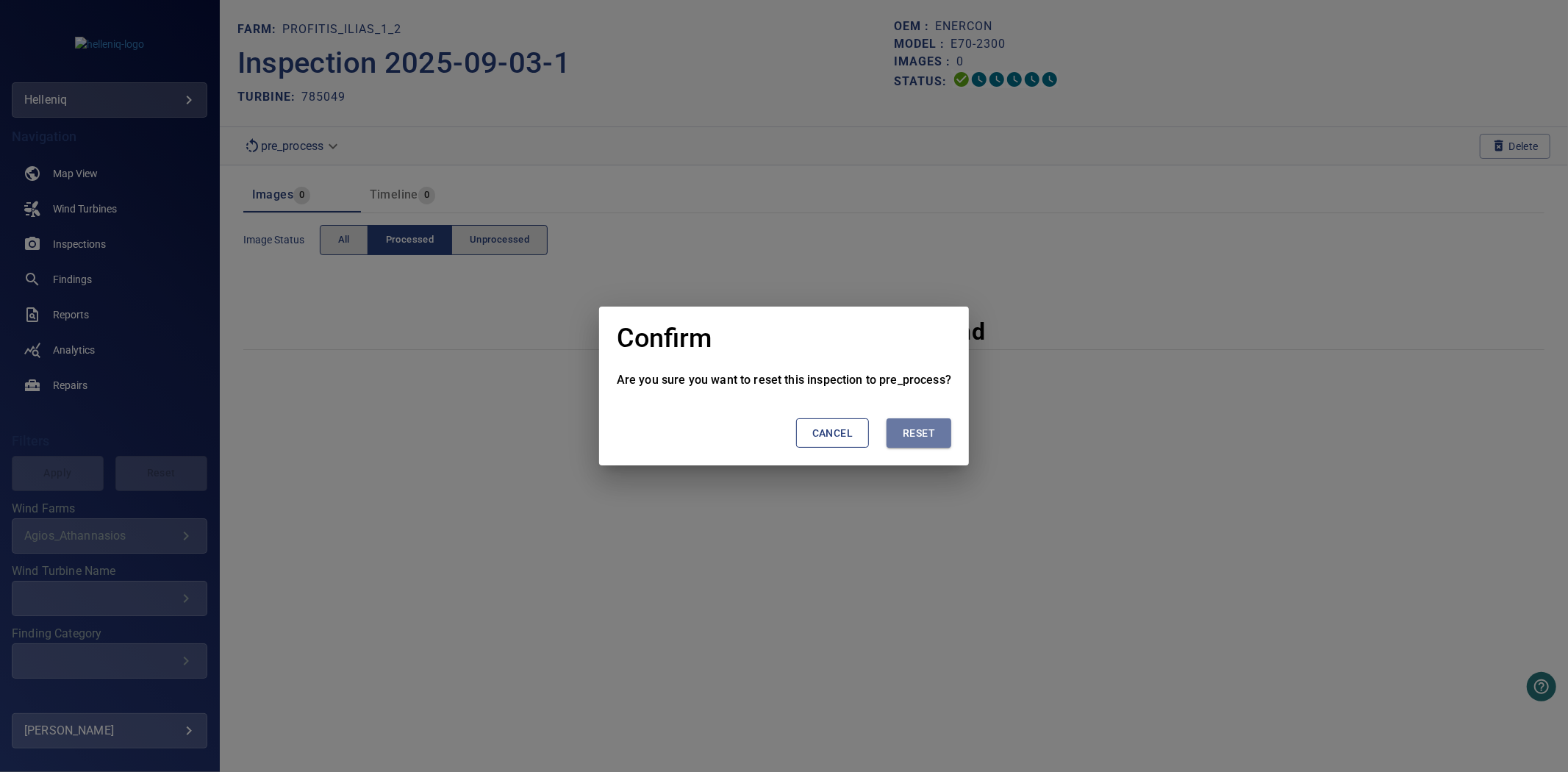
click at [930, 431] on span "Reset" at bounding box center [919, 434] width 33 height 19
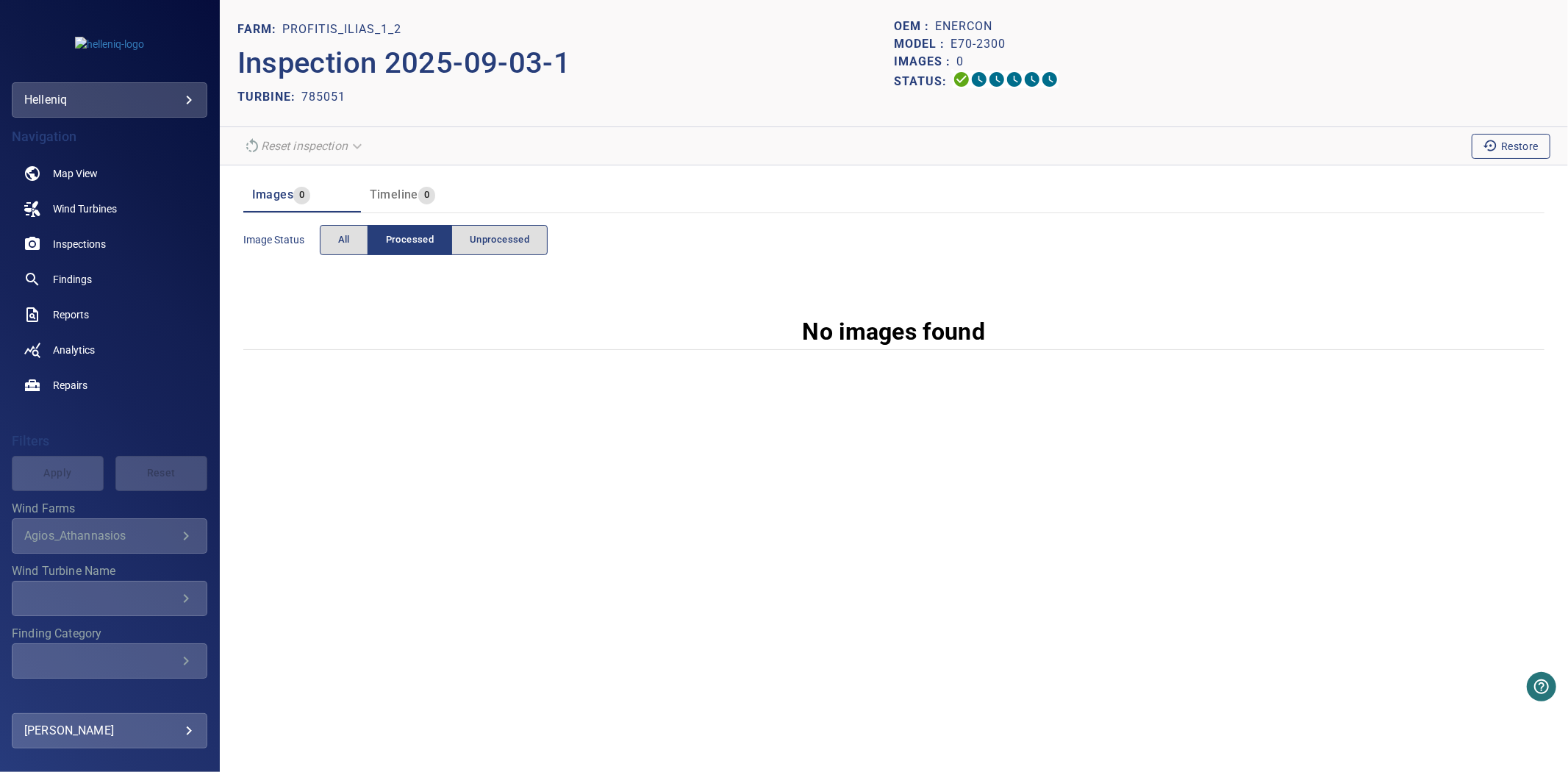
click at [1502, 156] on section "Reset inspection Restore" at bounding box center [893, 146] width 1348 height 38
click at [1502, 152] on span "Restore" at bounding box center [1511, 146] width 55 height 16
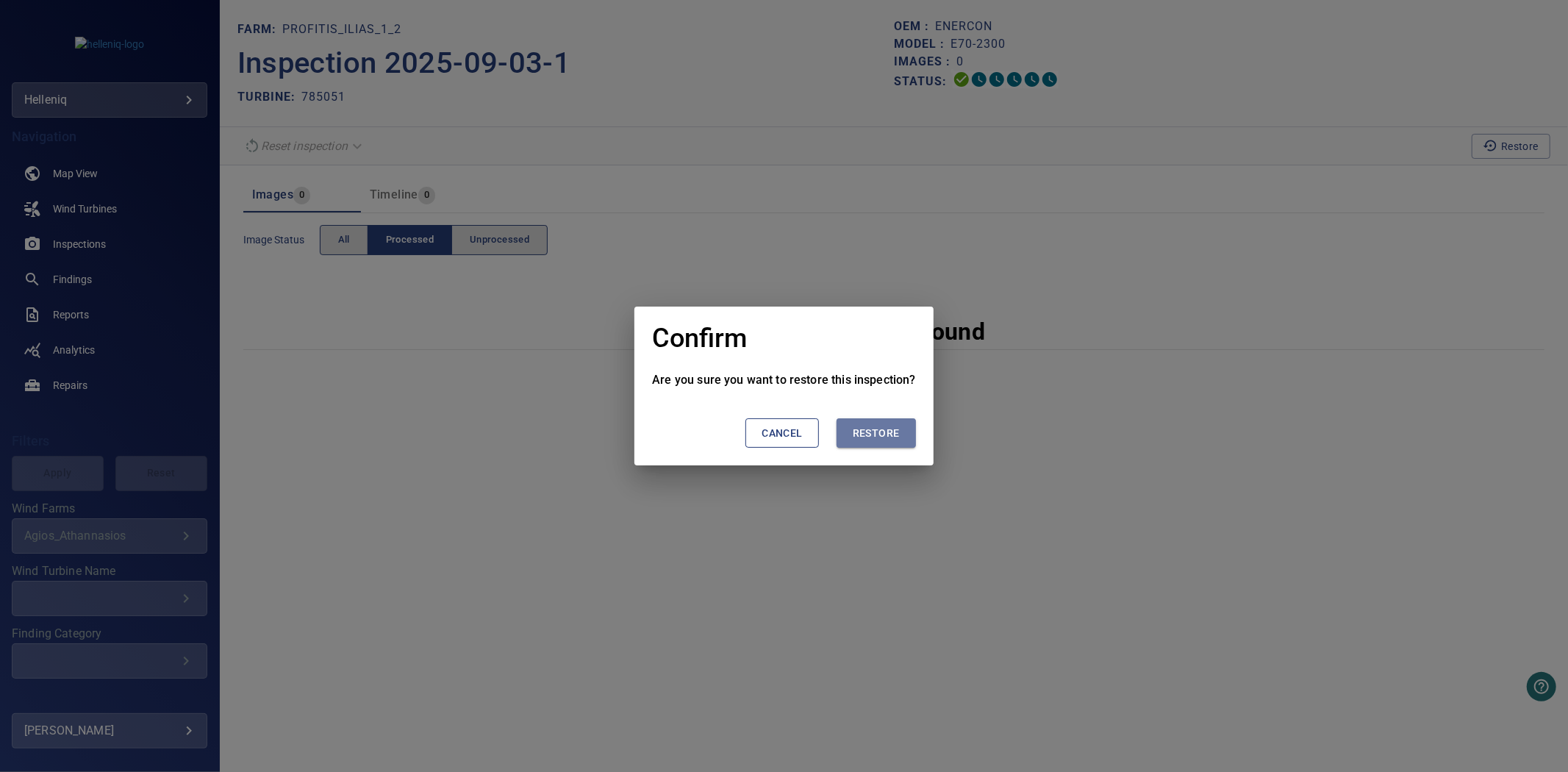
click at [885, 432] on span "Restore" at bounding box center [876, 434] width 47 height 19
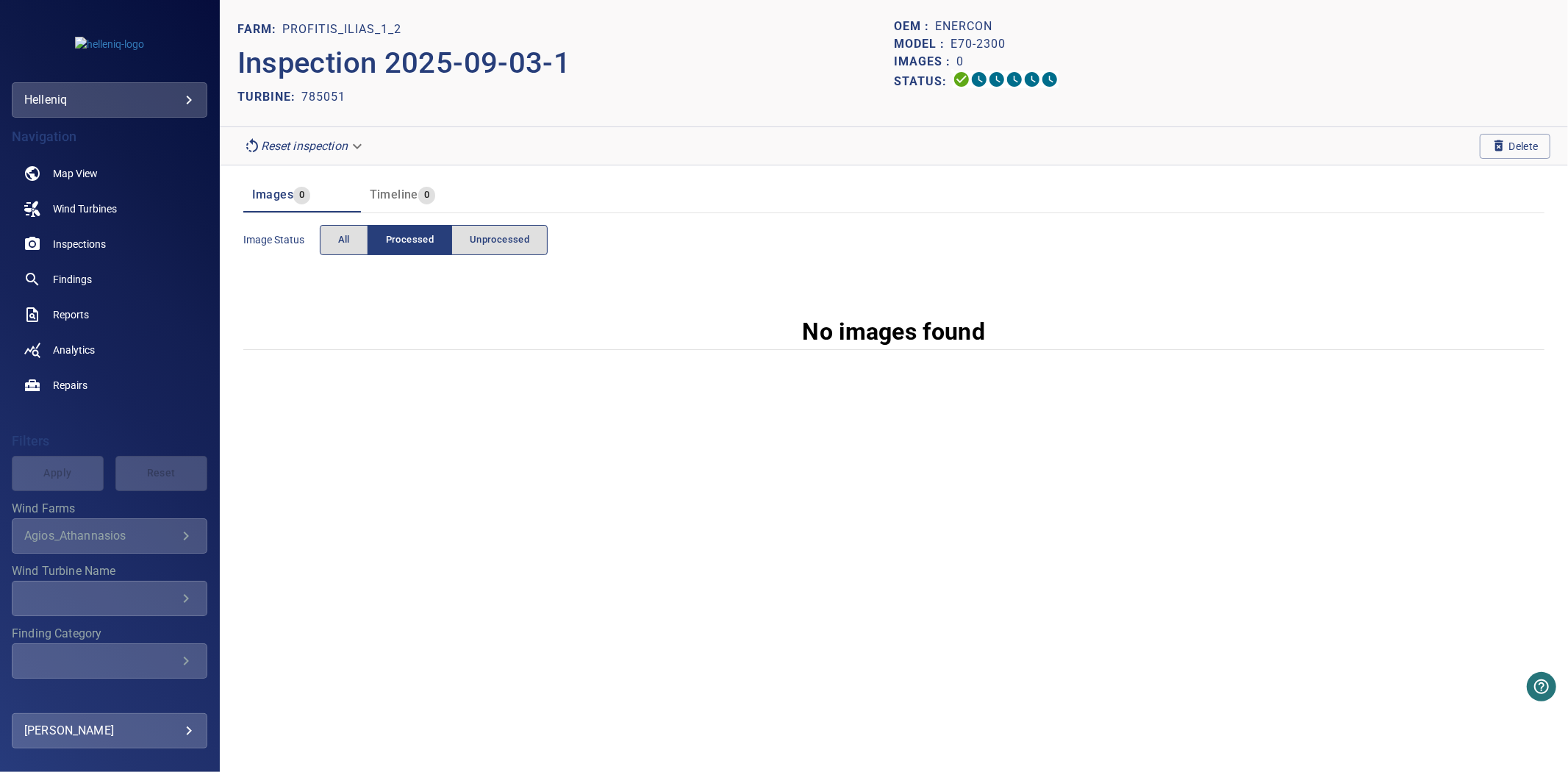
click at [315, 141] on body "**********" at bounding box center [784, 386] width 1568 height 772
click at [320, 150] on li "pre_process" at bounding box center [305, 146] width 136 height 26
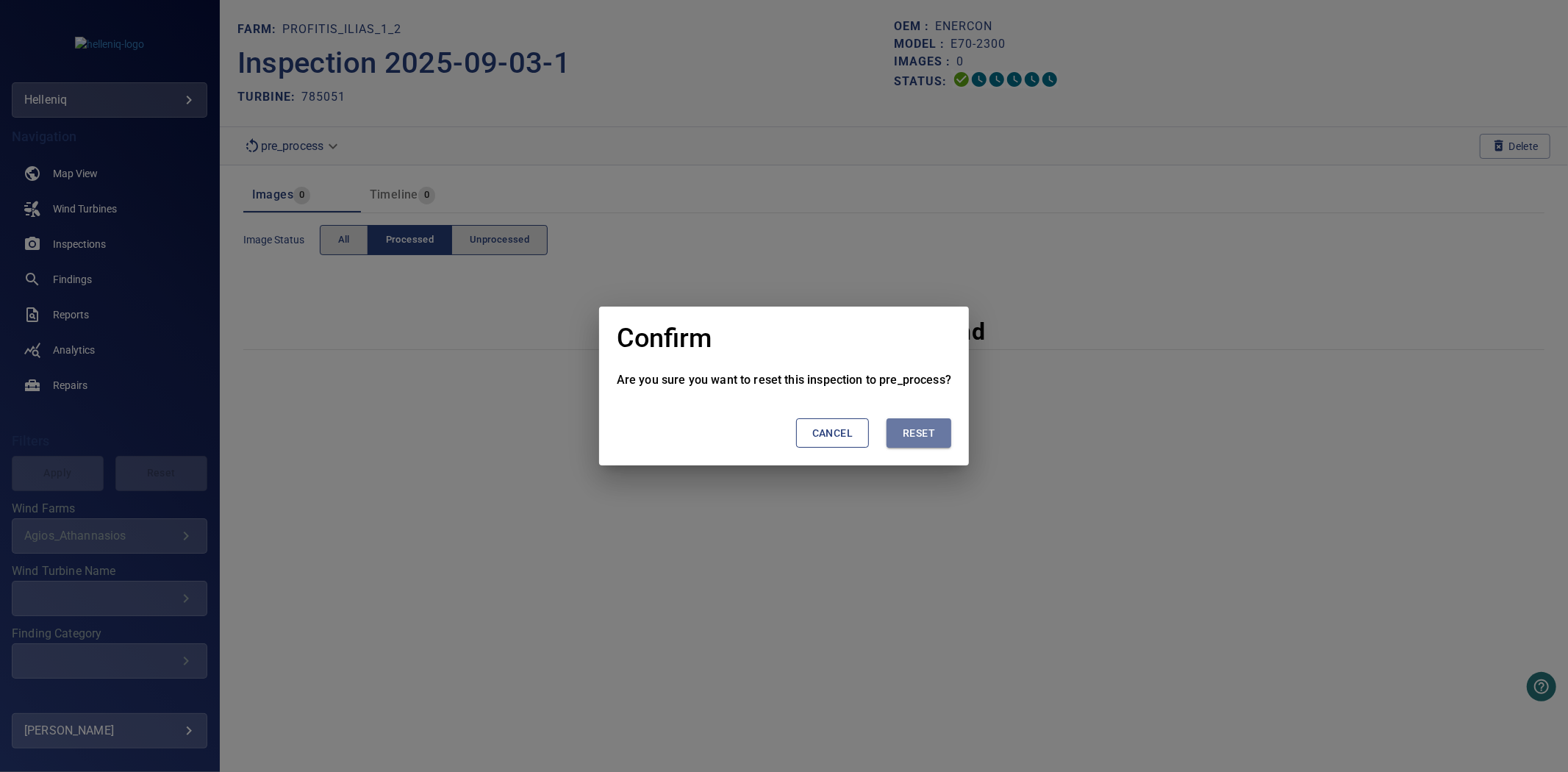
click at [942, 434] on button "Reset" at bounding box center [918, 433] width 65 height 30
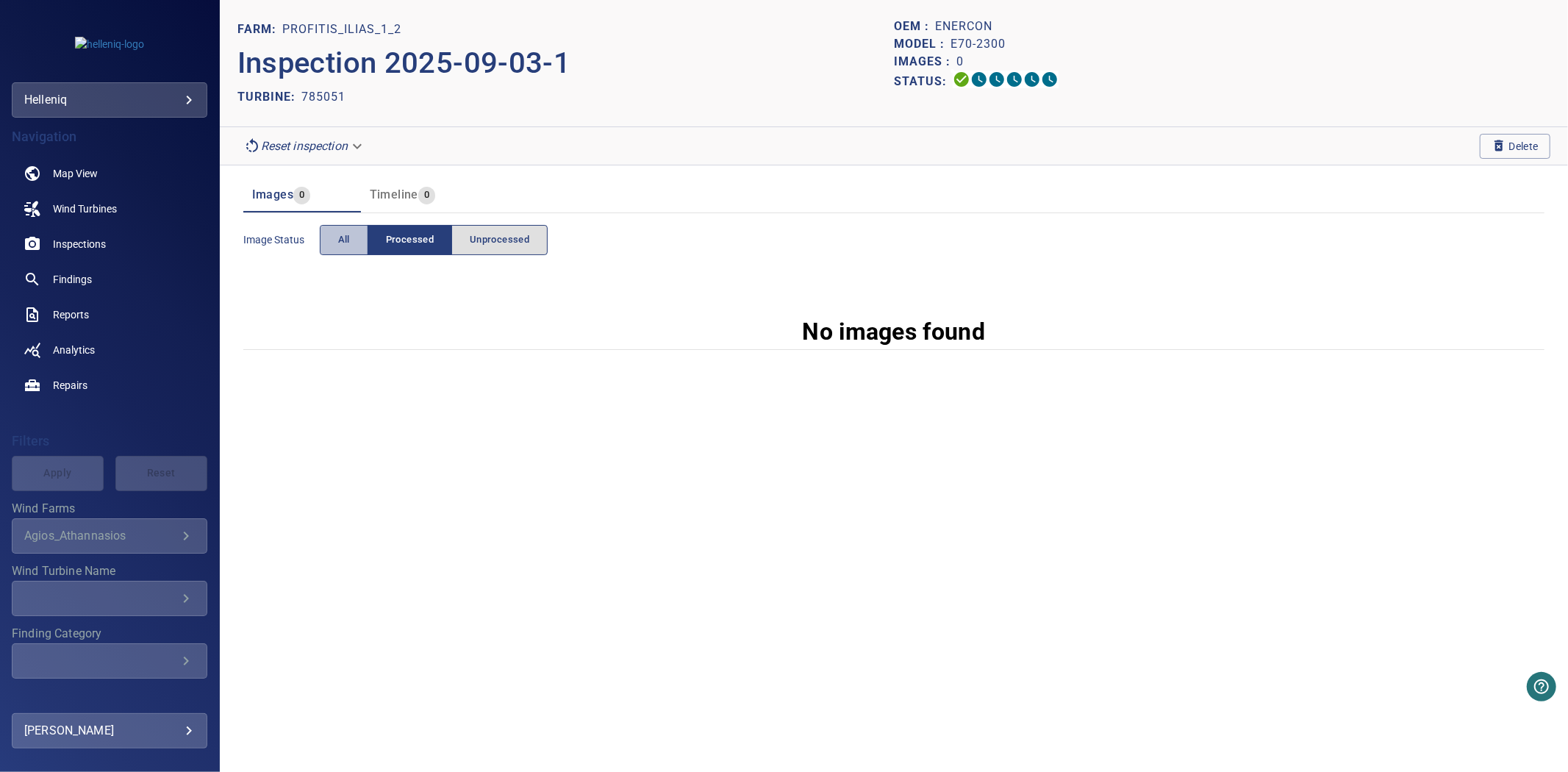
click at [327, 241] on button "All" at bounding box center [344, 240] width 48 height 30
click at [407, 259] on div "Image Status All Processed Unprocessed" at bounding box center [396, 240] width 305 height 42
click at [390, 245] on span "Processed" at bounding box center [409, 240] width 48 height 17
click at [349, 245] on span "All" at bounding box center [344, 240] width 12 height 17
click at [346, 239] on span "All" at bounding box center [344, 240] width 12 height 17
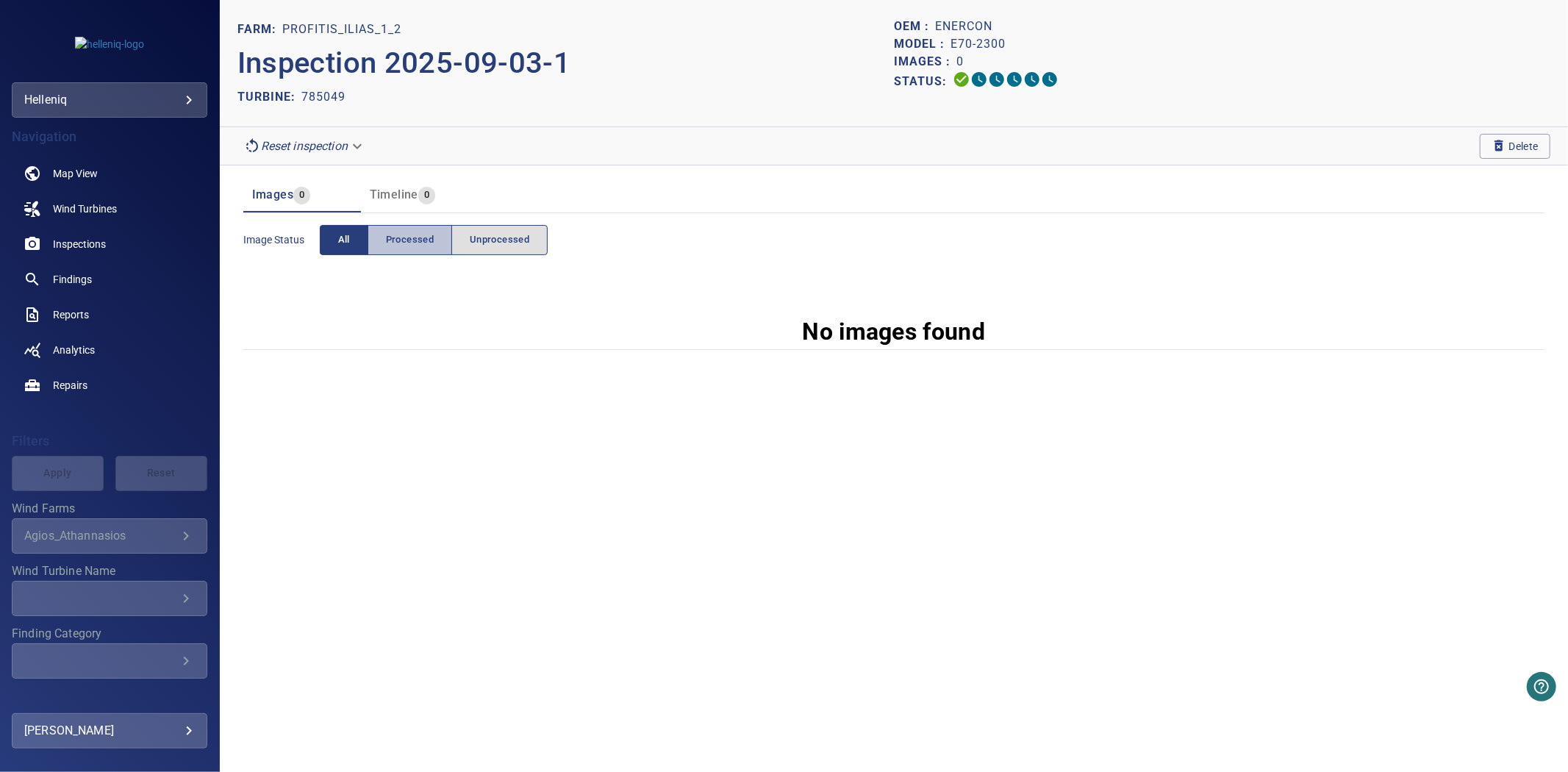
click at [417, 236] on span "Processed" at bounding box center [409, 240] width 48 height 17
click at [340, 239] on span "All" at bounding box center [344, 240] width 12 height 17
click at [321, 244] on button "All" at bounding box center [344, 240] width 48 height 30
